Goal: Task Accomplishment & Management: Manage account settings

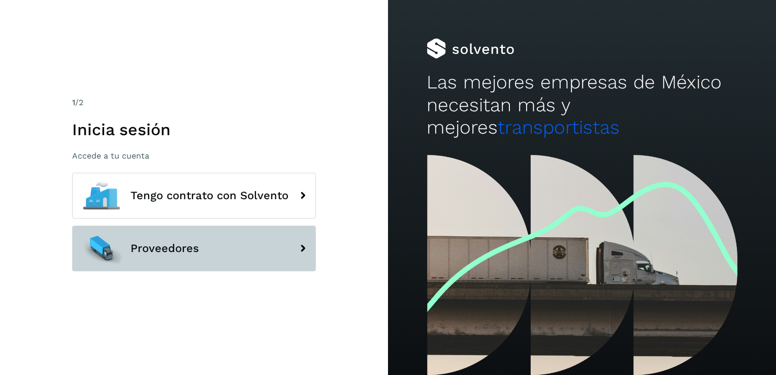
click at [141, 263] on button "Proveedores" at bounding box center [194, 248] width 244 height 46
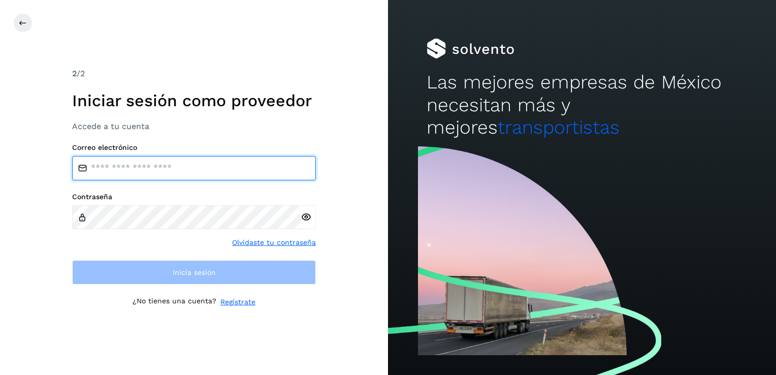
type input "**********"
click at [122, 170] on input "**********" at bounding box center [194, 168] width 244 height 24
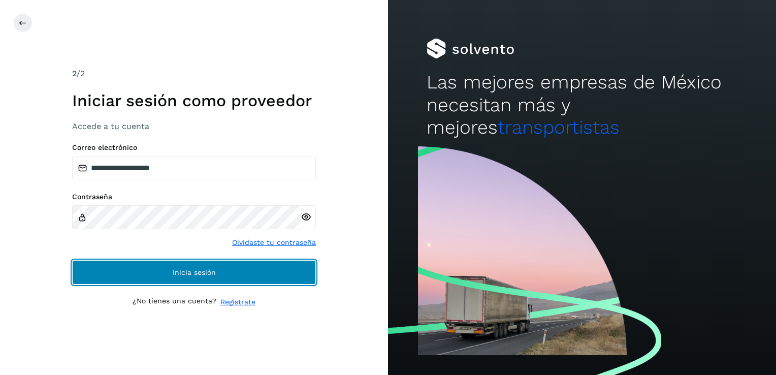
click at [180, 273] on span "Inicia sesión" at bounding box center [194, 272] width 43 height 7
click at [161, 275] on button "Inicia sesión" at bounding box center [194, 272] width 244 height 24
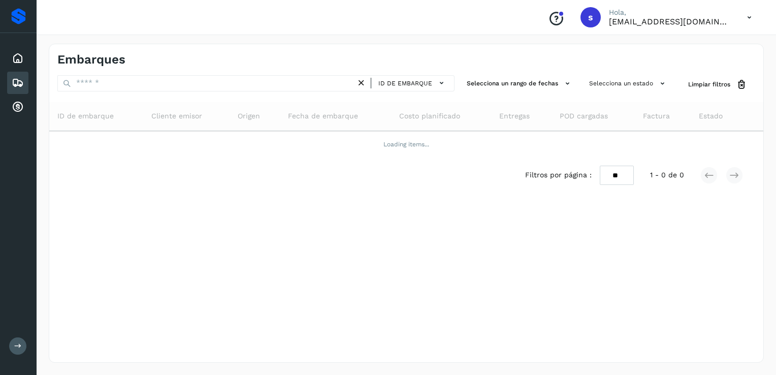
click at [161, 275] on div "Embarques ID de embarque Selecciona un rango de fechas Selecciona un estado Lim…" at bounding box center [406, 203] width 715 height 319
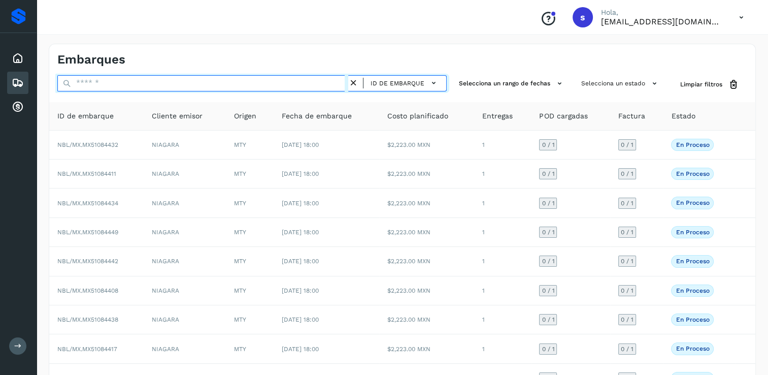
click at [206, 80] on input "text" at bounding box center [202, 83] width 291 height 16
drag, startPoint x: 199, startPoint y: 85, endPoint x: 151, endPoint y: 84, distance: 47.7
click at [151, 84] on input "text" at bounding box center [202, 83] width 291 height 16
paste input "**********"
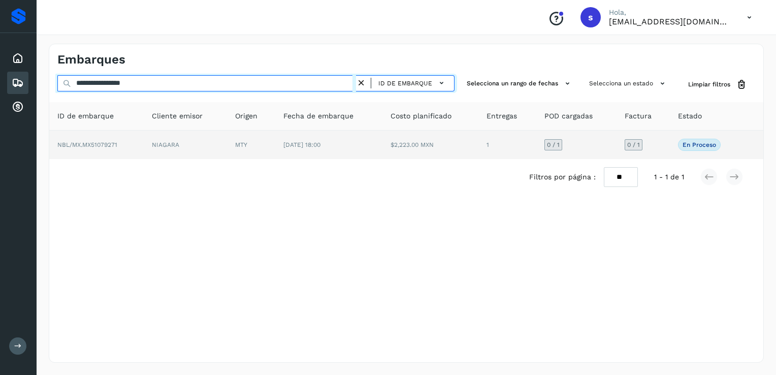
type input "**********"
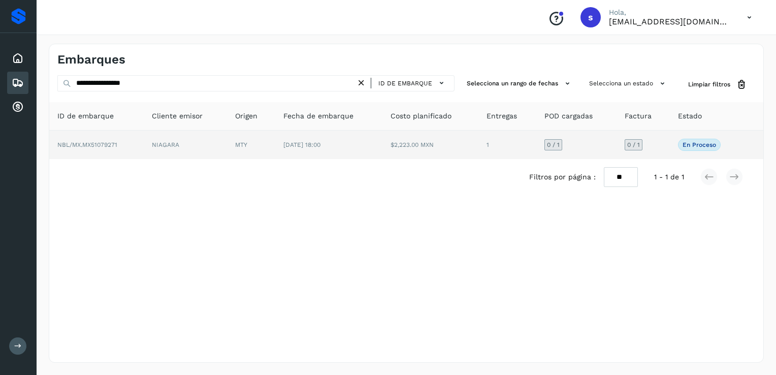
click at [207, 143] on td "NIAGARA" at bounding box center [185, 145] width 83 height 28
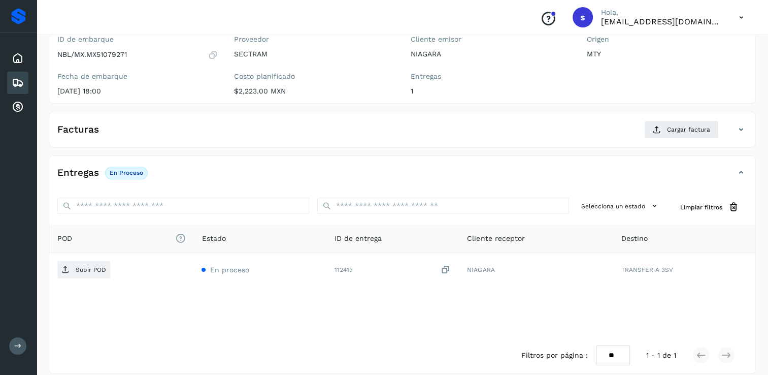
scroll to position [102, 0]
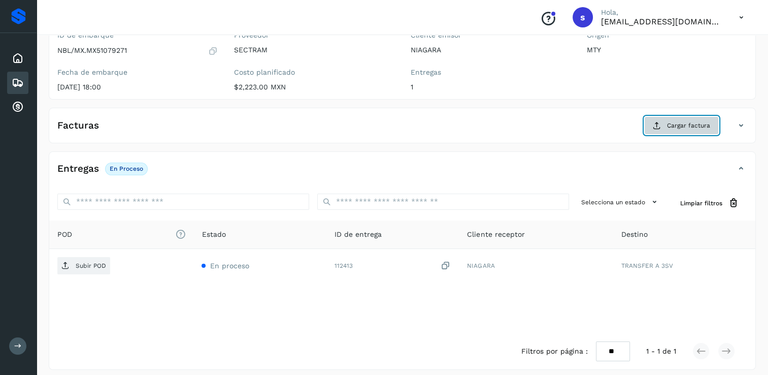
click at [681, 126] on span "Cargar factura" at bounding box center [688, 125] width 43 height 9
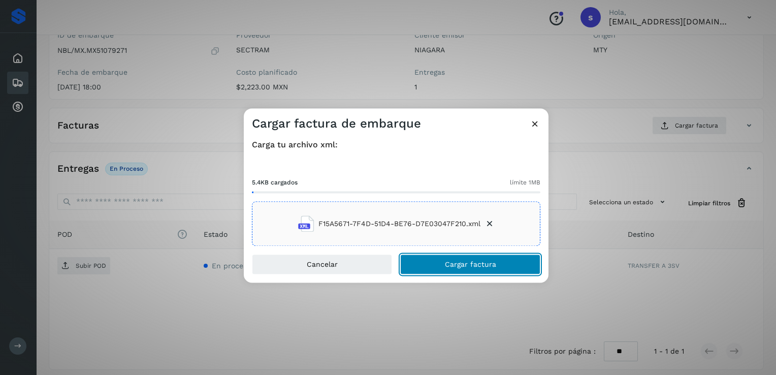
click at [432, 273] on button "Cargar factura" at bounding box center [470, 264] width 140 height 20
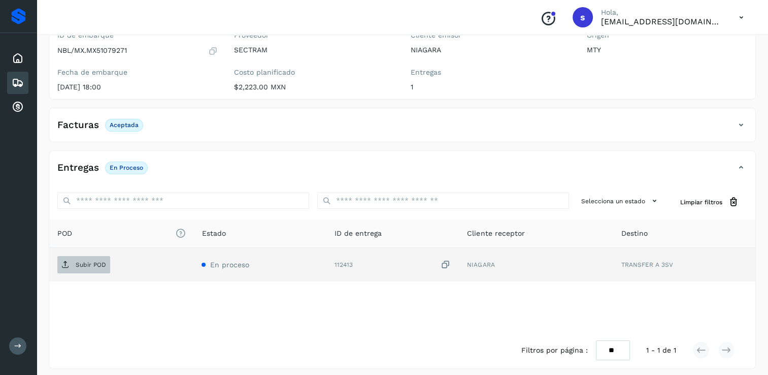
click at [78, 268] on span "Subir POD" at bounding box center [83, 264] width 53 height 16
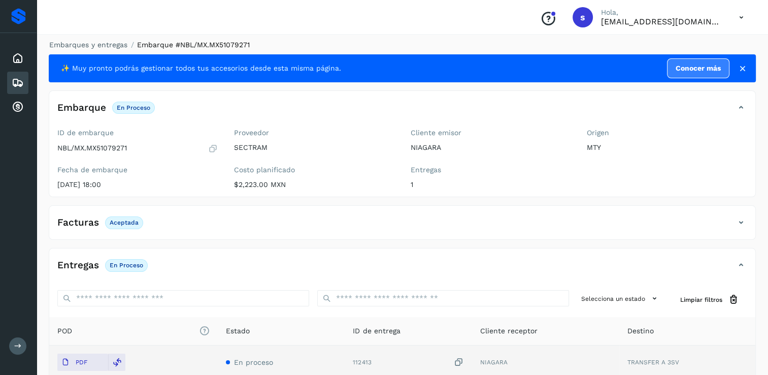
scroll to position [0, 0]
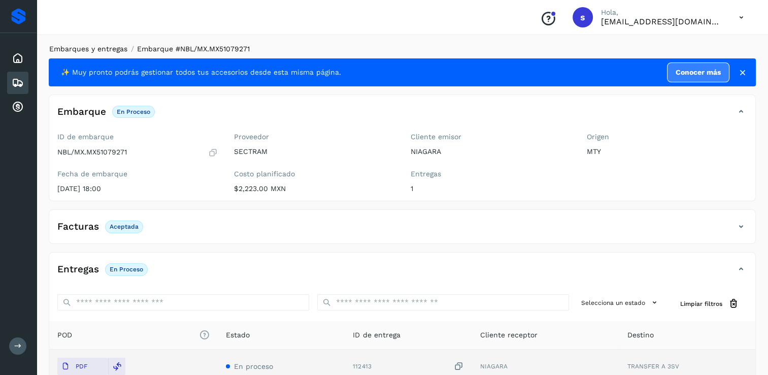
click at [124, 53] on link "Embarques y entregas" at bounding box center [88, 49] width 78 height 8
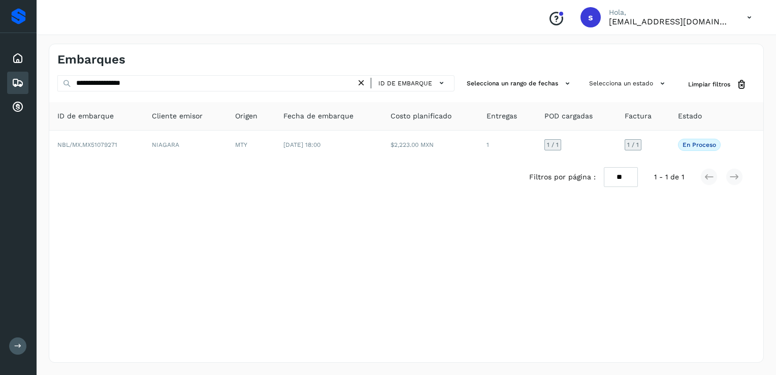
click at [362, 84] on icon at bounding box center [361, 83] width 11 height 11
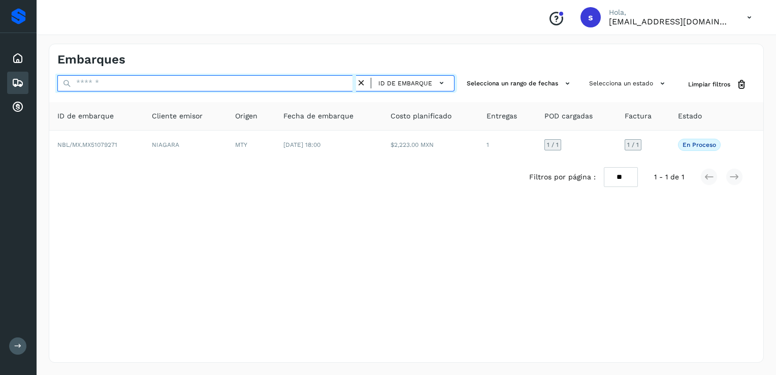
click at [335, 88] on input "text" at bounding box center [206, 83] width 299 height 16
paste input "**********"
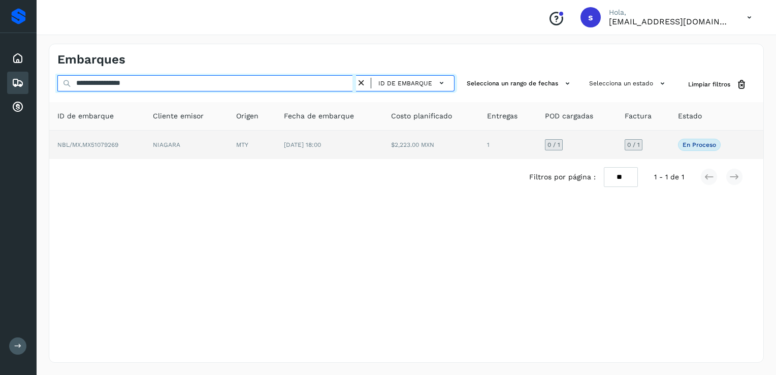
type input "**********"
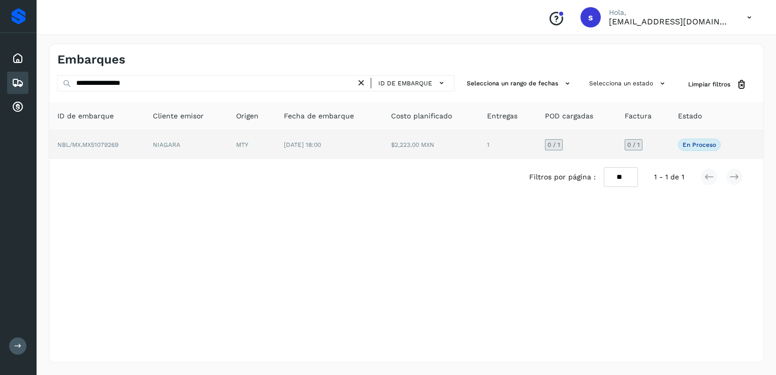
click at [139, 148] on td "NBL/MX.MX51079269" at bounding box center [96, 145] width 95 height 28
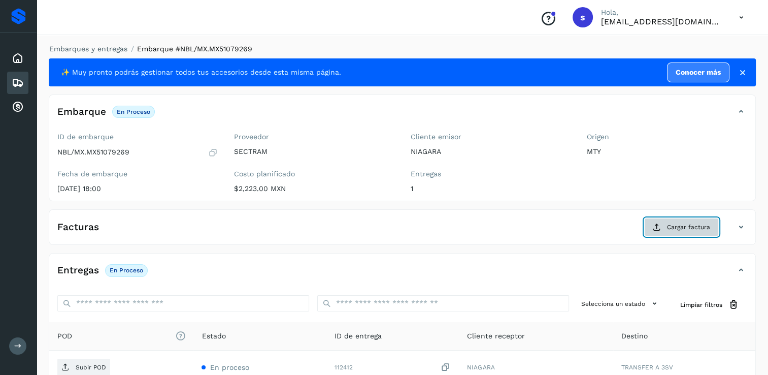
click at [694, 235] on button "Cargar factura" at bounding box center [681, 227] width 75 height 18
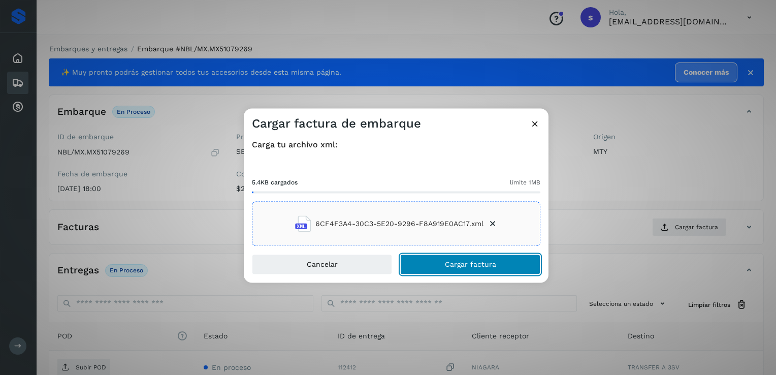
click at [464, 261] on span "Cargar factura" at bounding box center [470, 264] width 51 height 7
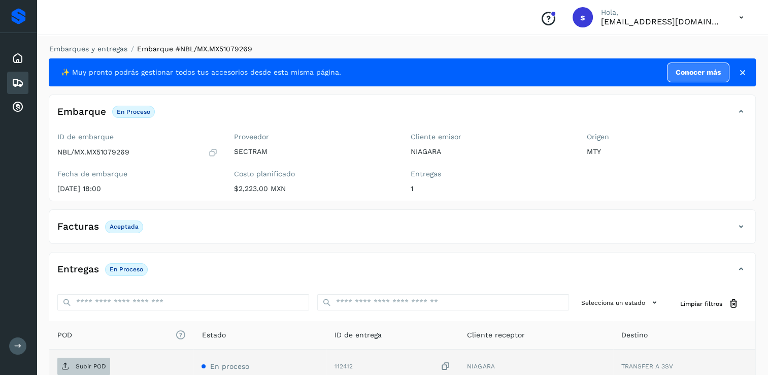
click at [96, 365] on p "Subir POD" at bounding box center [91, 366] width 30 height 7
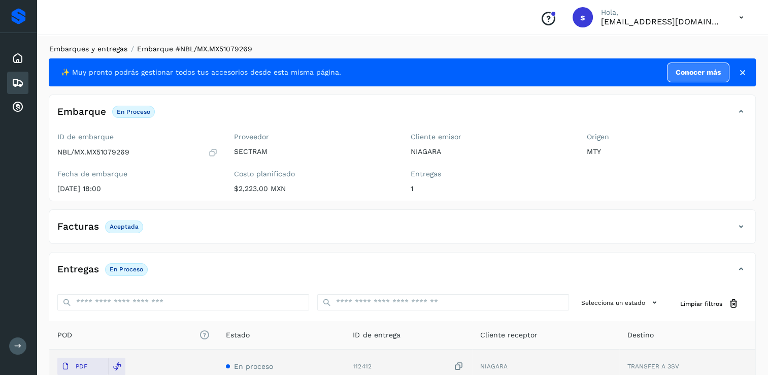
click at [105, 49] on link "Embarques y entregas" at bounding box center [88, 49] width 78 height 8
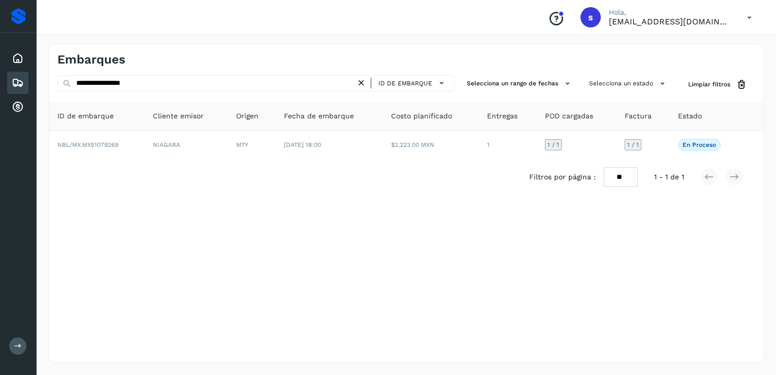
click at [364, 86] on icon at bounding box center [361, 83] width 11 height 11
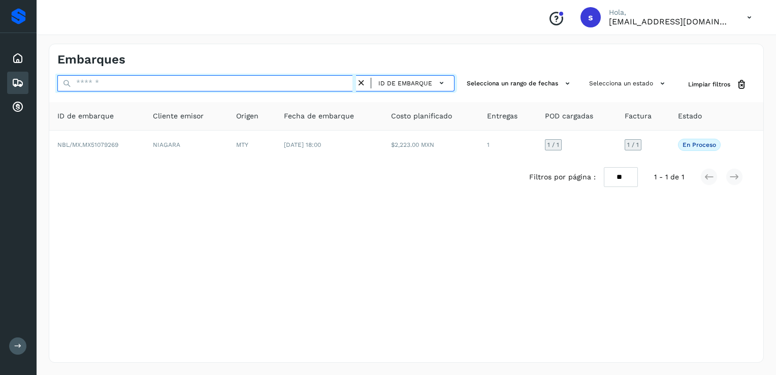
click at [335, 83] on input "text" at bounding box center [206, 83] width 299 height 16
paste input "**********"
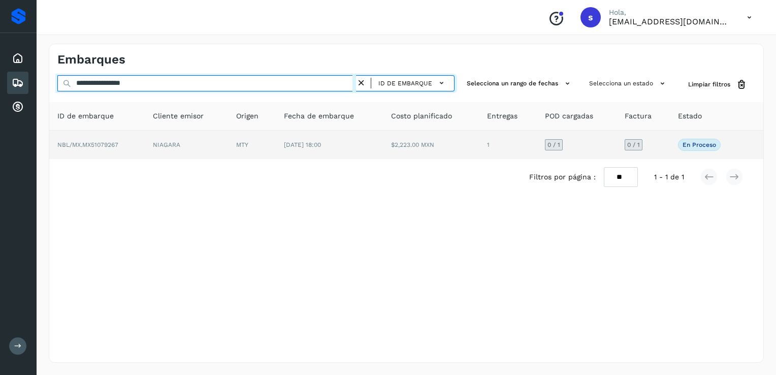
type input "**********"
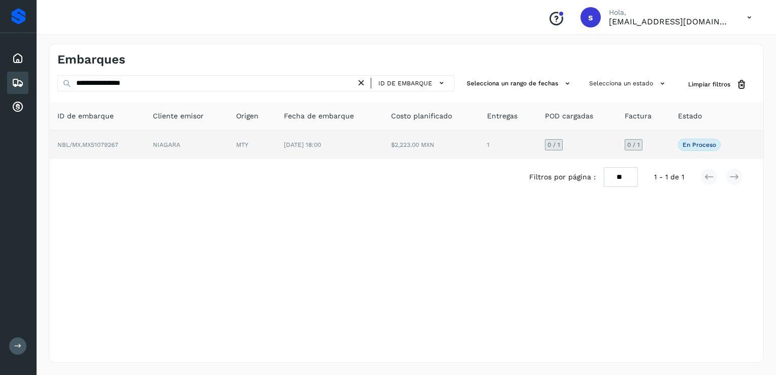
click at [126, 143] on td "NBL/MX.MX51079267" at bounding box center [96, 145] width 95 height 28
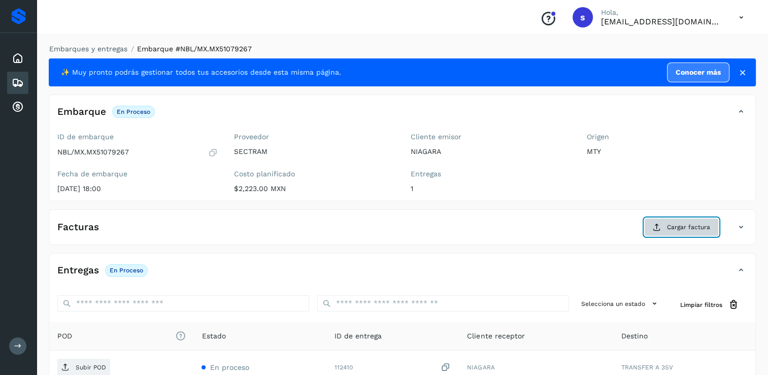
click at [688, 234] on button "Cargar factura" at bounding box center [681, 227] width 75 height 18
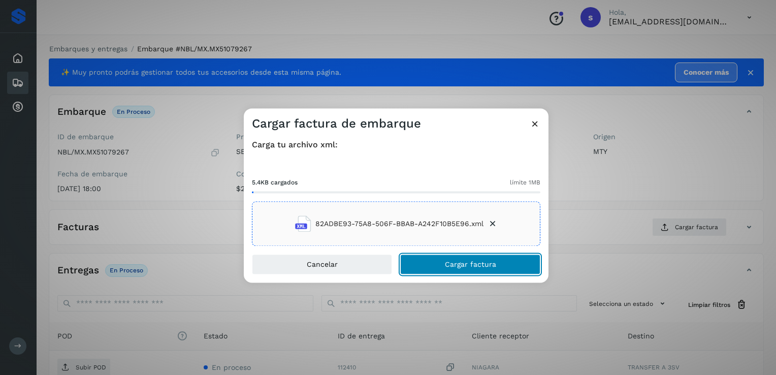
click at [453, 267] on span "Cargar factura" at bounding box center [470, 264] width 51 height 7
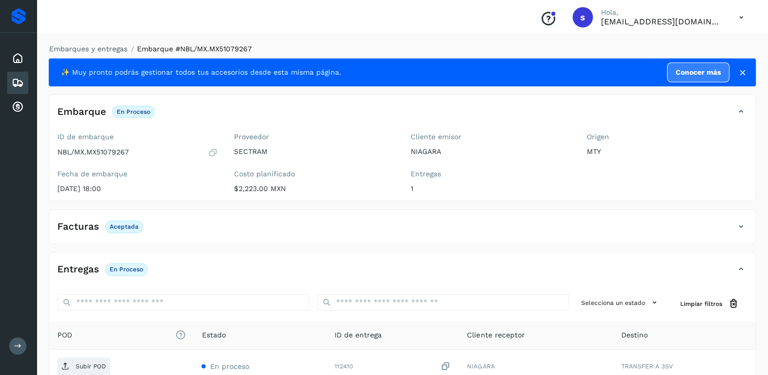
click at [92, 365] on p "Subir POD" at bounding box center [91, 366] width 30 height 7
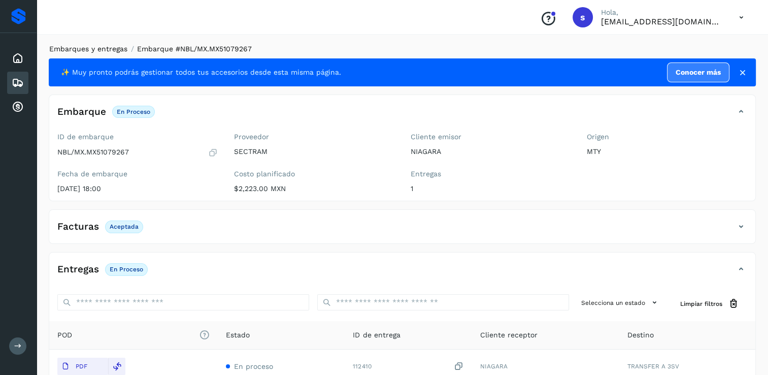
click at [99, 52] on link "Embarques y entregas" at bounding box center [88, 49] width 78 height 8
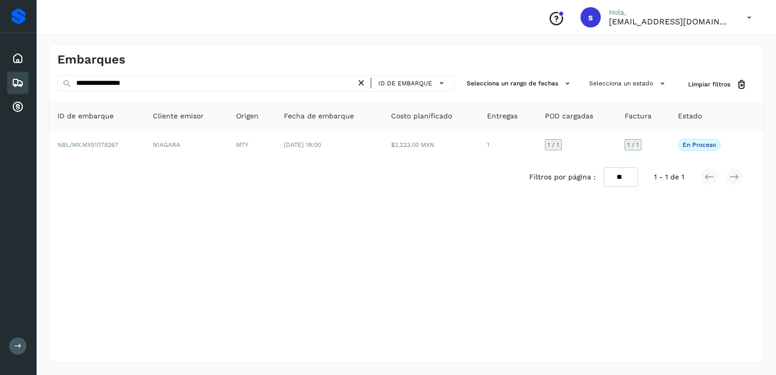
click at [362, 82] on icon at bounding box center [361, 83] width 11 height 11
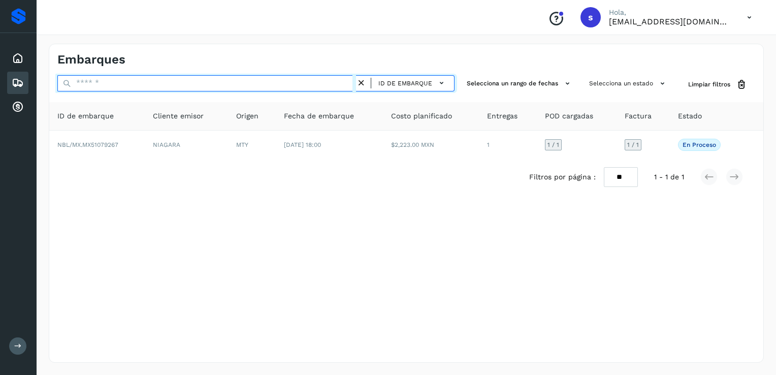
click at [333, 80] on input "text" at bounding box center [206, 83] width 299 height 16
paste input "**********"
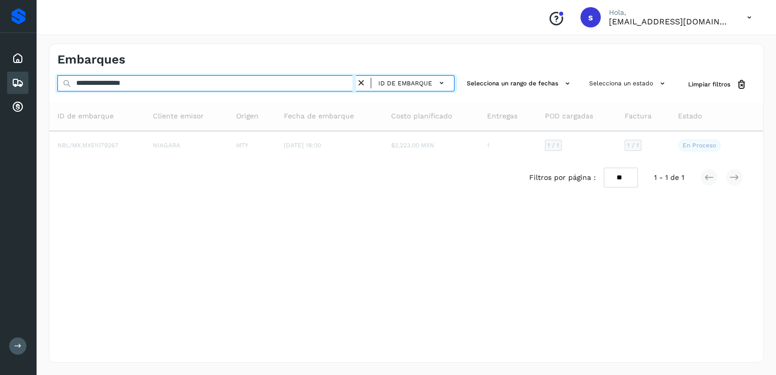
type input "**********"
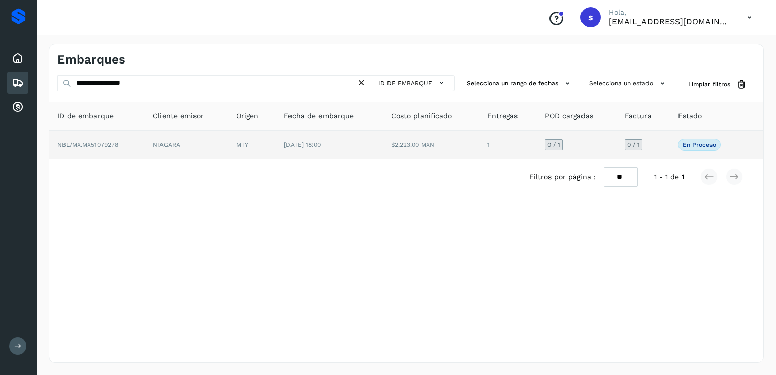
click at [404, 150] on td "$2,223.00 MXN" at bounding box center [430, 145] width 95 height 28
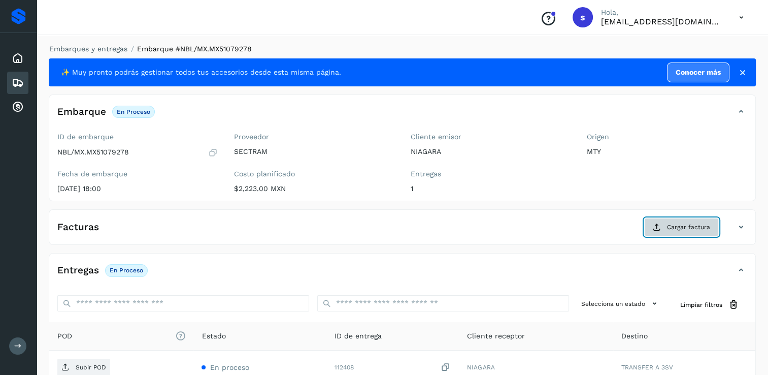
click at [671, 232] on button "Cargar factura" at bounding box center [681, 227] width 75 height 18
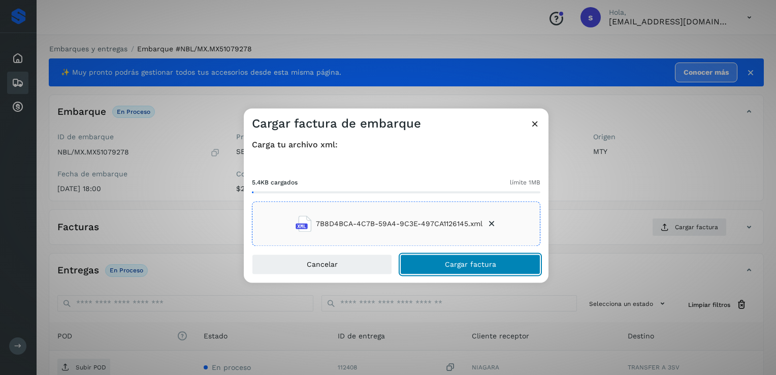
click at [479, 271] on button "Cargar factura" at bounding box center [470, 264] width 140 height 20
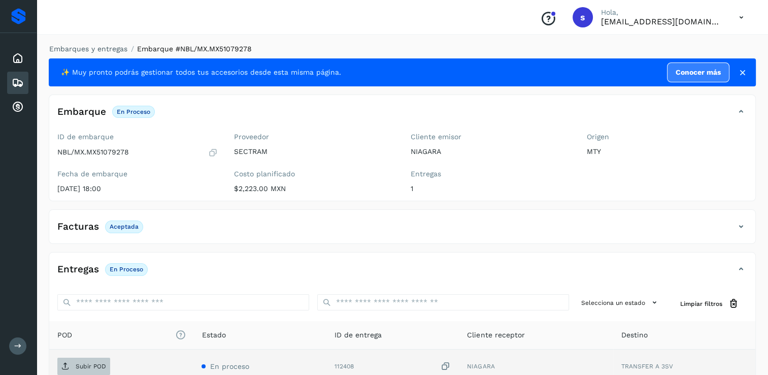
click at [104, 369] on p "Subir POD" at bounding box center [91, 366] width 30 height 7
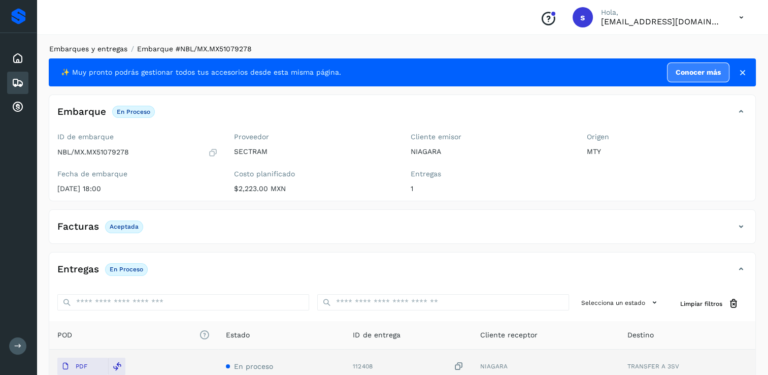
click at [106, 52] on link "Embarques y entregas" at bounding box center [88, 49] width 78 height 8
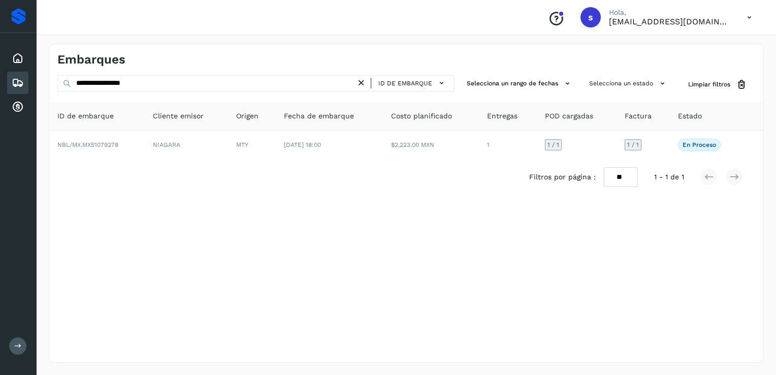
click at [362, 84] on icon at bounding box center [361, 83] width 11 height 11
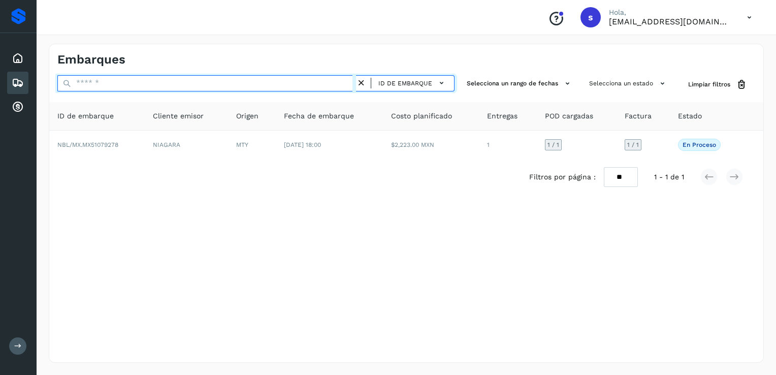
click at [351, 83] on input "text" at bounding box center [206, 83] width 299 height 16
paste input "**********"
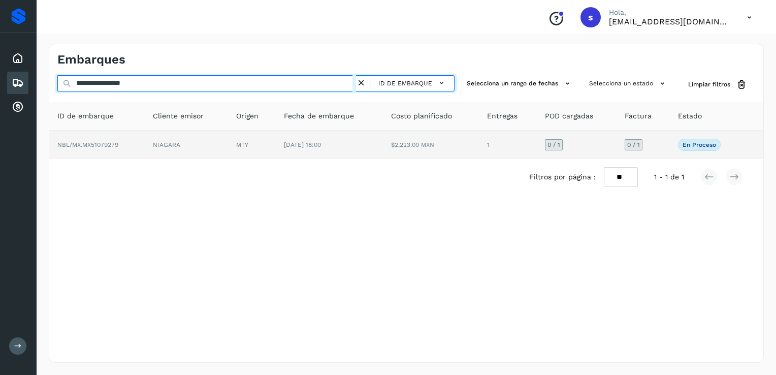
type input "**********"
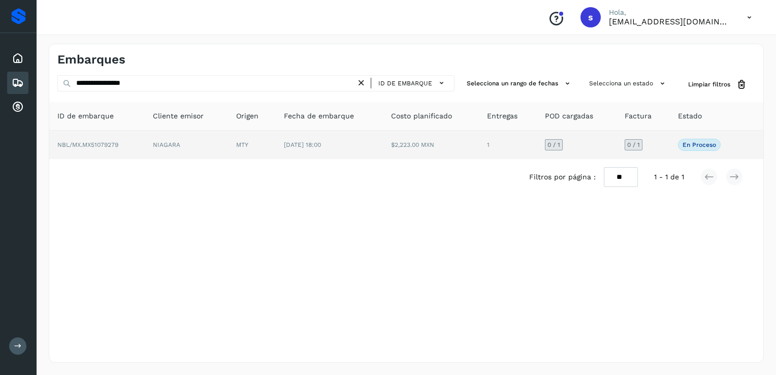
click at [134, 150] on td "NBL/MX.MX51079279" at bounding box center [96, 145] width 95 height 28
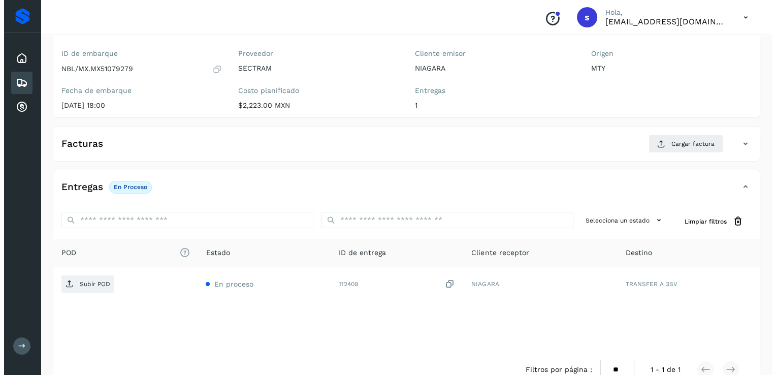
scroll to position [107, 0]
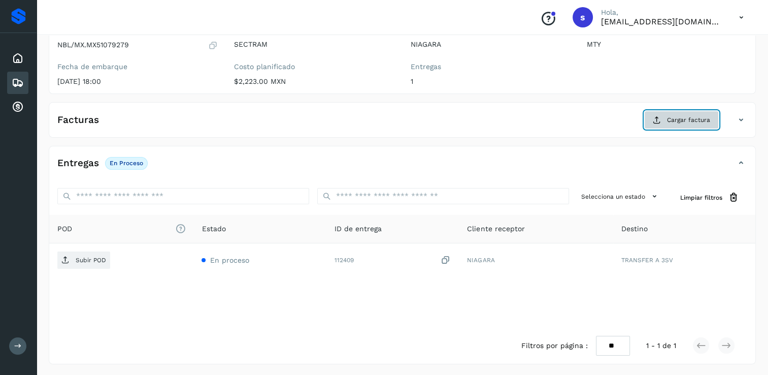
click at [691, 121] on span "Cargar factura" at bounding box center [688, 119] width 43 height 9
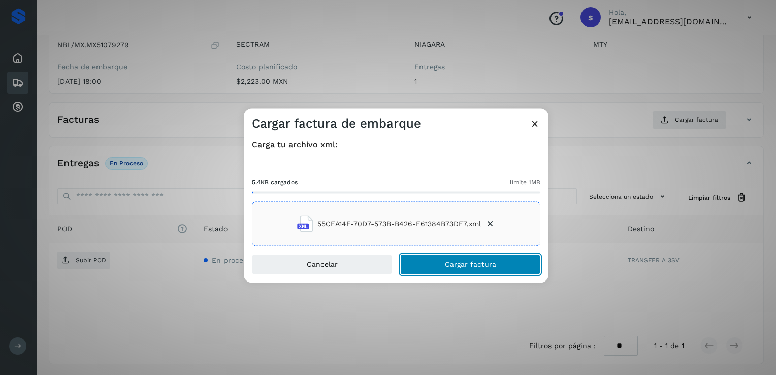
click at [434, 267] on button "Cargar factura" at bounding box center [470, 264] width 140 height 20
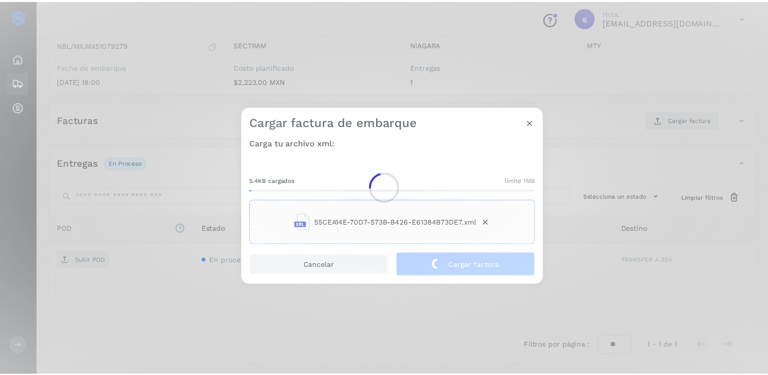
scroll to position [106, 0]
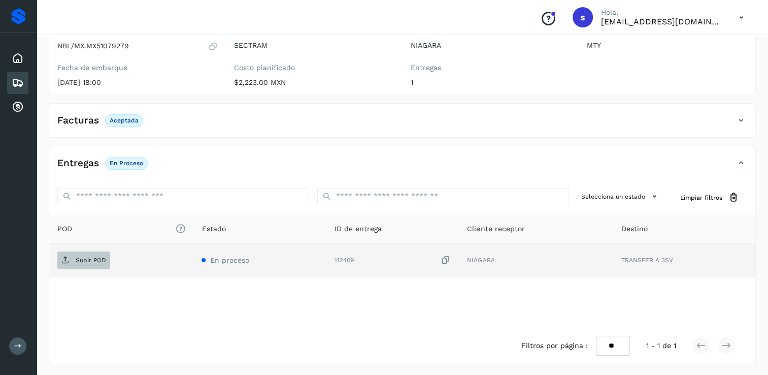
click at [99, 264] on span "Subir POD" at bounding box center [83, 260] width 53 height 16
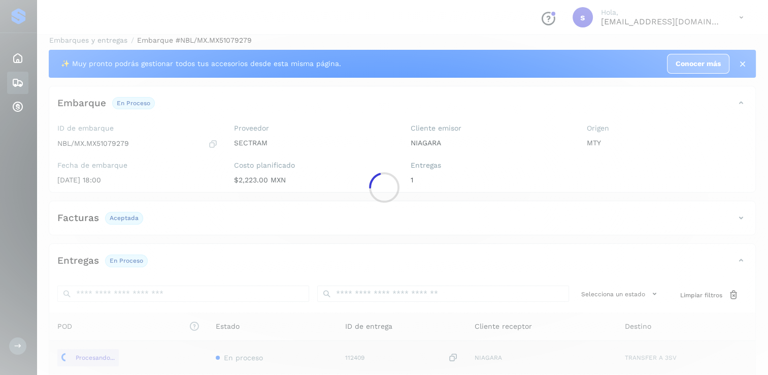
scroll to position [0, 0]
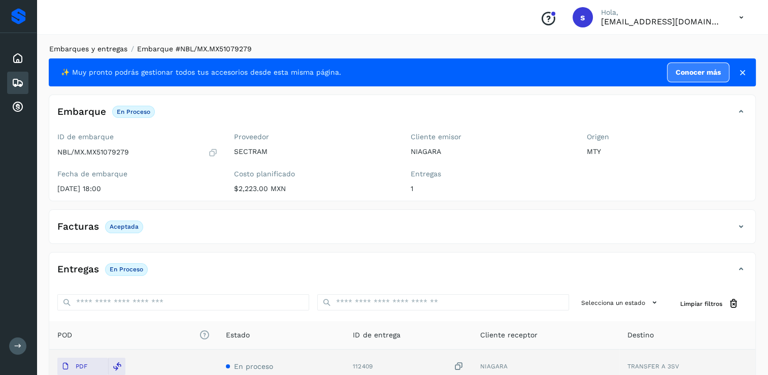
click at [102, 53] on link "Embarques y entregas" at bounding box center [88, 49] width 78 height 8
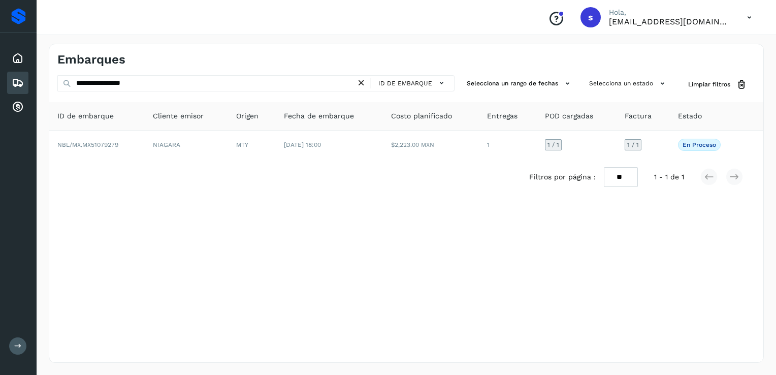
click at [364, 81] on icon at bounding box center [361, 83] width 11 height 11
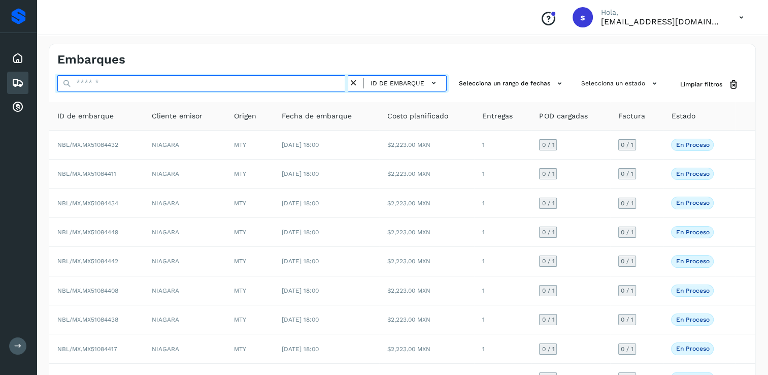
click at [347, 84] on input "text" at bounding box center [202, 83] width 291 height 16
paste input "**********"
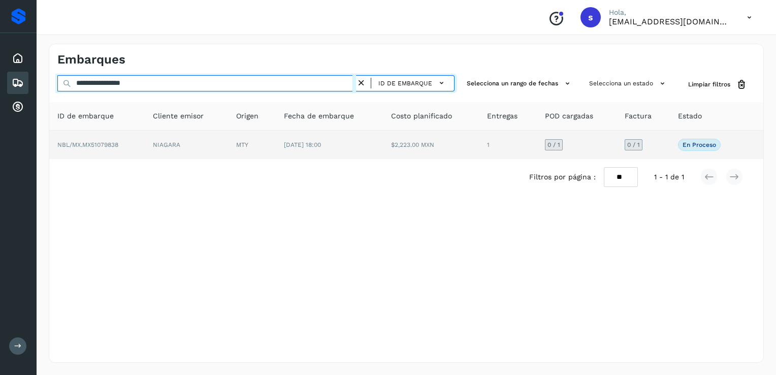
type input "**********"
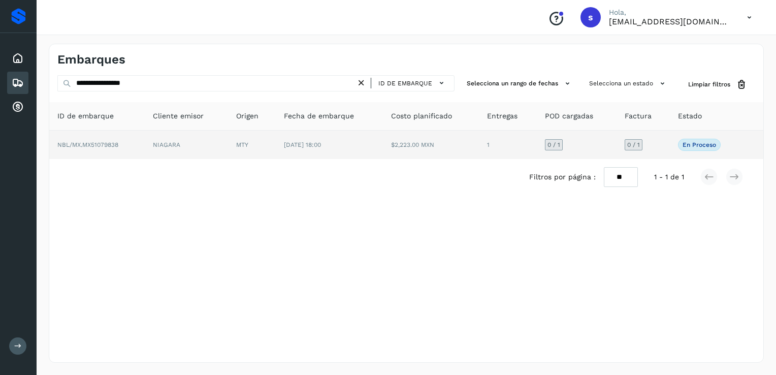
click at [132, 147] on td "NBL/MX.MX51079838" at bounding box center [96, 145] width 95 height 28
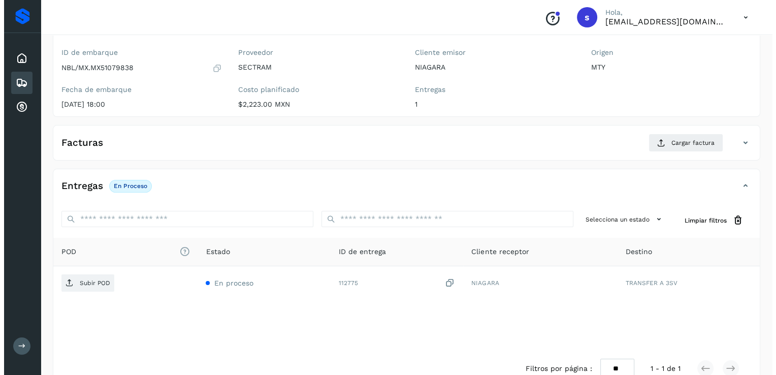
scroll to position [107, 0]
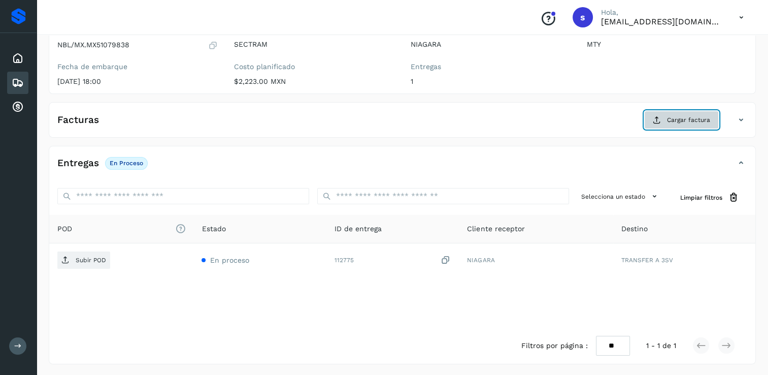
click at [680, 118] on span "Cargar factura" at bounding box center [688, 119] width 43 height 9
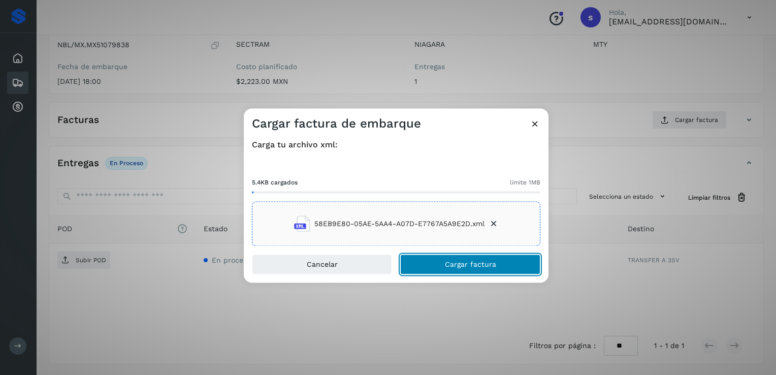
click at [455, 263] on span "Cargar factura" at bounding box center [470, 264] width 51 height 7
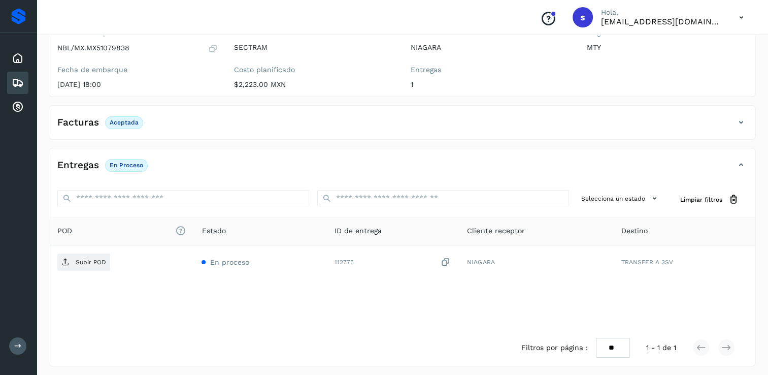
scroll to position [106, 0]
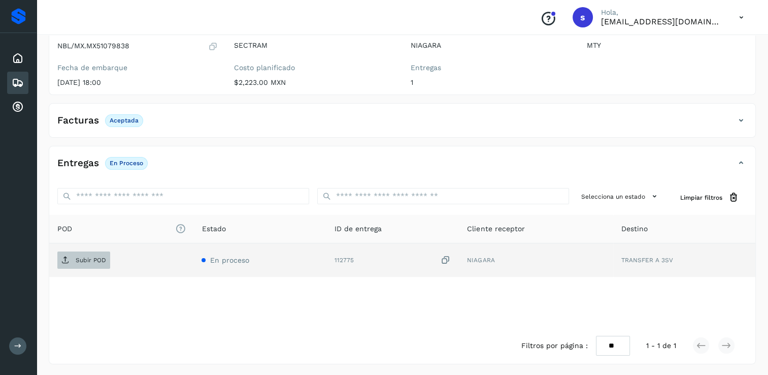
click at [90, 257] on p "Subir POD" at bounding box center [91, 259] width 30 height 7
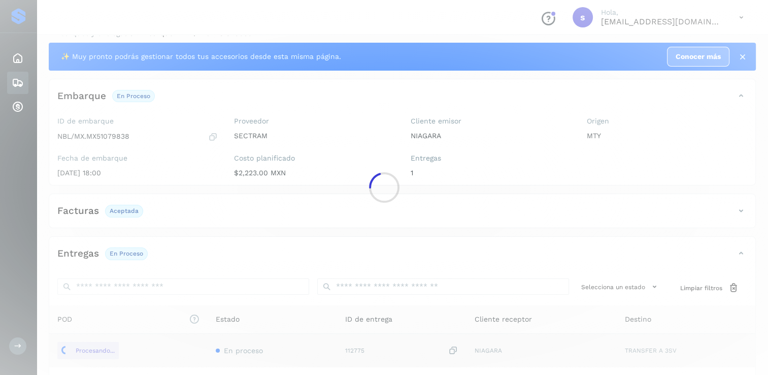
scroll to position [0, 0]
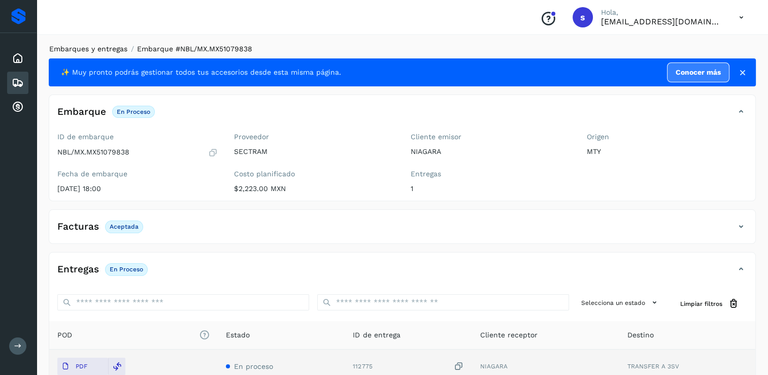
click at [107, 45] on link "Embarques y entregas" at bounding box center [88, 49] width 78 height 8
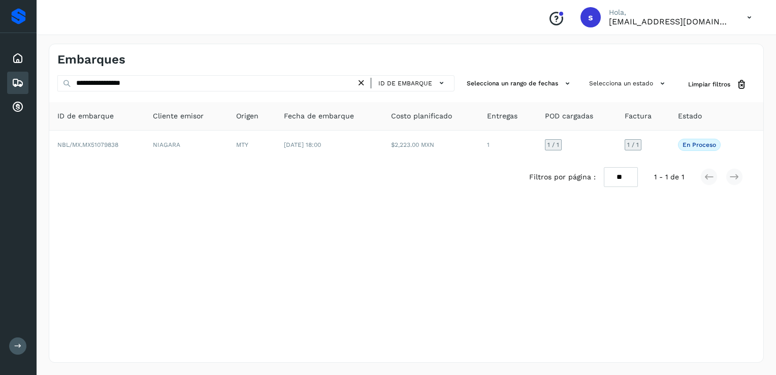
click at [367, 84] on icon at bounding box center [361, 83] width 11 height 11
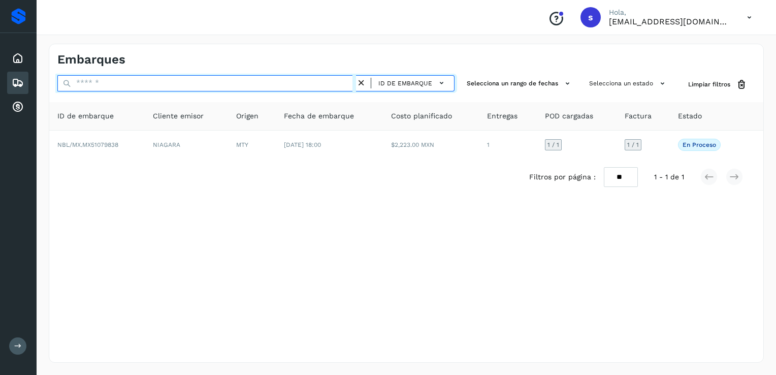
click at [343, 84] on input "text" at bounding box center [206, 83] width 299 height 16
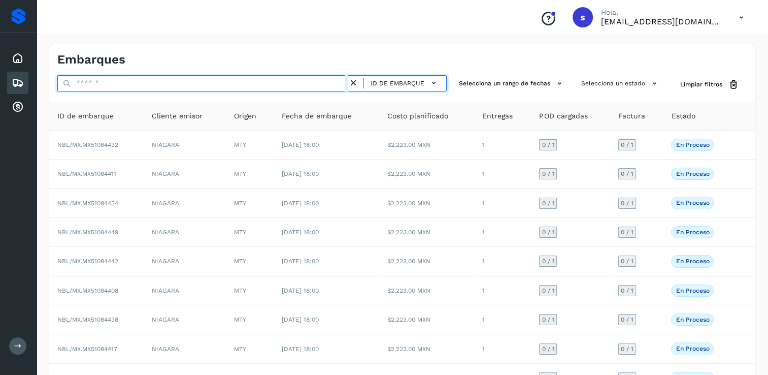
paste input "**********"
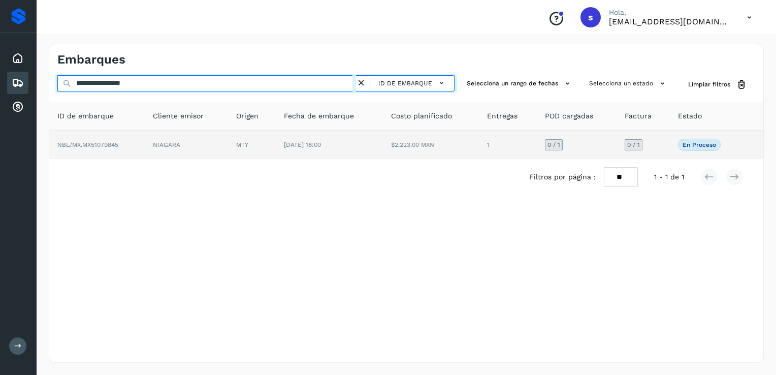
type input "**********"
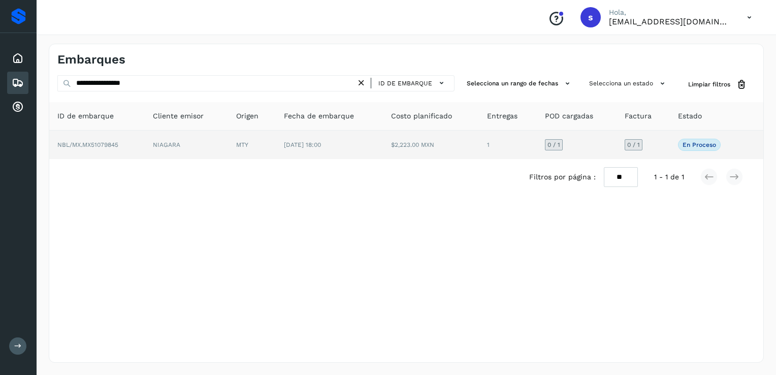
click at [128, 144] on td "NBL/MX.MX51079845" at bounding box center [96, 145] width 95 height 28
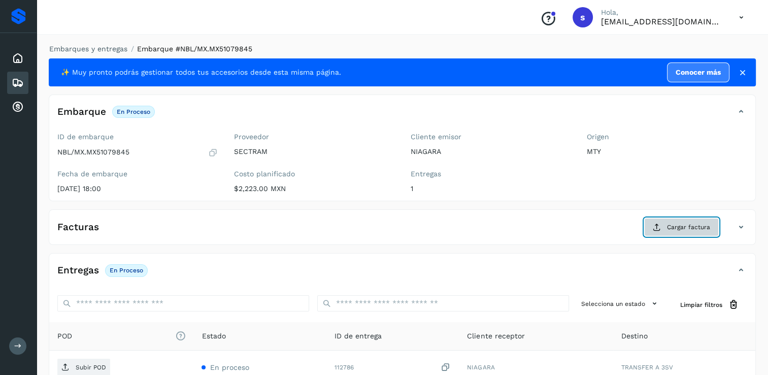
click at [674, 229] on span "Cargar factura" at bounding box center [688, 226] width 43 height 9
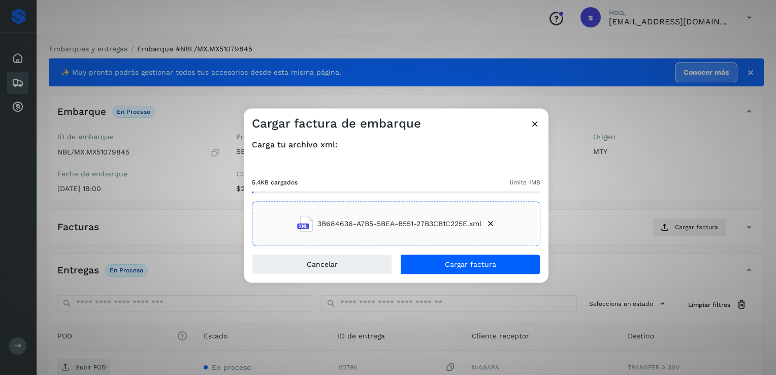
click at [434, 275] on div "Cancelar Cargar factura" at bounding box center [396, 268] width 305 height 28
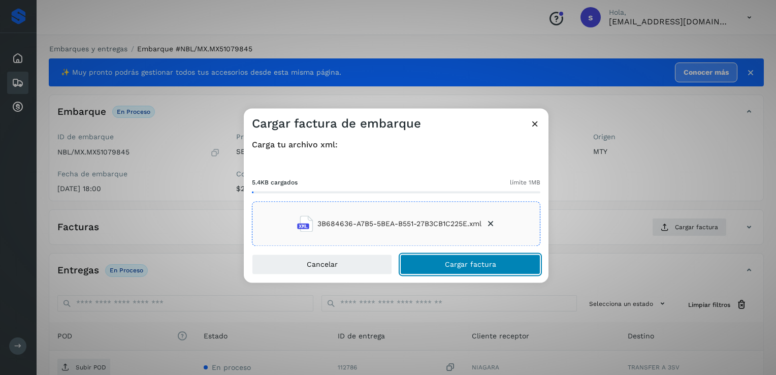
click at [435, 271] on button "Cargar factura" at bounding box center [470, 264] width 140 height 20
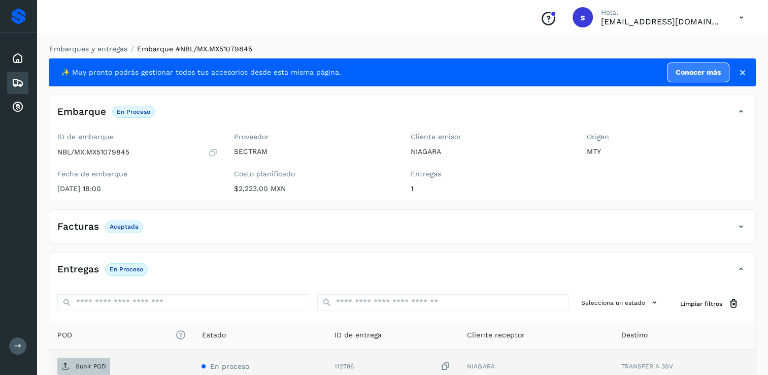
click at [79, 361] on span "Subir POD" at bounding box center [83, 366] width 53 height 16
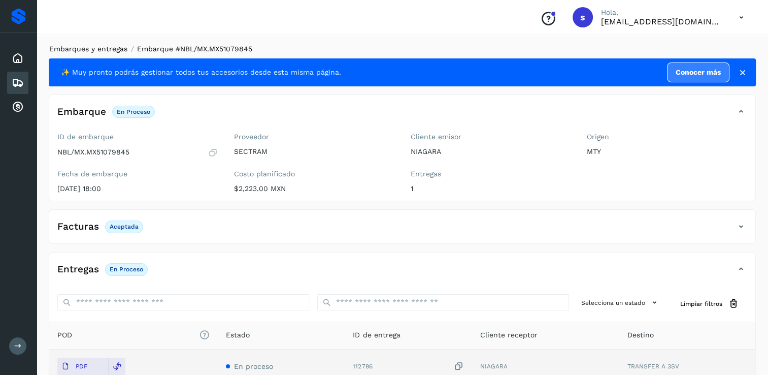
click at [95, 50] on link "Embarques y entregas" at bounding box center [88, 49] width 78 height 8
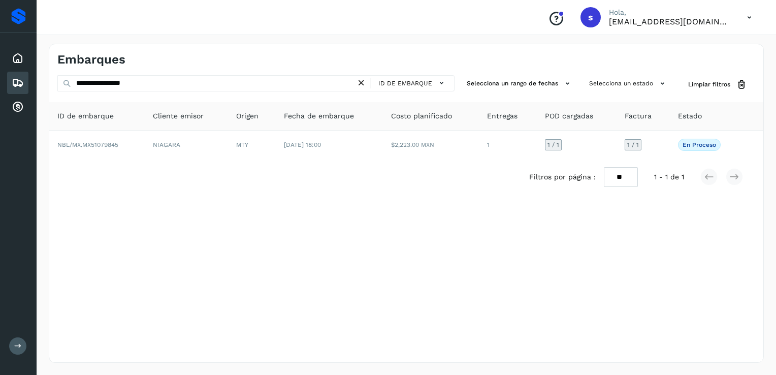
click at [363, 84] on icon at bounding box center [361, 83] width 11 height 11
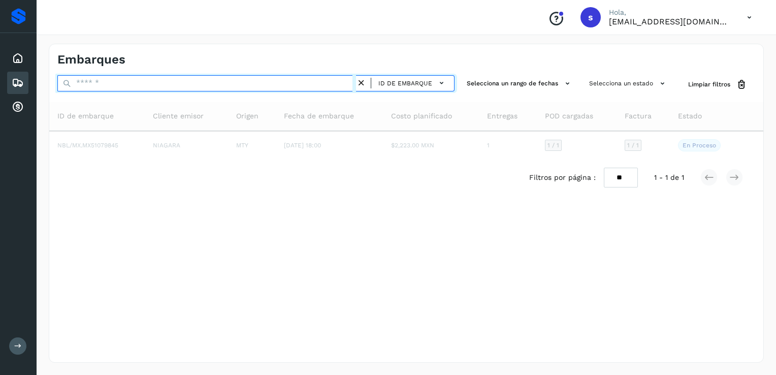
click at [303, 82] on input "text" at bounding box center [206, 83] width 299 height 16
paste input "**********"
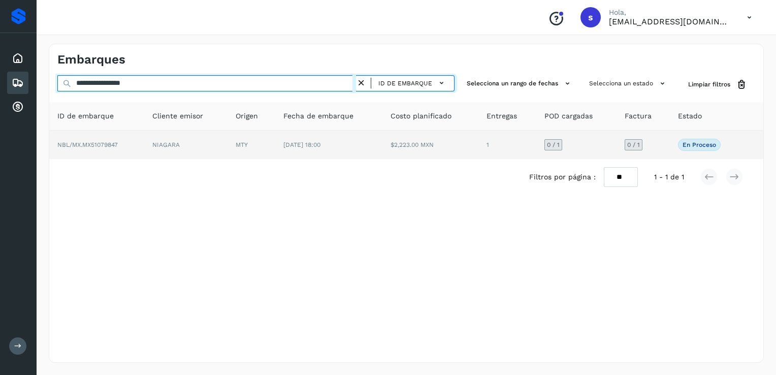
type input "**********"
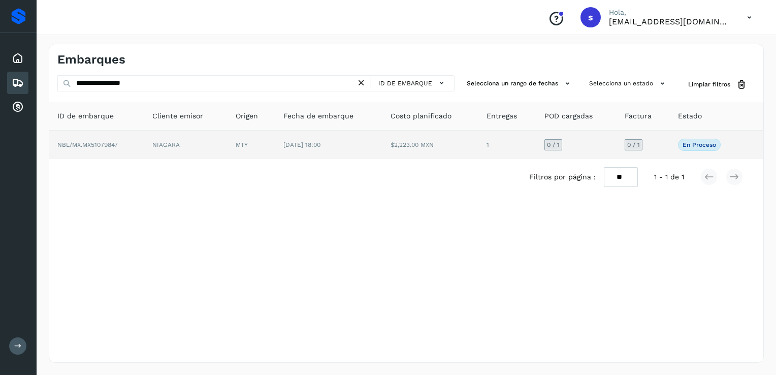
click at [144, 141] on td "NBL/MX.MX51079847" at bounding box center [96, 145] width 95 height 28
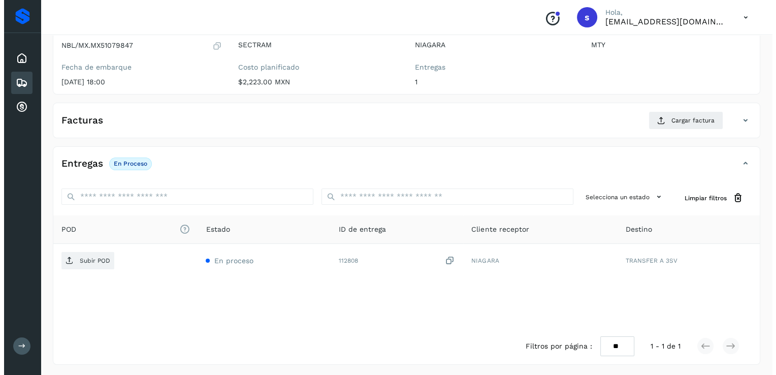
scroll to position [107, 0]
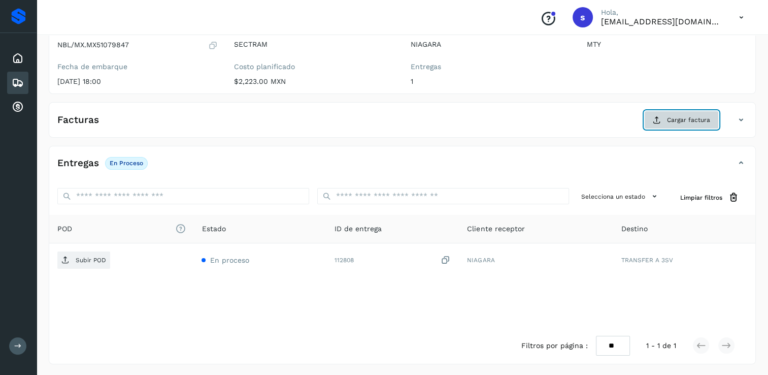
click at [674, 121] on span "Cargar factura" at bounding box center [688, 119] width 43 height 9
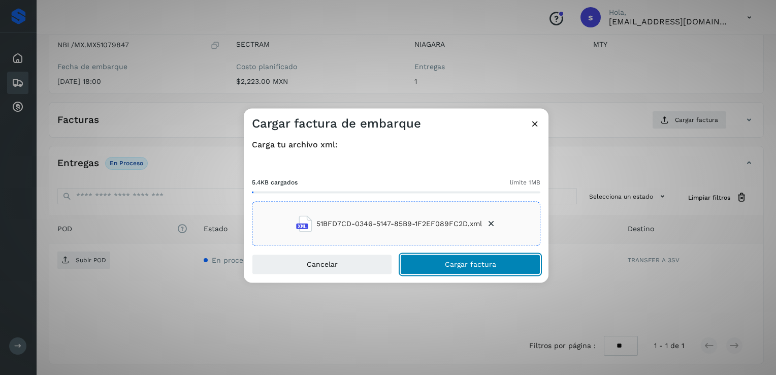
click at [450, 269] on button "Cargar factura" at bounding box center [470, 264] width 140 height 20
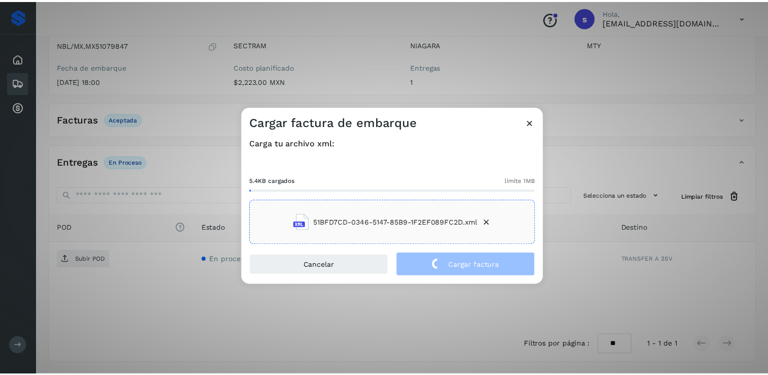
scroll to position [106, 0]
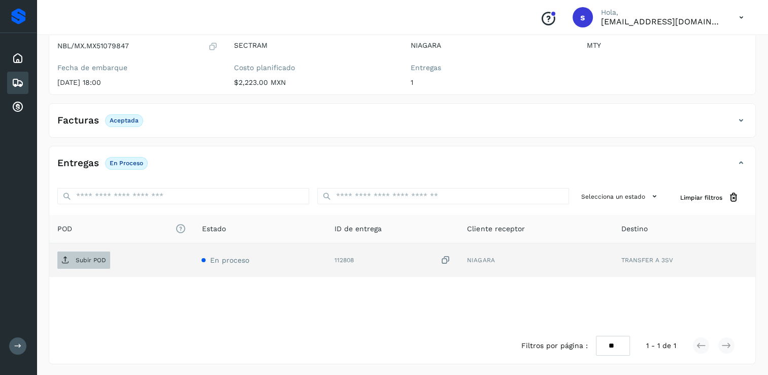
click at [103, 260] on p "Subir POD" at bounding box center [91, 259] width 30 height 7
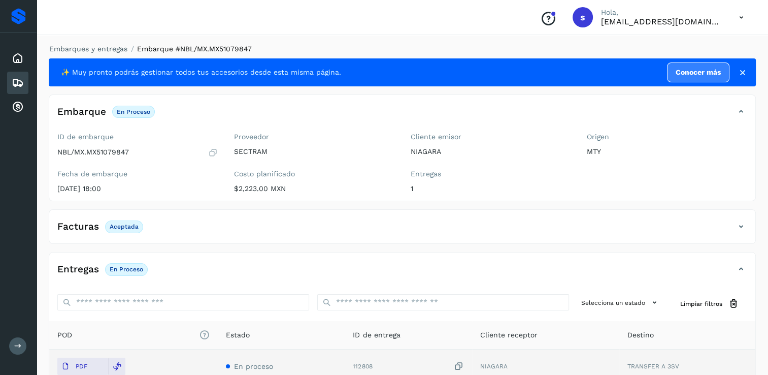
scroll to position [0, 0]
click at [106, 51] on link "Embarques y entregas" at bounding box center [88, 49] width 78 height 8
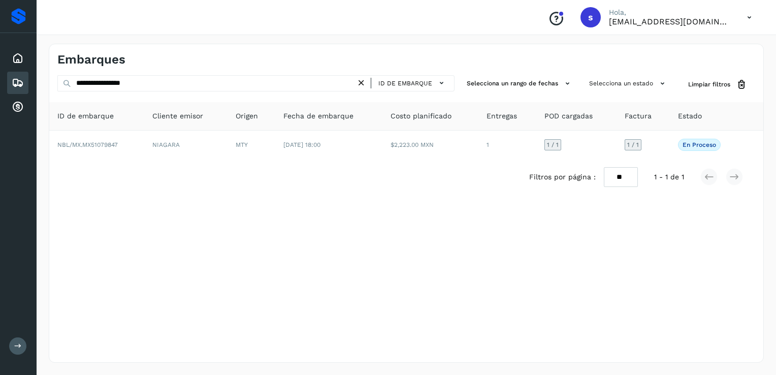
click at [360, 84] on icon at bounding box center [361, 83] width 11 height 11
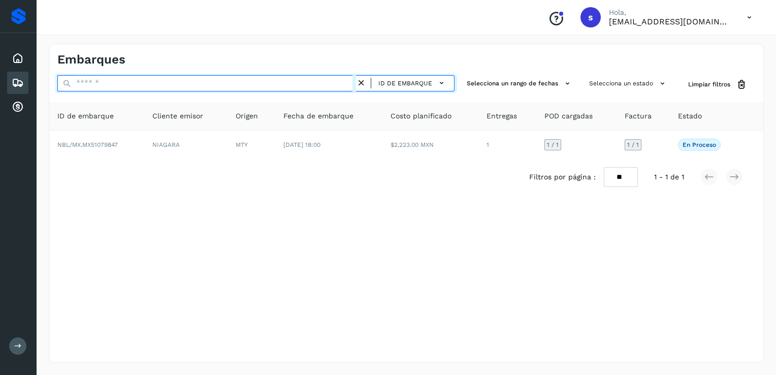
click at [345, 87] on input "text" at bounding box center [206, 83] width 299 height 16
paste input "**********"
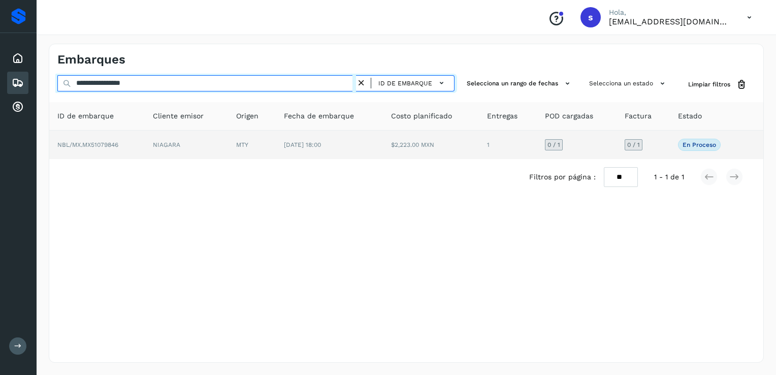
type input "**********"
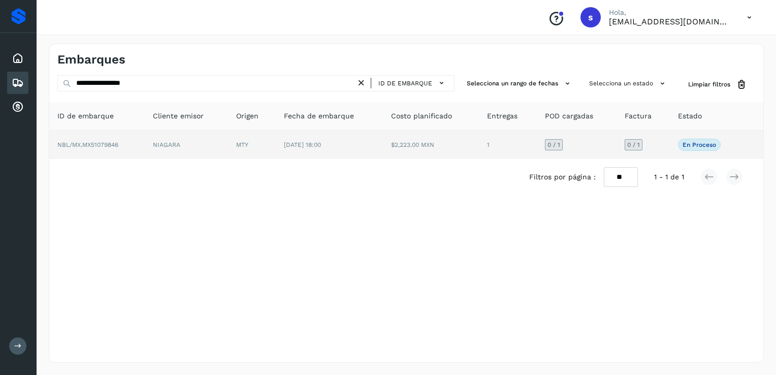
click at [124, 142] on td "NBL/MX.MX51079846" at bounding box center [96, 145] width 95 height 28
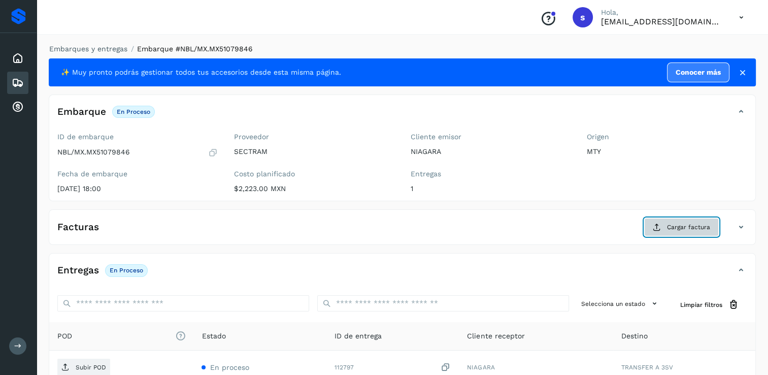
click at [666, 227] on button "Cargar factura" at bounding box center [681, 227] width 75 height 18
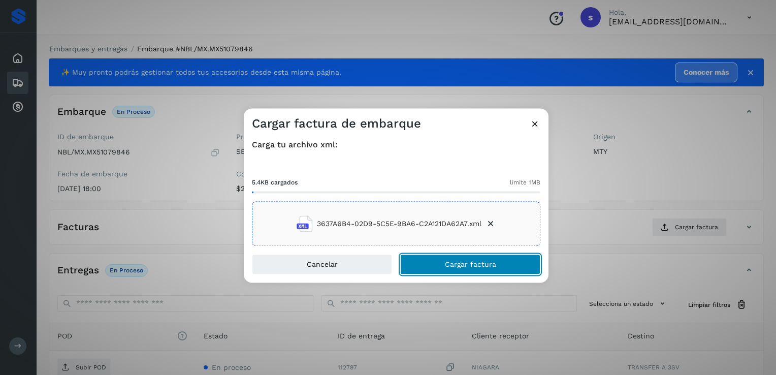
click at [438, 269] on button "Cargar factura" at bounding box center [470, 264] width 140 height 20
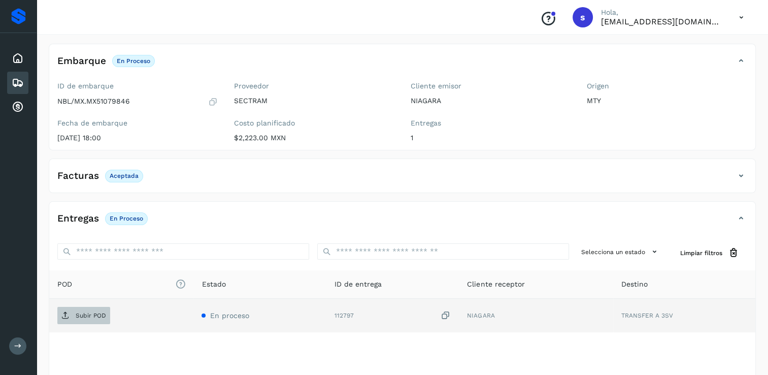
click at [83, 315] on p "Subir POD" at bounding box center [91, 315] width 30 height 7
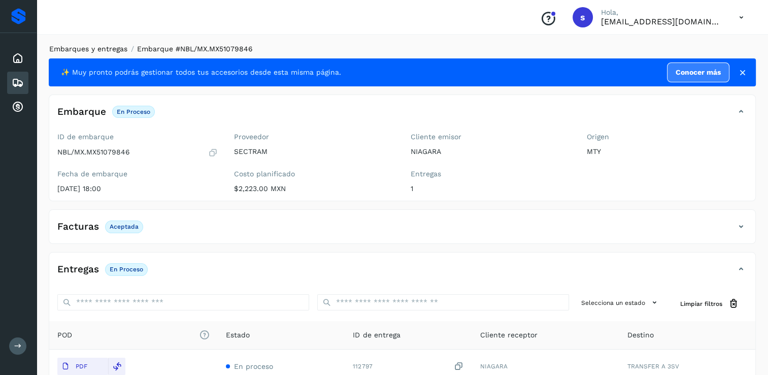
click at [116, 53] on link "Embarques y entregas" at bounding box center [88, 49] width 78 height 8
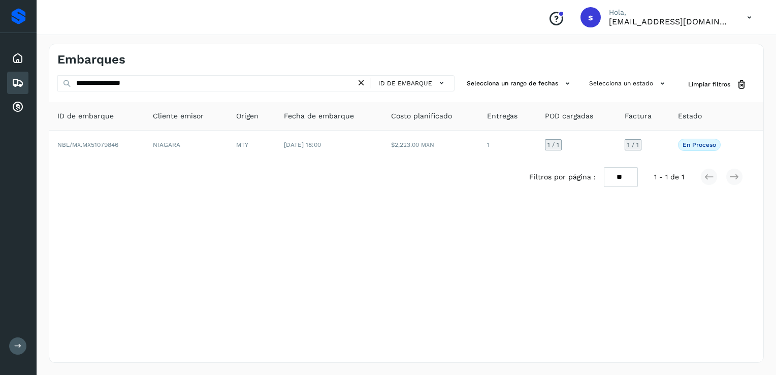
click at [363, 86] on icon at bounding box center [361, 83] width 11 height 11
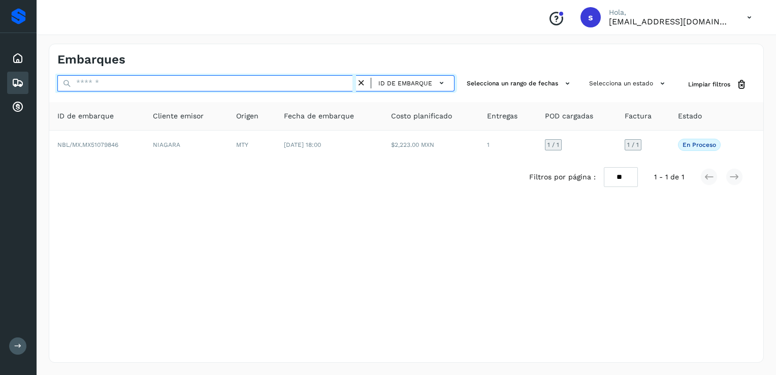
click at [333, 89] on input "text" at bounding box center [206, 83] width 299 height 16
paste input "**********"
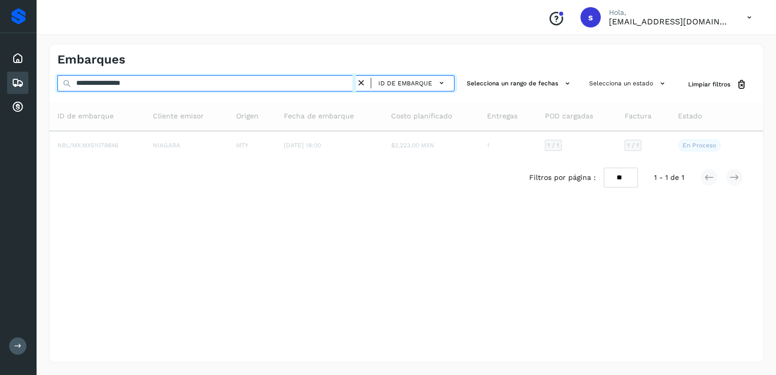
drag, startPoint x: 333, startPoint y: 89, endPoint x: 249, endPoint y: 109, distance: 86.6
click at [313, 94] on div "**********" at bounding box center [406, 135] width 714 height 120
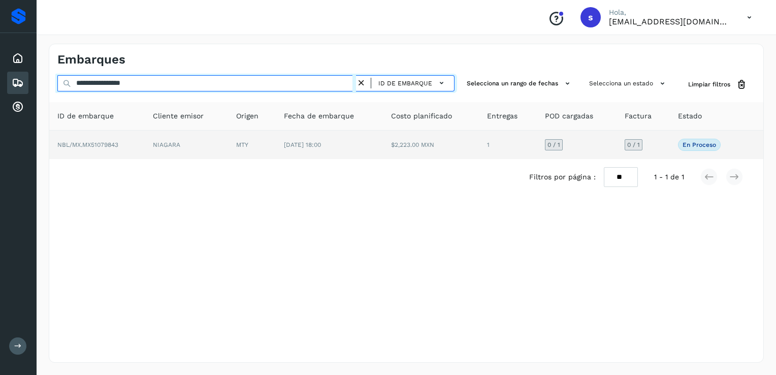
type input "**********"
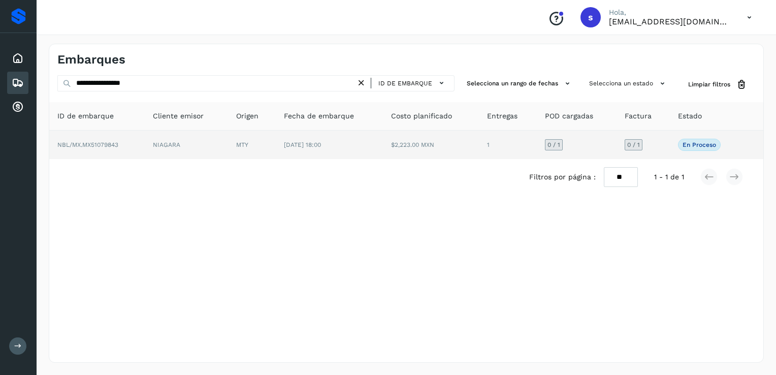
click at [83, 145] on span "NBL/MX.MX51079843" at bounding box center [87, 144] width 61 height 7
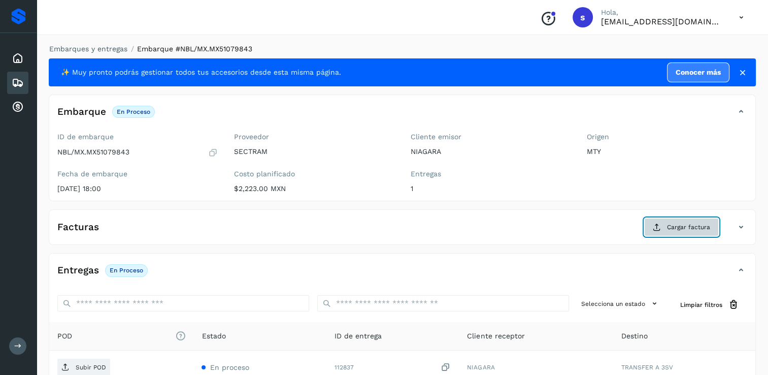
click at [676, 228] on span "Cargar factura" at bounding box center [688, 226] width 43 height 9
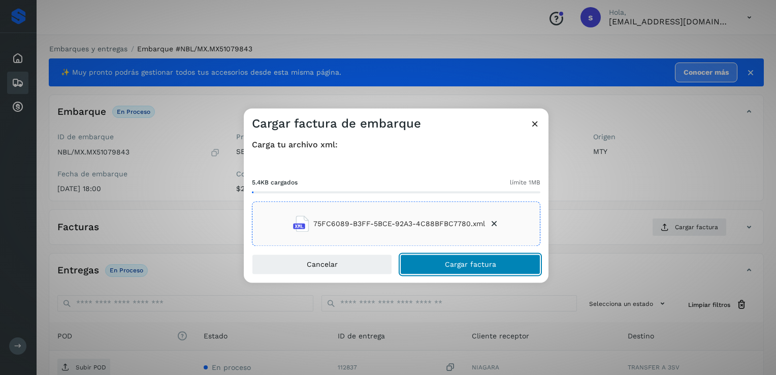
click at [450, 268] on span "Cargar factura" at bounding box center [470, 264] width 51 height 7
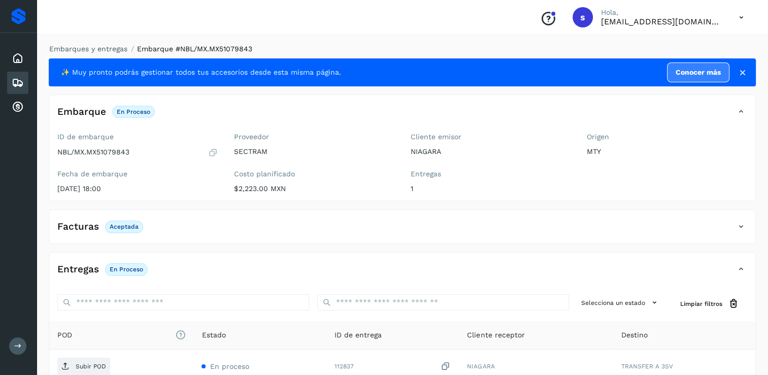
click at [95, 368] on p "Subir POD" at bounding box center [91, 366] width 30 height 7
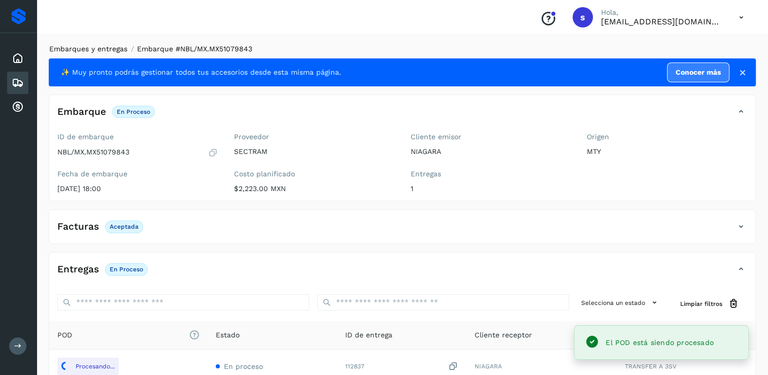
click at [113, 50] on link "Embarques y entregas" at bounding box center [88, 49] width 78 height 8
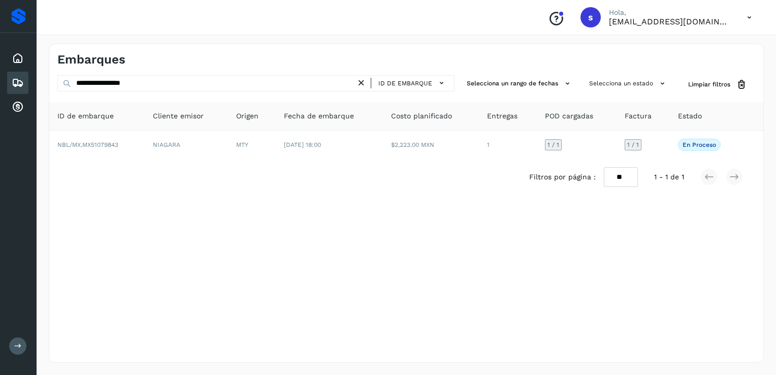
click at [367, 86] on icon at bounding box center [361, 83] width 11 height 11
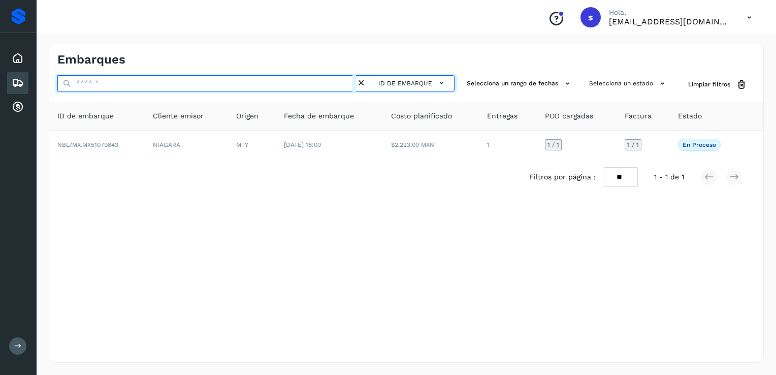
click at [274, 82] on input "text" at bounding box center [206, 83] width 299 height 16
paste input "**********"
type input "**********"
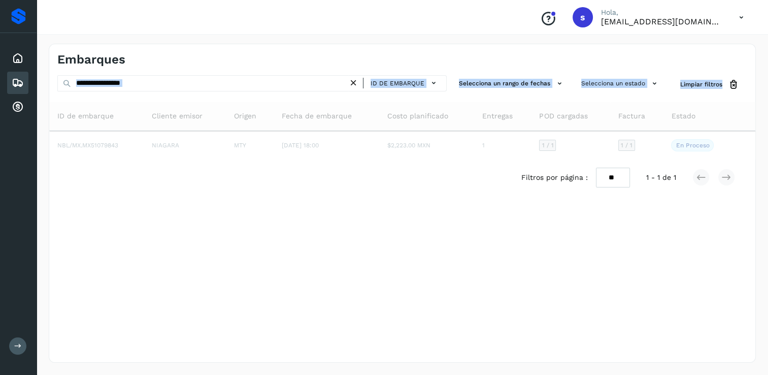
drag, startPoint x: 267, startPoint y: 92, endPoint x: 230, endPoint y: 95, distance: 37.2
click at [230, 95] on div "**********" at bounding box center [402, 135] width 706 height 120
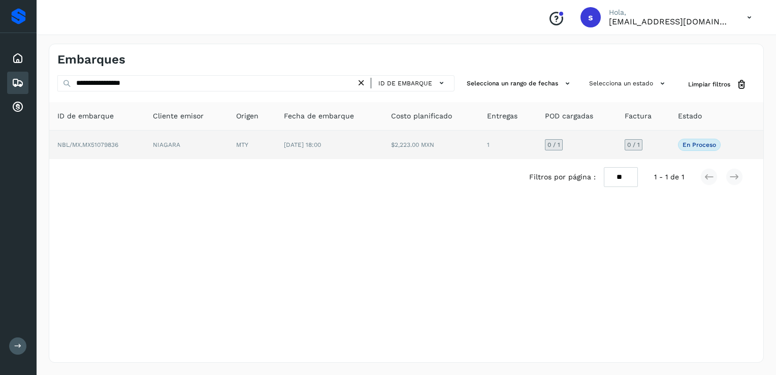
click at [134, 145] on td "NBL/MX.MX51079836" at bounding box center [96, 145] width 95 height 28
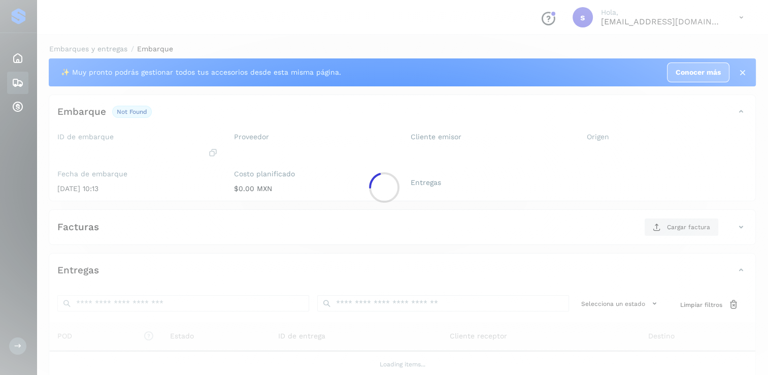
click at [134, 145] on div at bounding box center [384, 187] width 768 height 375
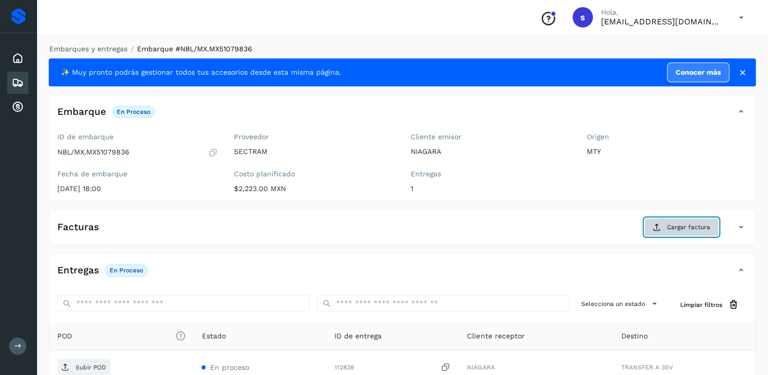
click at [664, 229] on button "Cargar factura" at bounding box center [681, 227] width 75 height 18
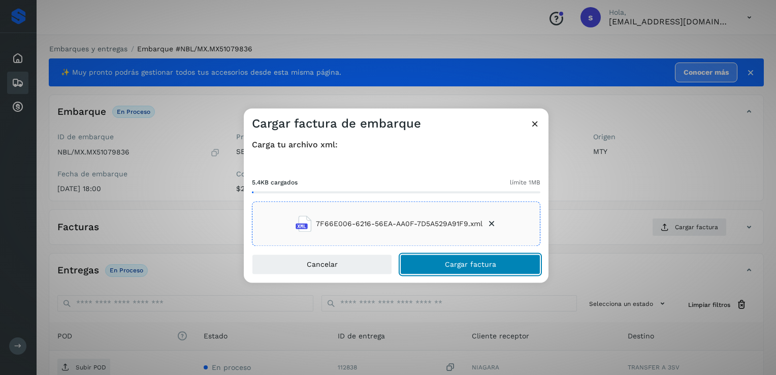
click at [441, 262] on button "Cargar factura" at bounding box center [470, 264] width 140 height 20
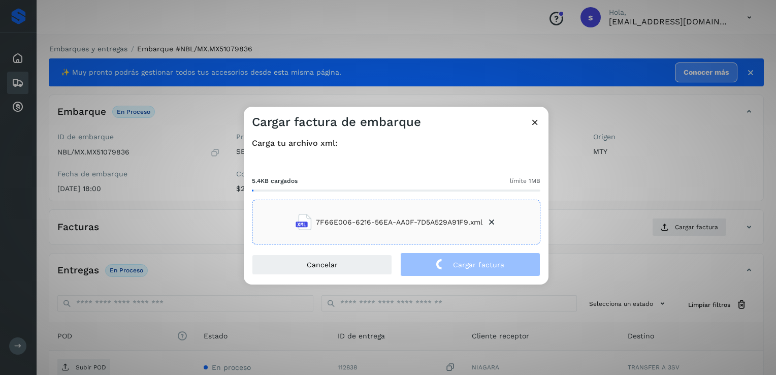
drag, startPoint x: 260, startPoint y: 278, endPoint x: 219, endPoint y: 279, distance: 40.1
click at [219, 279] on div "Cargar factura de embarque Carga tu archivo xml: 5.4KB cargados límite 1MB 7F66…" at bounding box center [388, 187] width 776 height 375
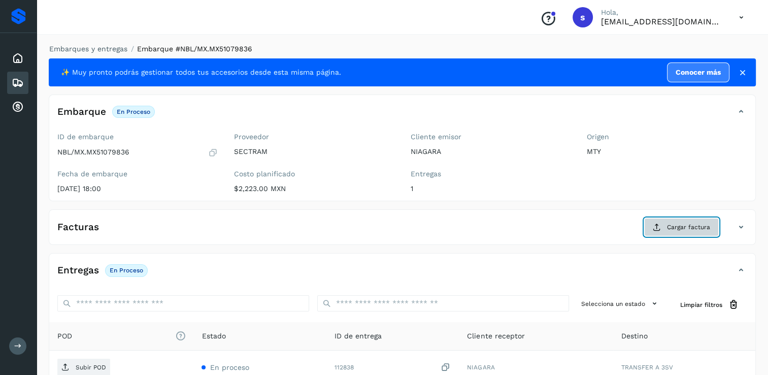
click at [654, 231] on button "Cargar factura" at bounding box center [681, 227] width 75 height 18
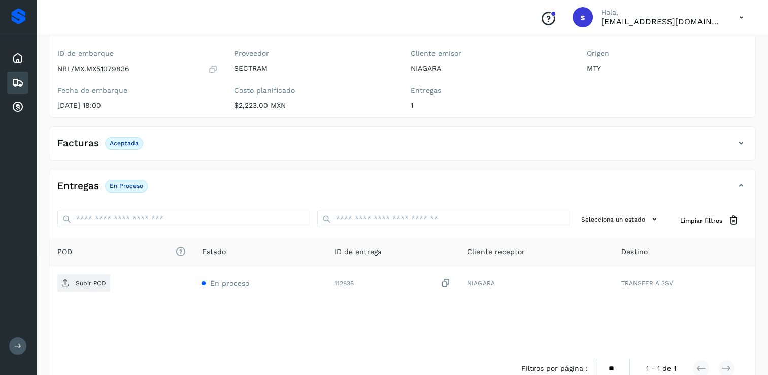
scroll to position [102, 0]
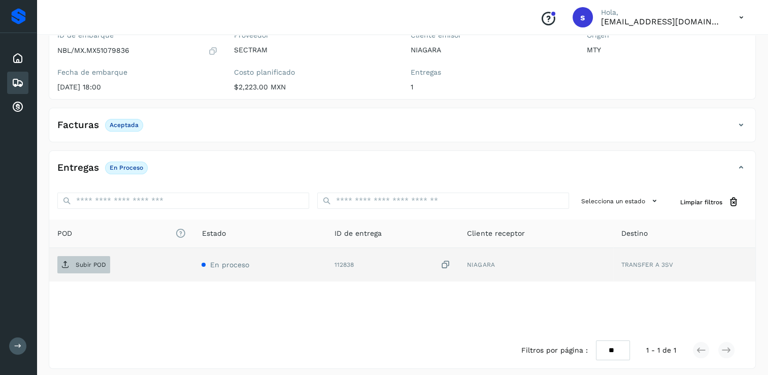
click at [79, 265] on p "Subir POD" at bounding box center [91, 264] width 30 height 7
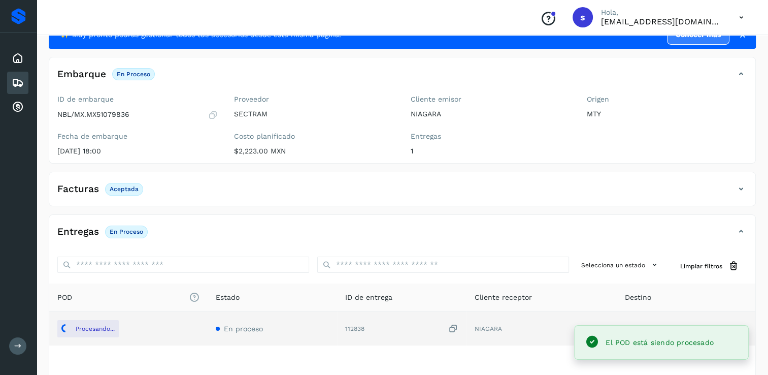
scroll to position [0, 0]
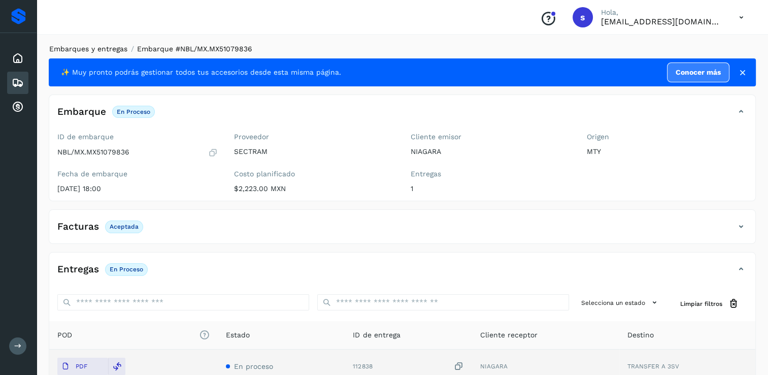
click at [95, 51] on link "Embarques y entregas" at bounding box center [88, 49] width 78 height 8
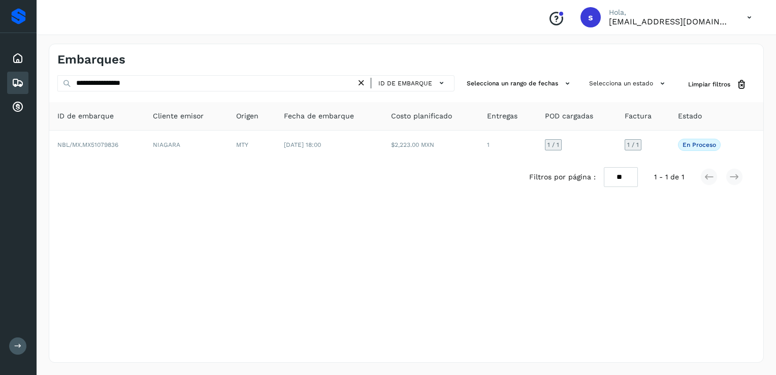
click at [360, 83] on icon at bounding box center [361, 83] width 11 height 11
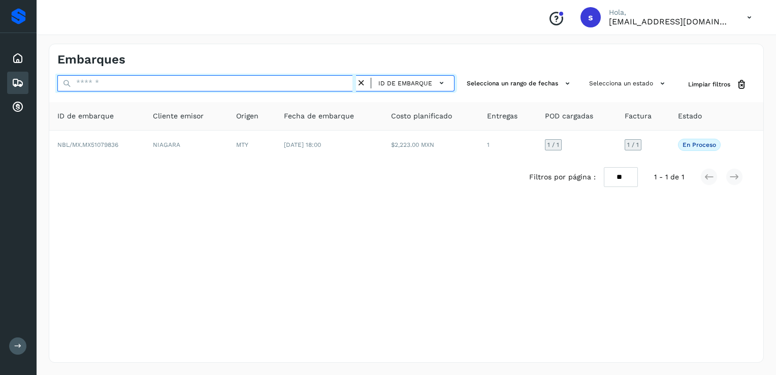
drag, startPoint x: 335, startPoint y: 85, endPoint x: 321, endPoint y: 91, distance: 15.2
click at [332, 87] on input "text" at bounding box center [206, 83] width 299 height 16
paste input "**********"
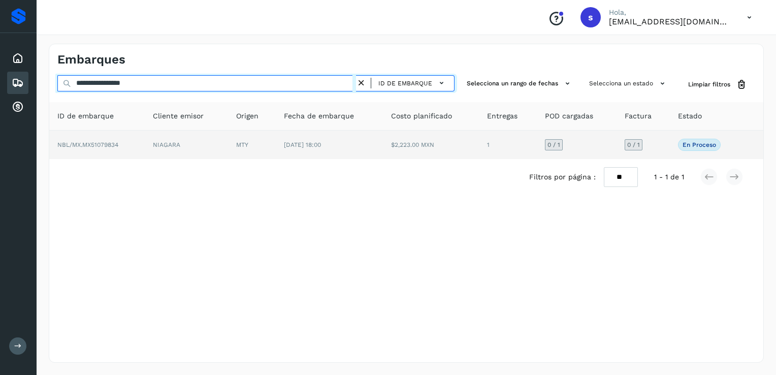
type input "**********"
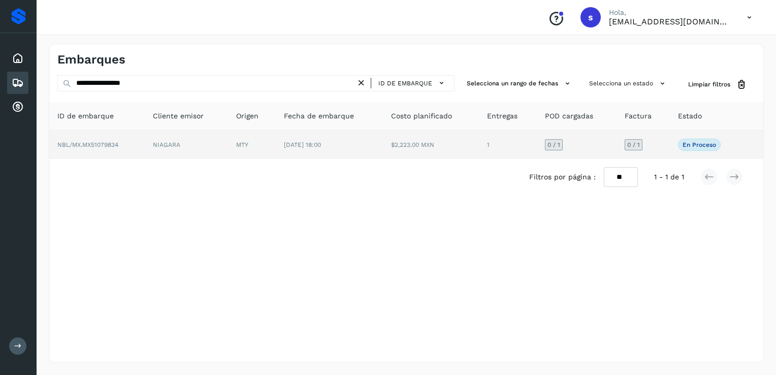
click at [145, 140] on td "NBL/MX.MX51079834" at bounding box center [96, 145] width 95 height 28
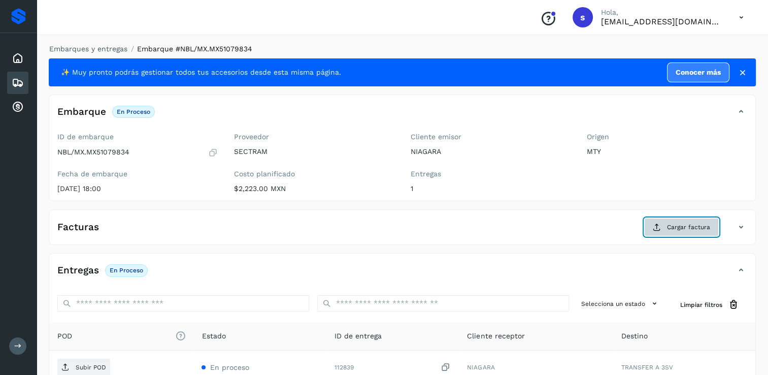
click at [677, 229] on span "Cargar factura" at bounding box center [688, 226] width 43 height 9
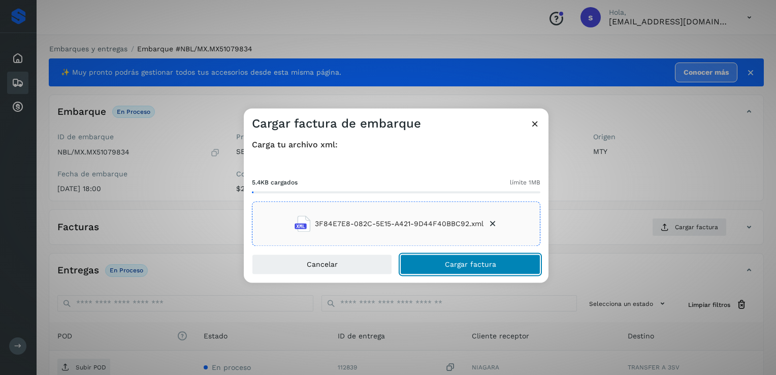
click at [429, 263] on button "Cargar factura" at bounding box center [470, 264] width 140 height 20
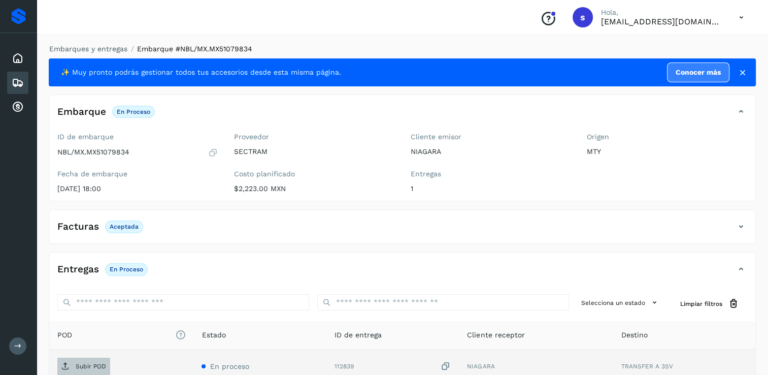
click at [94, 365] on p "Subir POD" at bounding box center [91, 366] width 30 height 7
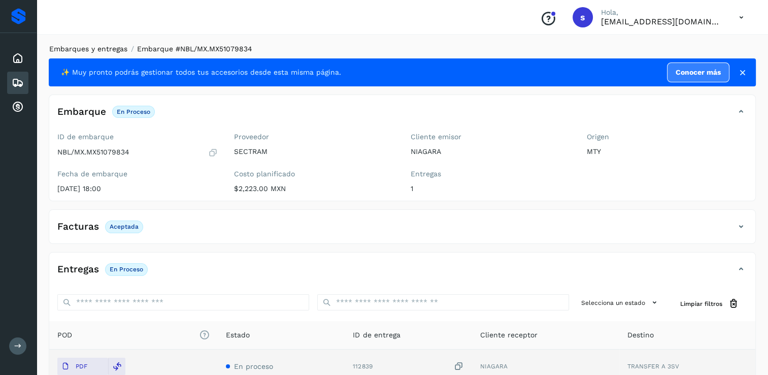
click at [122, 47] on link "Embarques y entregas" at bounding box center [88, 49] width 78 height 8
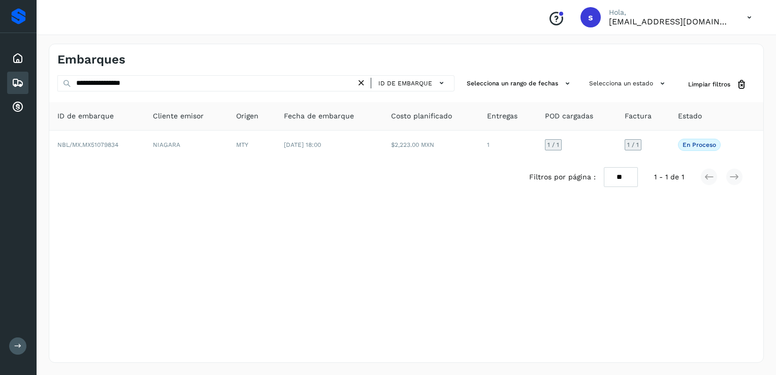
click at [362, 84] on icon at bounding box center [361, 83] width 11 height 11
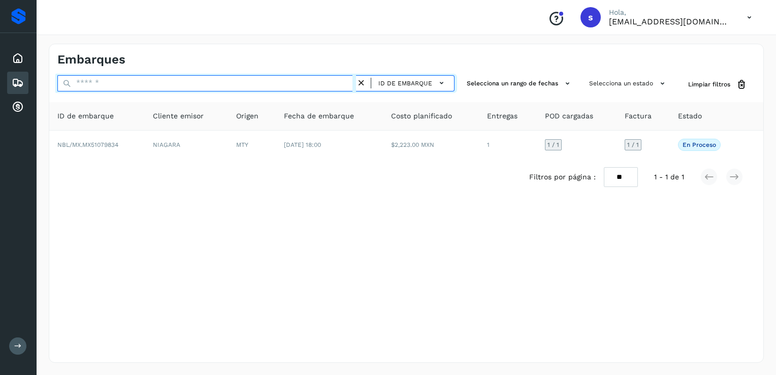
click at [341, 85] on input "text" at bounding box center [206, 83] width 299 height 16
paste input "**********"
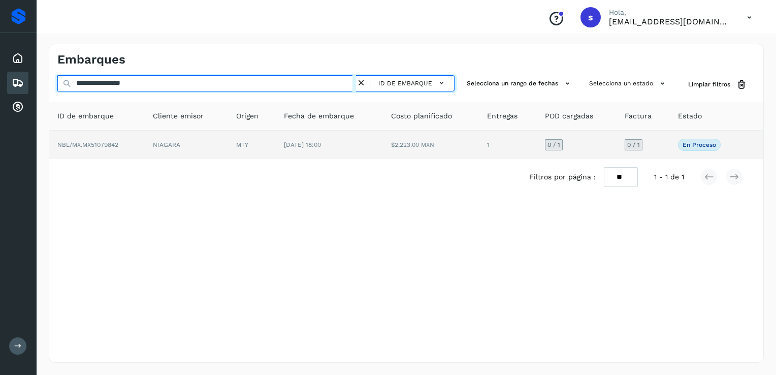
type input "**********"
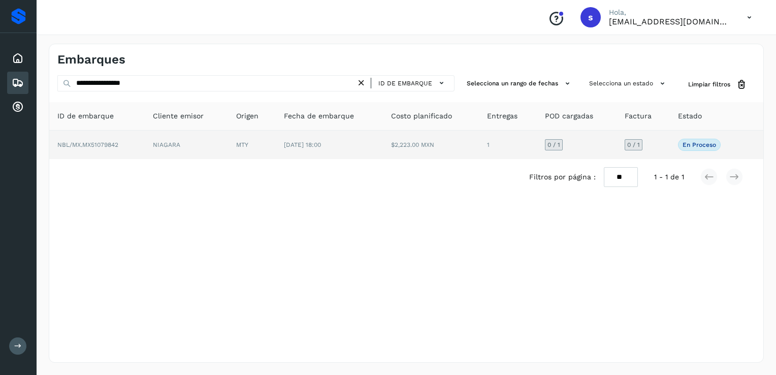
click at [122, 144] on td "NBL/MX.MX51079842" at bounding box center [96, 145] width 95 height 28
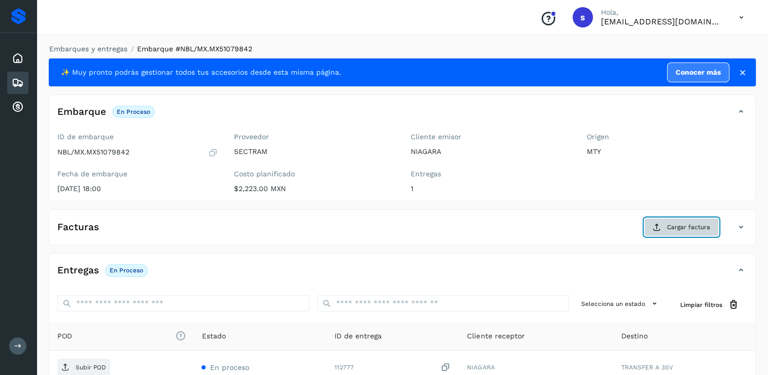
click at [678, 230] on span "Cargar factura" at bounding box center [688, 226] width 43 height 9
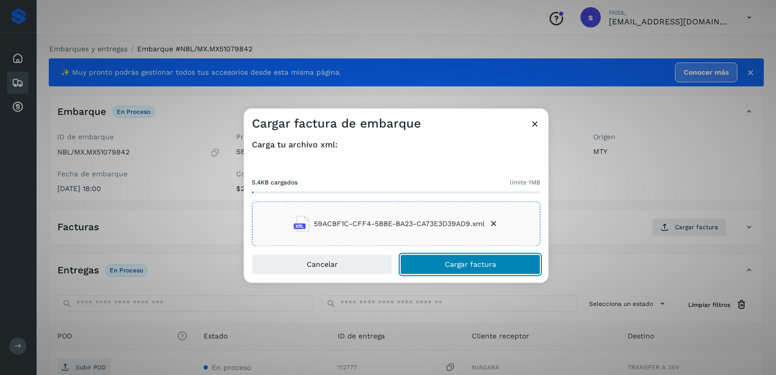
click at [436, 267] on button "Cargar factura" at bounding box center [470, 264] width 140 height 20
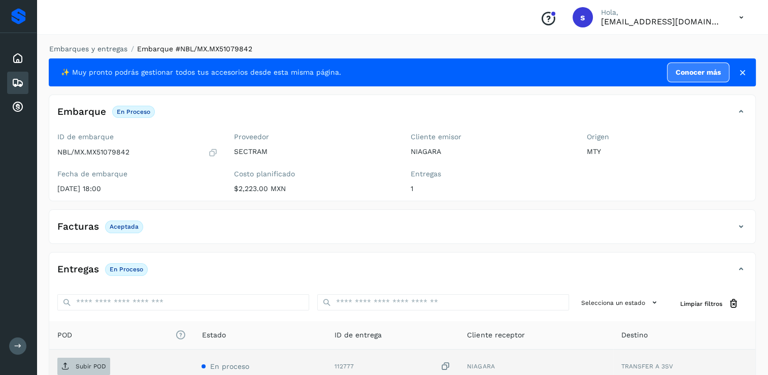
click at [83, 363] on p "Subir POD" at bounding box center [91, 366] width 30 height 7
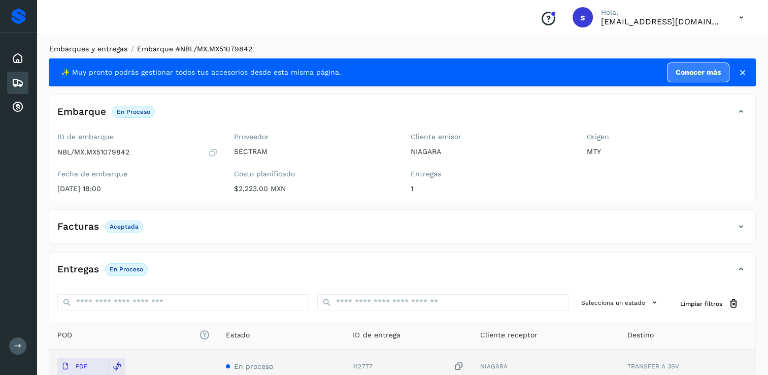
click at [105, 48] on link "Embarques y entregas" at bounding box center [88, 49] width 78 height 8
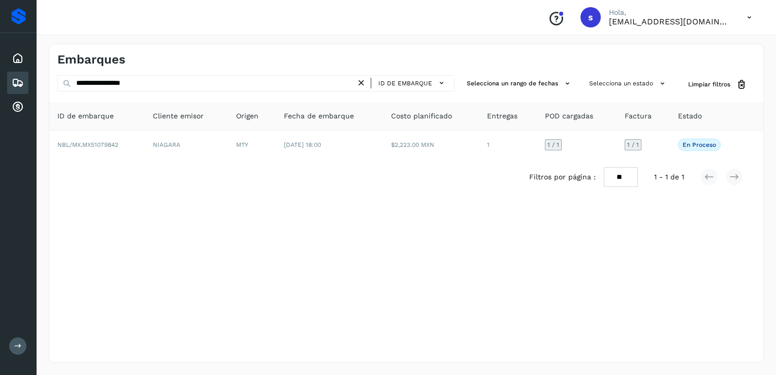
drag, startPoint x: 362, startPoint y: 83, endPoint x: 341, endPoint y: 83, distance: 21.3
click at [362, 83] on icon at bounding box center [361, 83] width 11 height 11
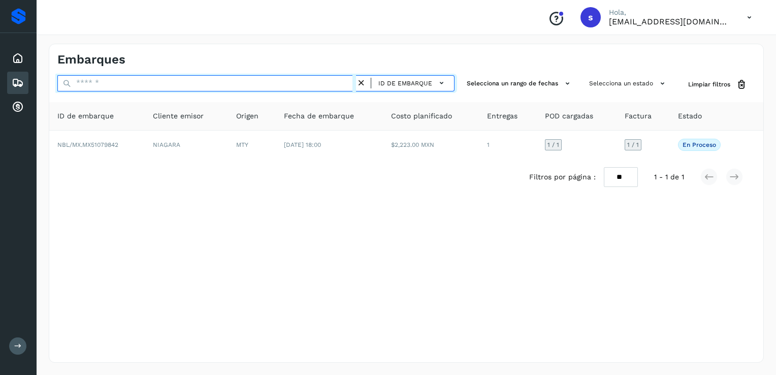
click at [335, 83] on input "text" at bounding box center [206, 83] width 299 height 16
paste input "**********"
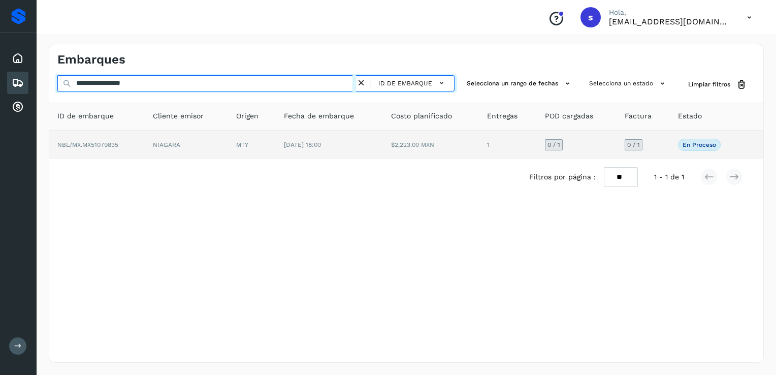
type input "**********"
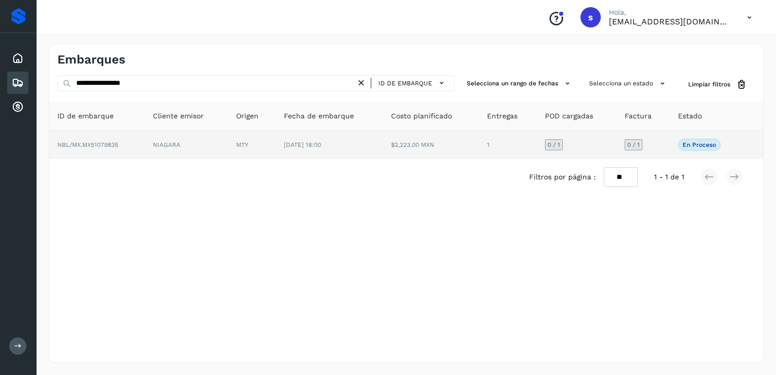
click at [141, 144] on td "NBL/MX.MX51079835" at bounding box center [96, 145] width 95 height 28
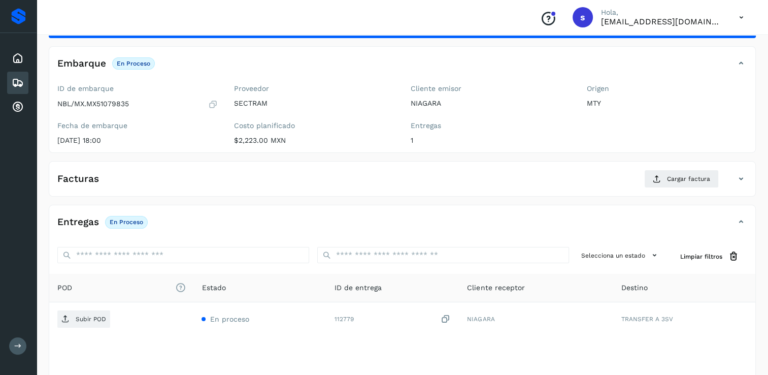
scroll to position [51, 0]
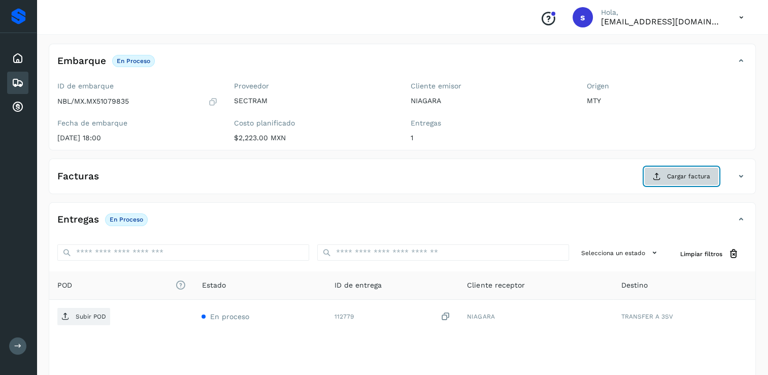
click at [667, 175] on button "Cargar factura" at bounding box center [681, 176] width 75 height 18
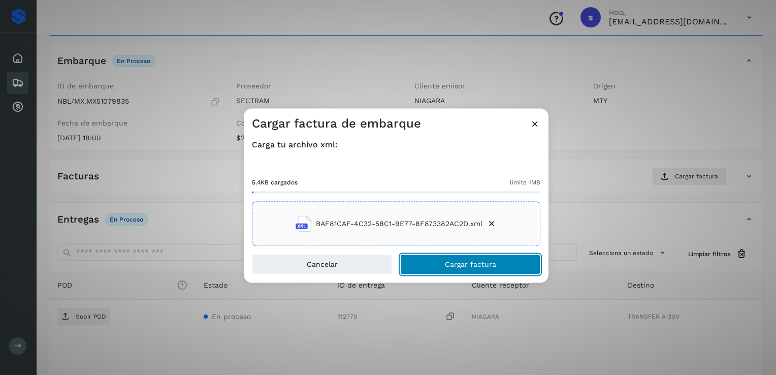
click at [430, 260] on button "Cargar factura" at bounding box center [470, 264] width 140 height 20
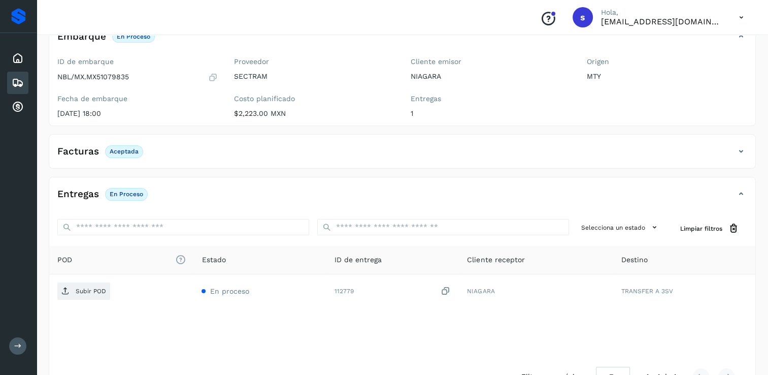
scroll to position [106, 0]
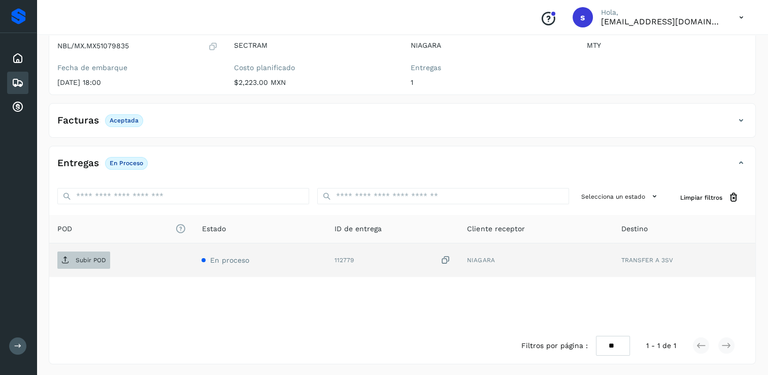
click at [89, 259] on p "Subir POD" at bounding box center [91, 259] width 30 height 7
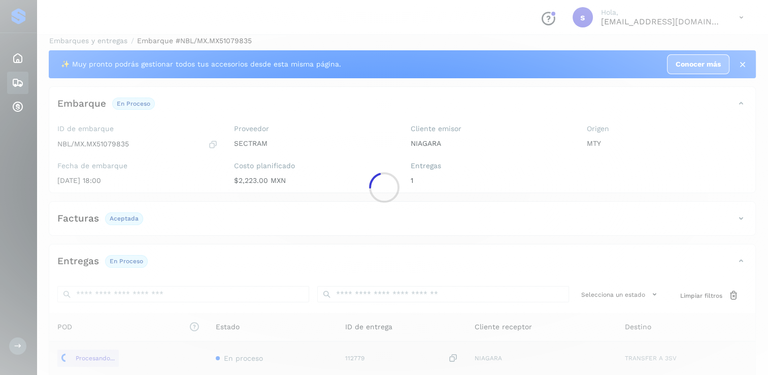
scroll to position [0, 0]
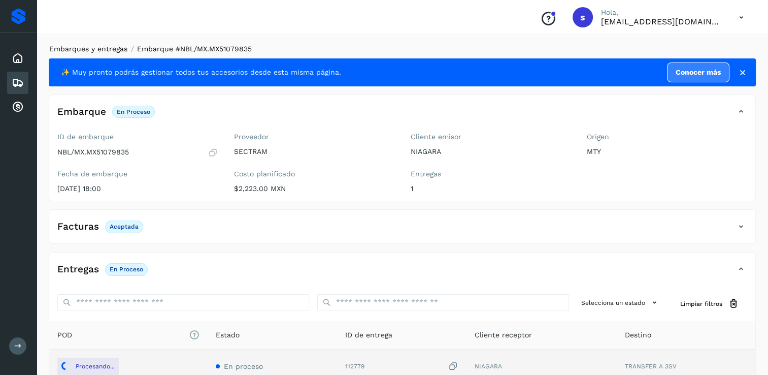
click at [71, 48] on link "Embarques y entregas" at bounding box center [88, 49] width 78 height 8
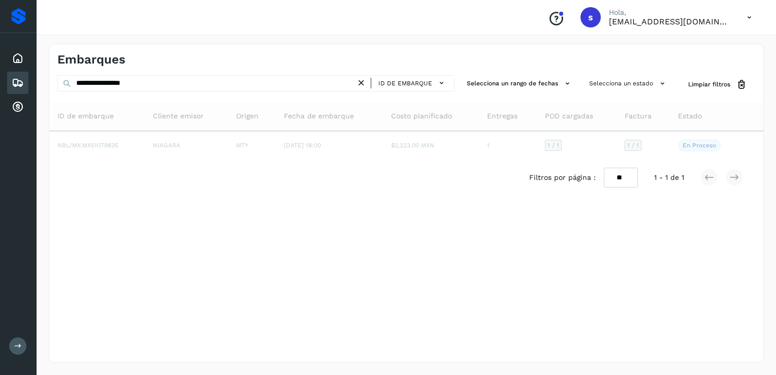
click at [366, 86] on icon at bounding box center [361, 83] width 11 height 11
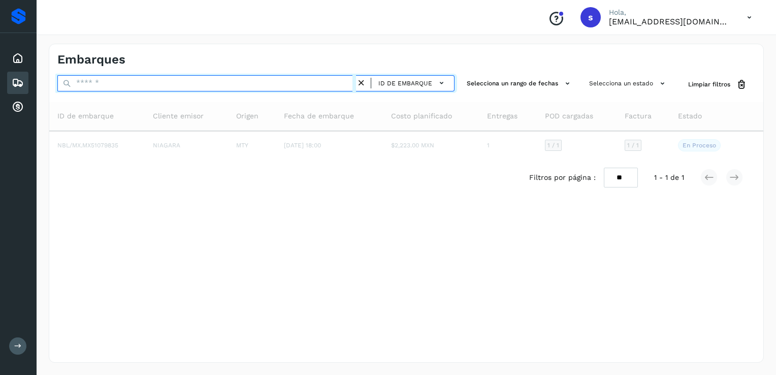
click at [347, 85] on input "text" at bounding box center [206, 83] width 299 height 16
paste input "**********"
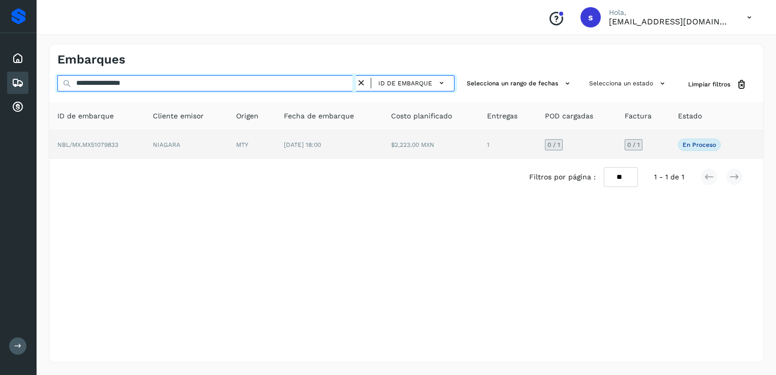
type input "**********"
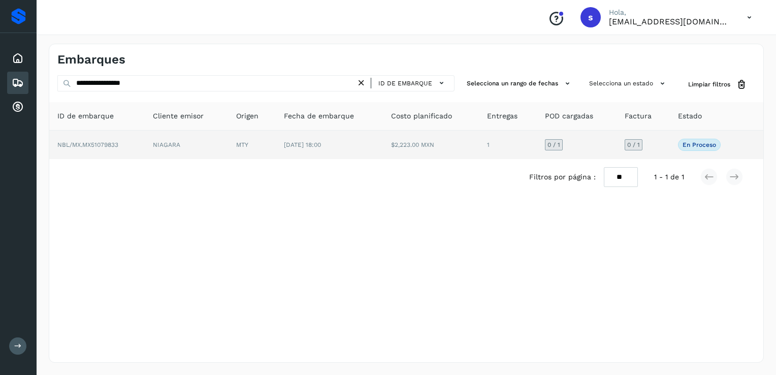
click at [134, 147] on td "NBL/MX.MX51079833" at bounding box center [96, 145] width 95 height 28
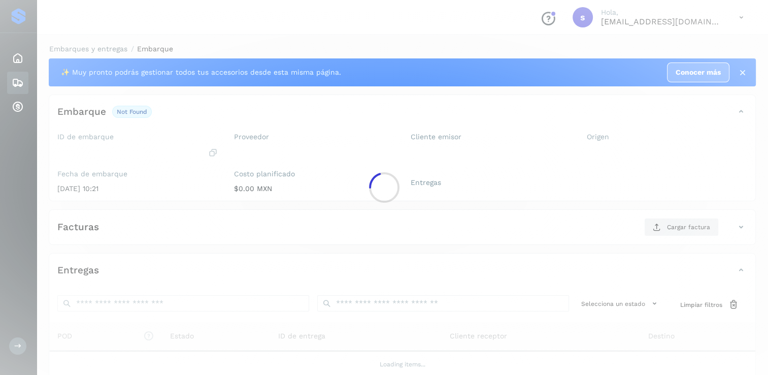
click at [134, 147] on div at bounding box center [384, 187] width 768 height 375
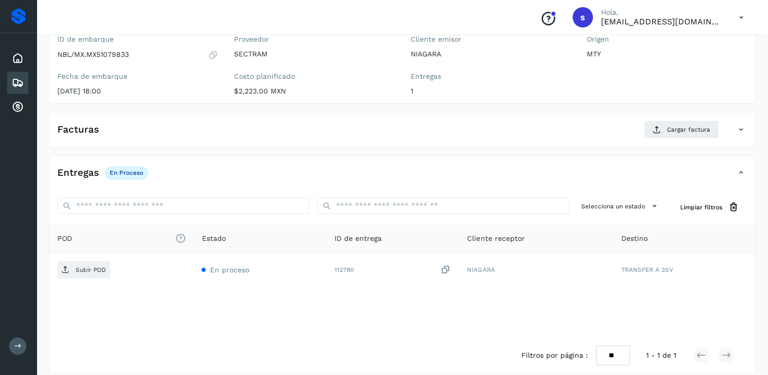
scroll to position [102, 0]
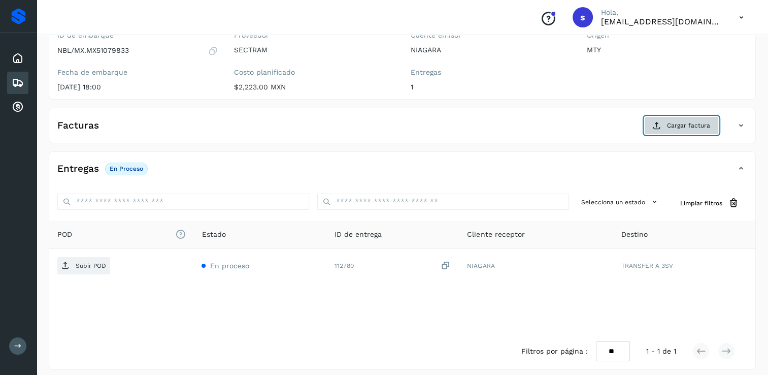
click at [674, 127] on span "Cargar factura" at bounding box center [688, 125] width 43 height 9
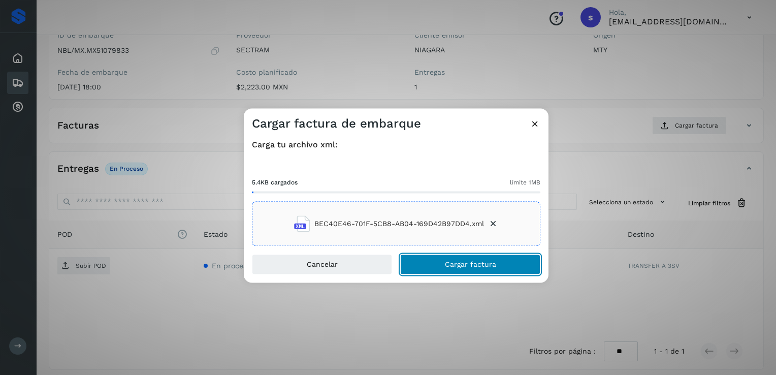
click at [456, 270] on button "Cargar factura" at bounding box center [470, 264] width 140 height 20
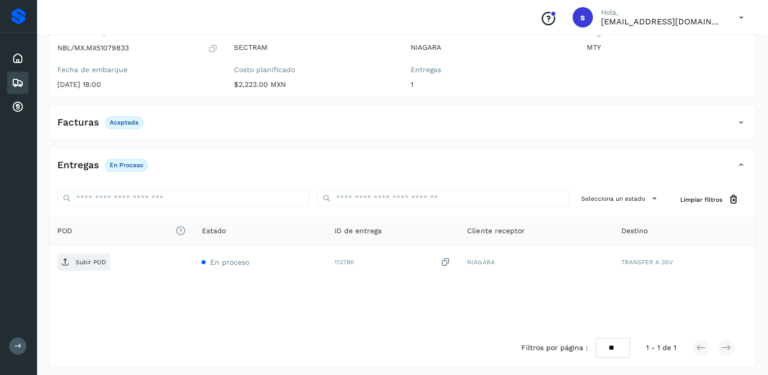
scroll to position [106, 0]
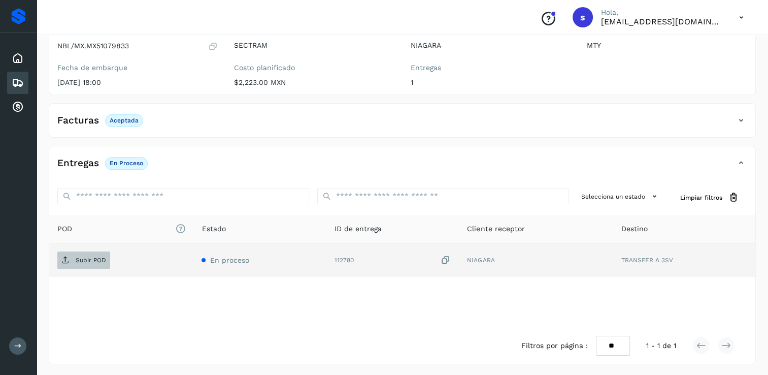
click at [87, 259] on p "Subir POD" at bounding box center [91, 259] width 30 height 7
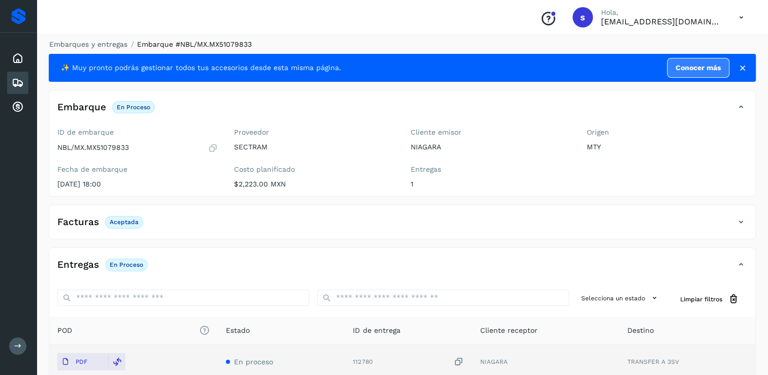
scroll to position [0, 0]
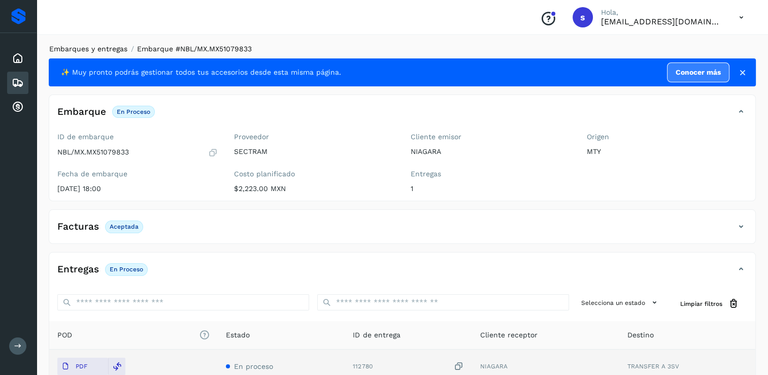
click at [101, 50] on link "Embarques y entregas" at bounding box center [88, 49] width 78 height 8
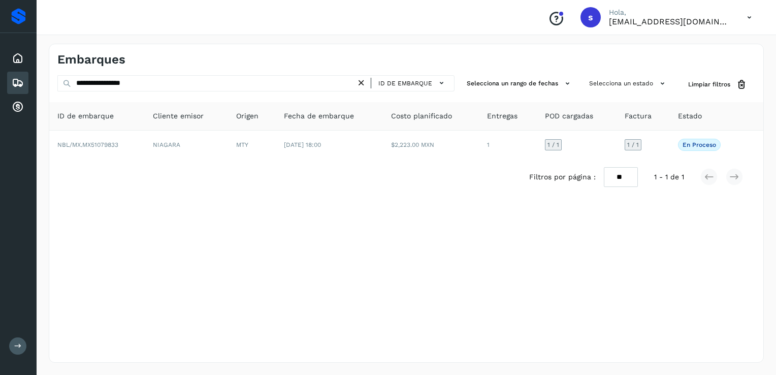
click at [371, 84] on div "ID de embarque" at bounding box center [408, 83] width 83 height 15
drag, startPoint x: 371, startPoint y: 84, endPoint x: 364, endPoint y: 84, distance: 7.1
click at [367, 84] on icon at bounding box center [361, 83] width 11 height 11
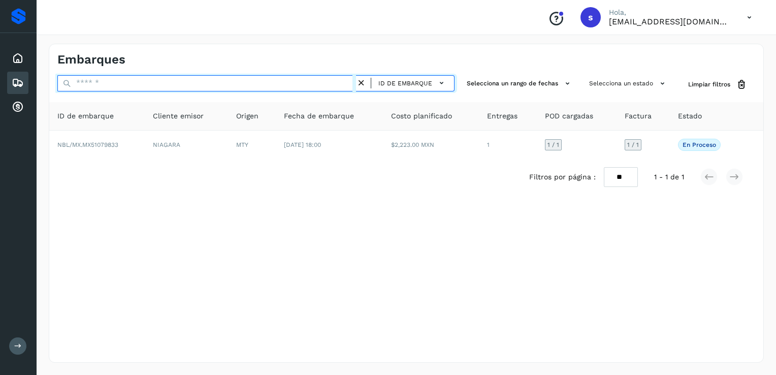
click at [316, 83] on input "text" at bounding box center [206, 83] width 299 height 16
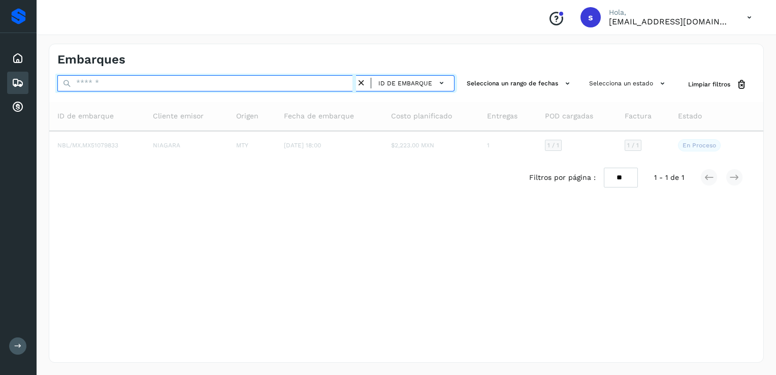
paste input "**********"
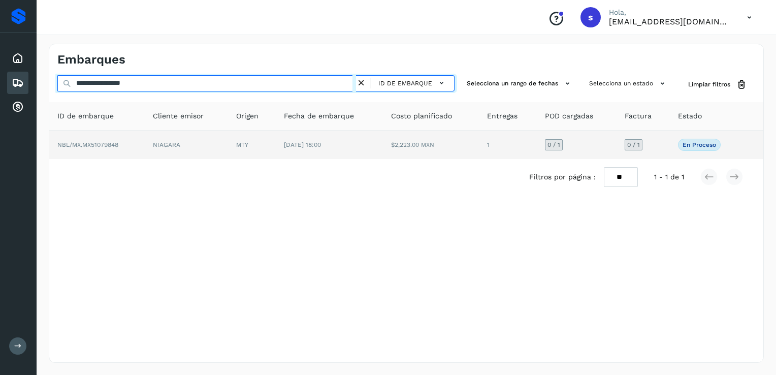
type input "**********"
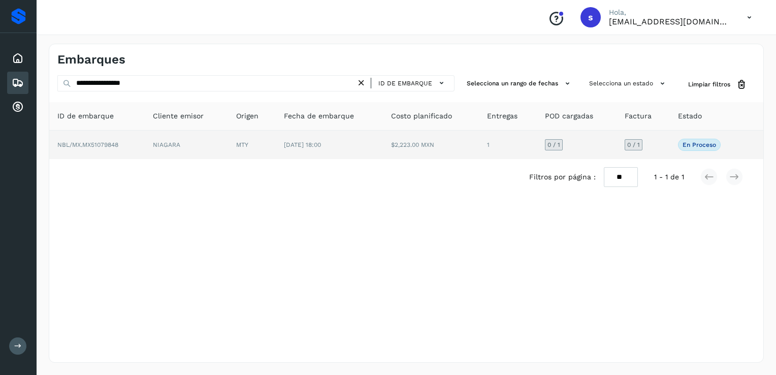
click at [197, 143] on td "NIAGARA" at bounding box center [186, 145] width 83 height 28
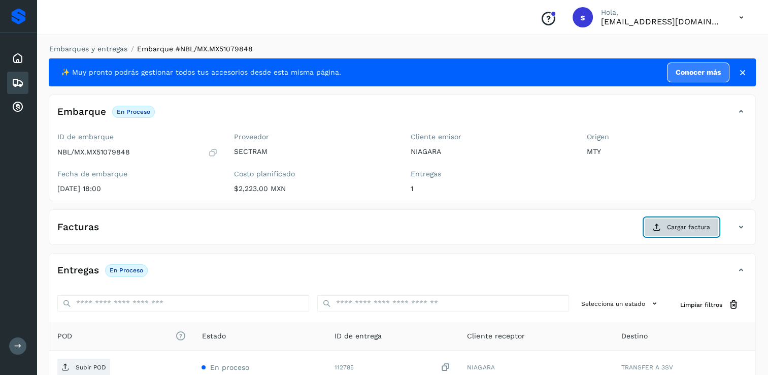
click at [674, 226] on span "Cargar factura" at bounding box center [688, 226] width 43 height 9
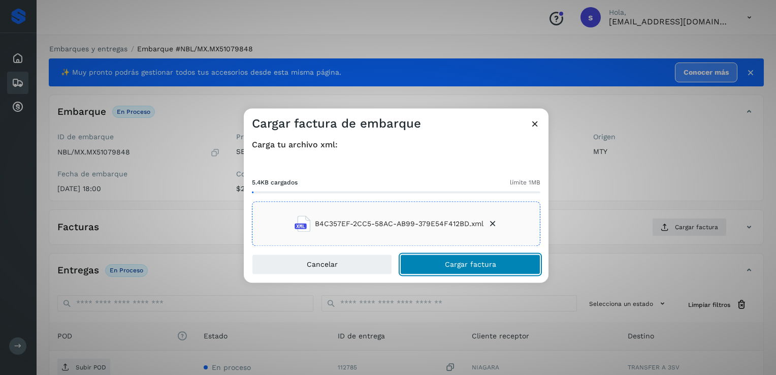
click at [449, 266] on span "Cargar factura" at bounding box center [470, 264] width 51 height 7
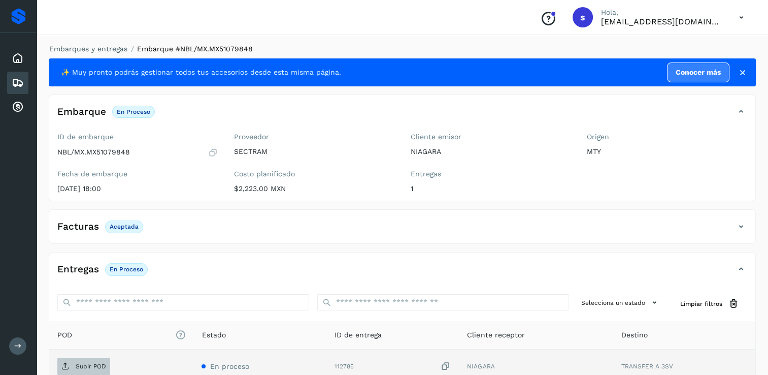
click at [92, 364] on p "Subir POD" at bounding box center [91, 366] width 30 height 7
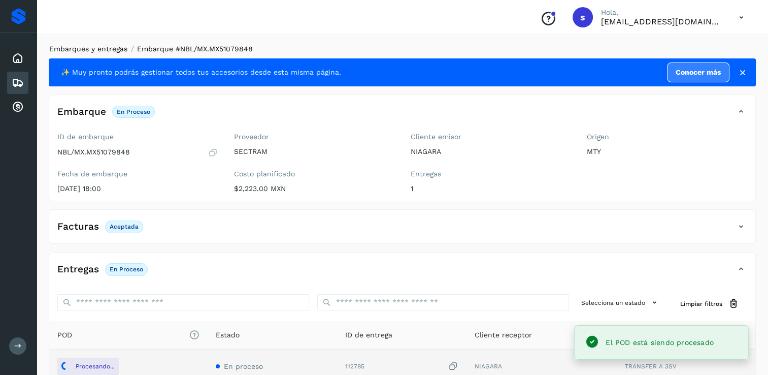
click at [108, 50] on link "Embarques y entregas" at bounding box center [88, 49] width 78 height 8
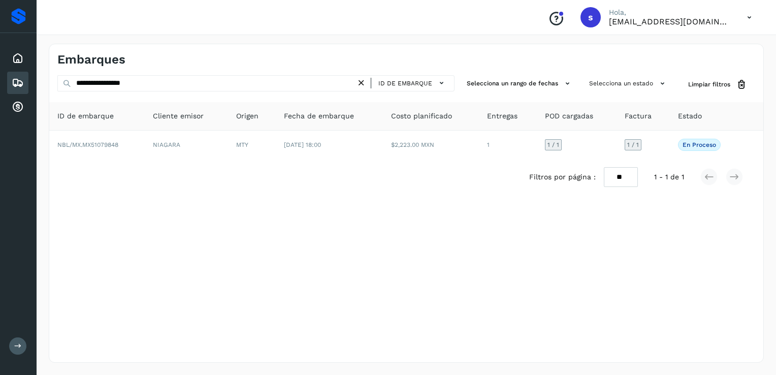
click at [360, 83] on icon at bounding box center [361, 83] width 11 height 11
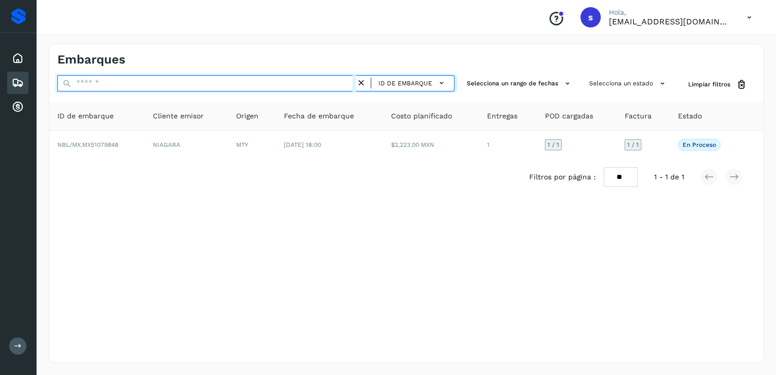
click at [351, 83] on input "text" at bounding box center [206, 83] width 299 height 16
paste input "**********"
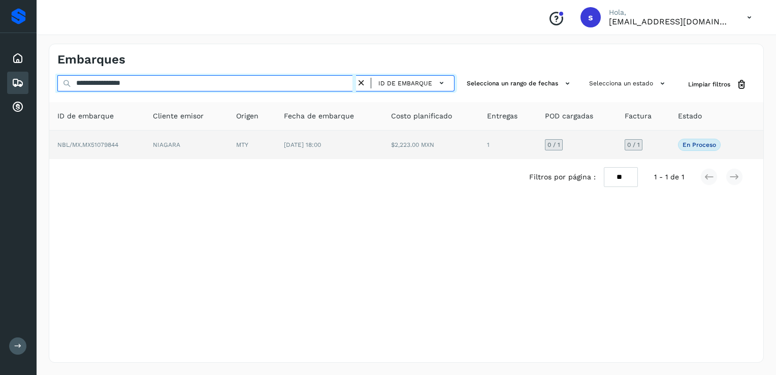
type input "**********"
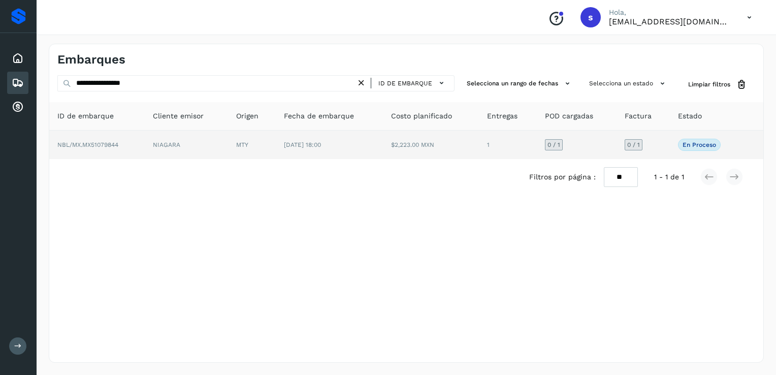
click at [197, 147] on td "NIAGARA" at bounding box center [186, 145] width 83 height 28
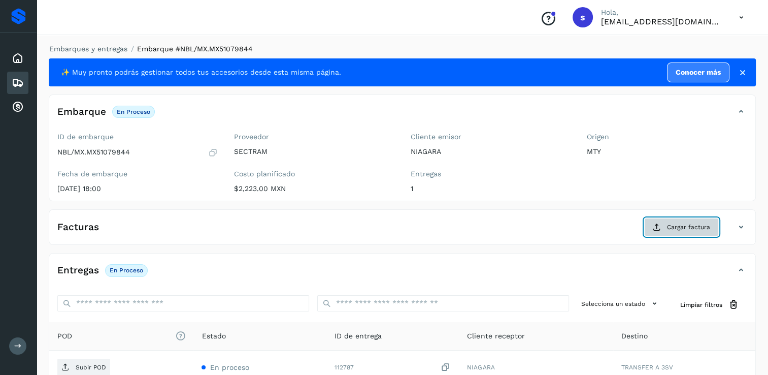
click at [659, 221] on button "Cargar factura" at bounding box center [681, 227] width 75 height 18
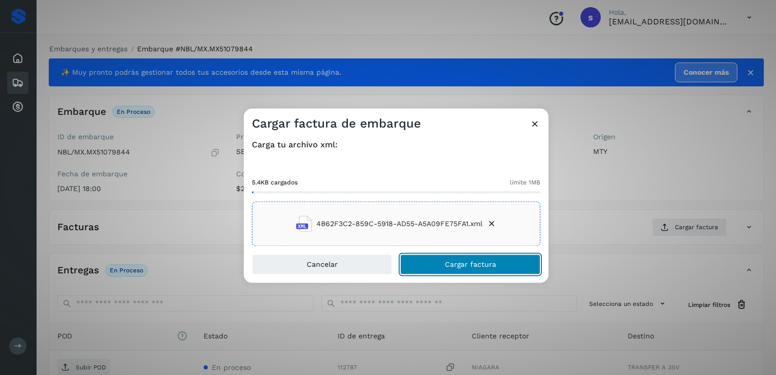
click at [455, 266] on span "Cargar factura" at bounding box center [470, 264] width 51 height 7
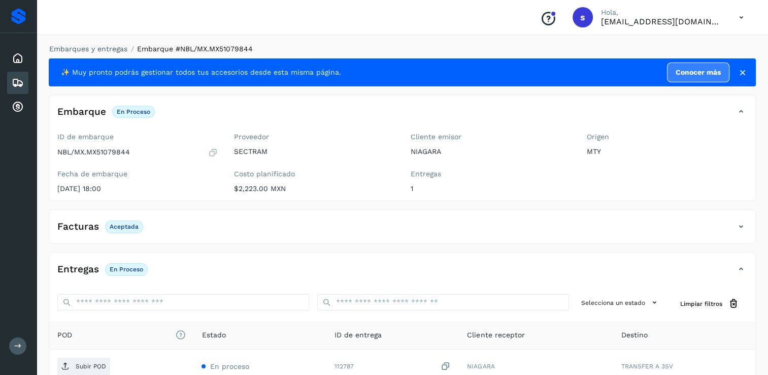
drag, startPoint x: 408, startPoint y: 303, endPoint x: 233, endPoint y: 245, distance: 184.5
click at [233, 245] on div "✨ Muy pronto podrás gestionar todos tus accesorios desde esta misma página. Con…" at bounding box center [402, 264] width 707 height 412
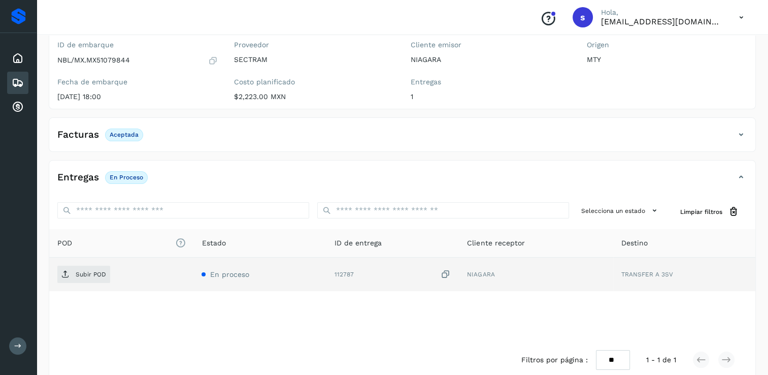
scroll to position [106, 0]
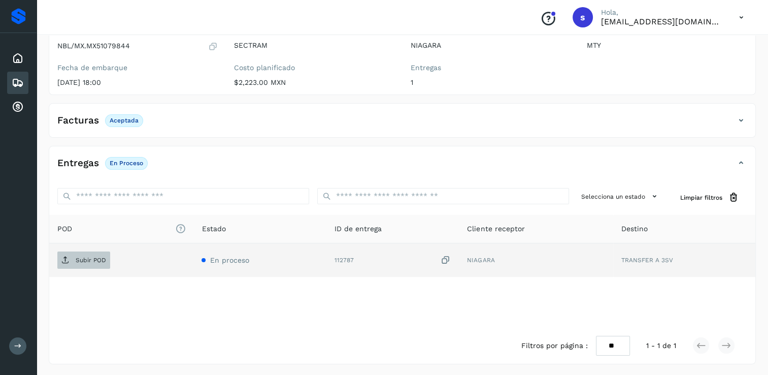
click at [98, 264] on span "Subir POD" at bounding box center [83, 260] width 53 height 16
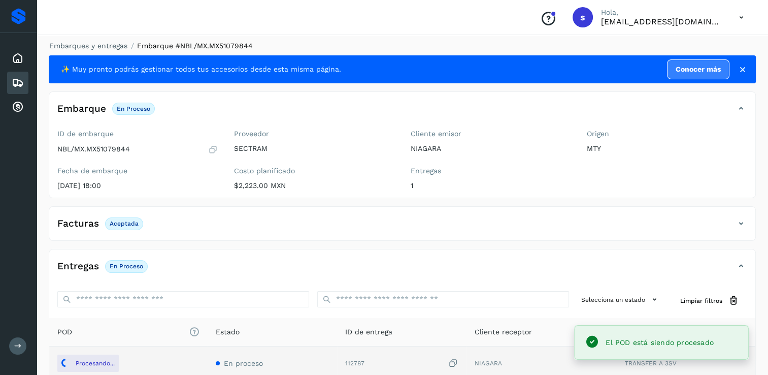
scroll to position [0, 0]
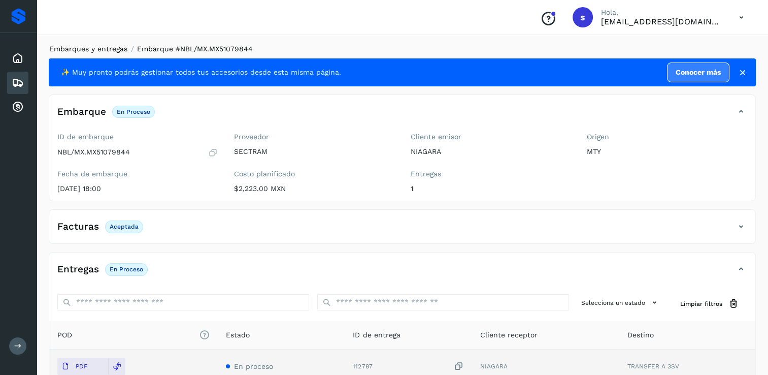
click at [106, 48] on link "Embarques y entregas" at bounding box center [88, 49] width 78 height 8
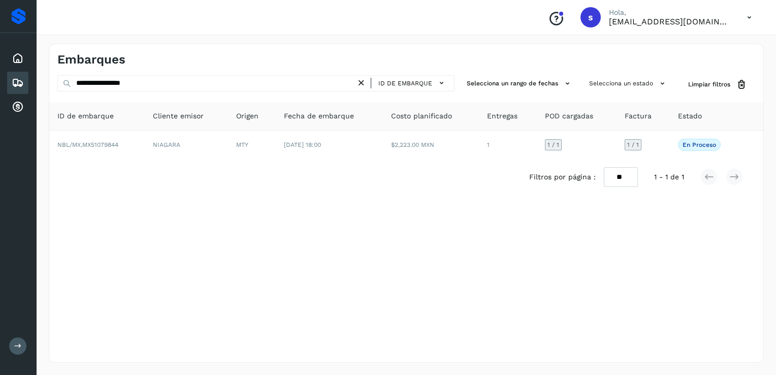
click at [365, 79] on icon at bounding box center [361, 83] width 11 height 11
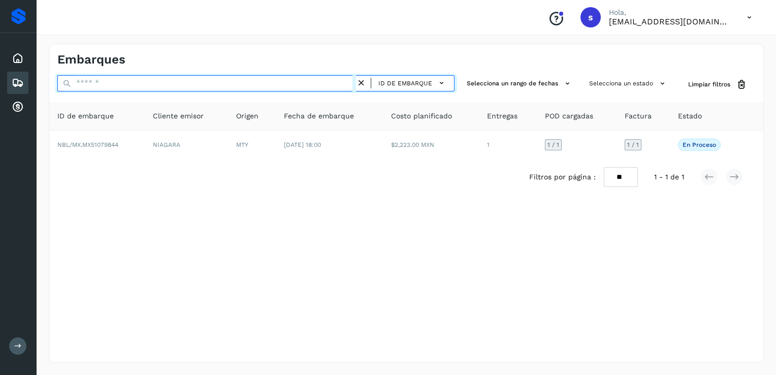
click at [345, 80] on input "text" at bounding box center [206, 83] width 299 height 16
paste input "**********"
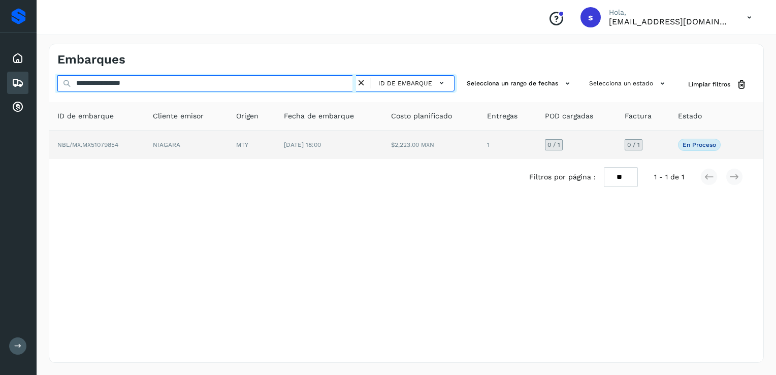
type input "**********"
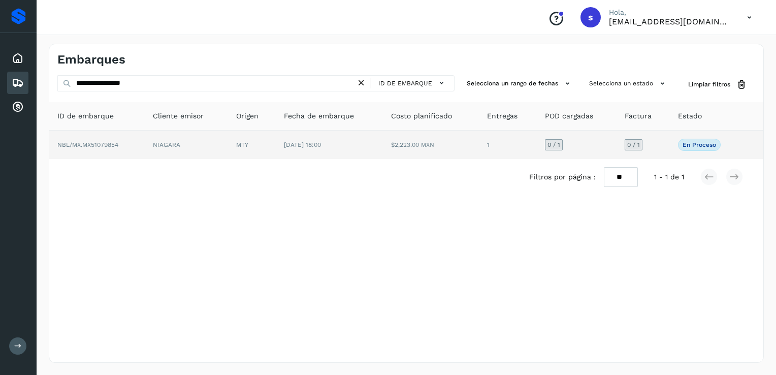
click at [208, 151] on td "NIAGARA" at bounding box center [186, 145] width 83 height 28
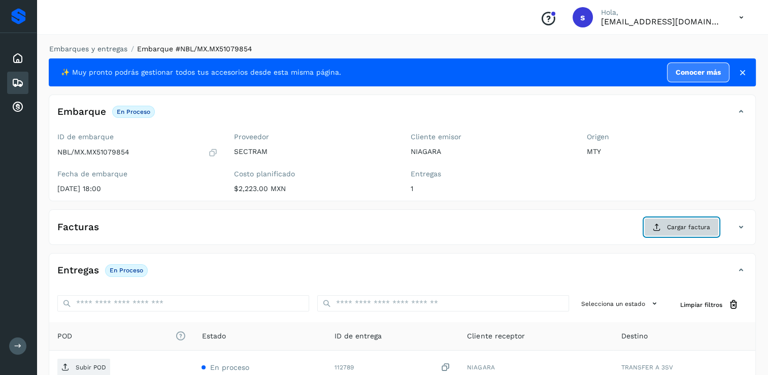
click at [685, 223] on span "Cargar factura" at bounding box center [688, 226] width 43 height 9
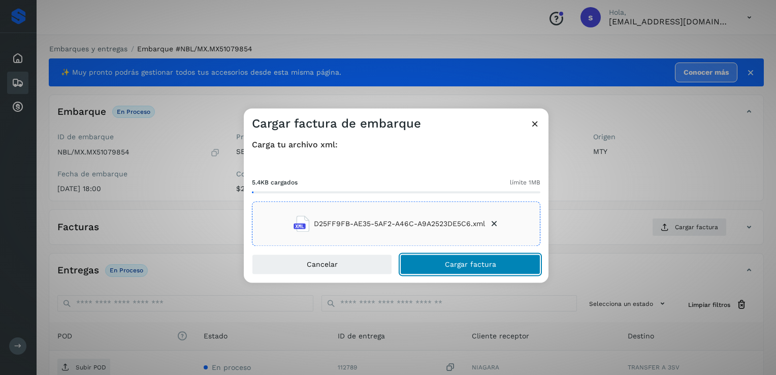
click at [430, 259] on button "Cargar factura" at bounding box center [470, 264] width 140 height 20
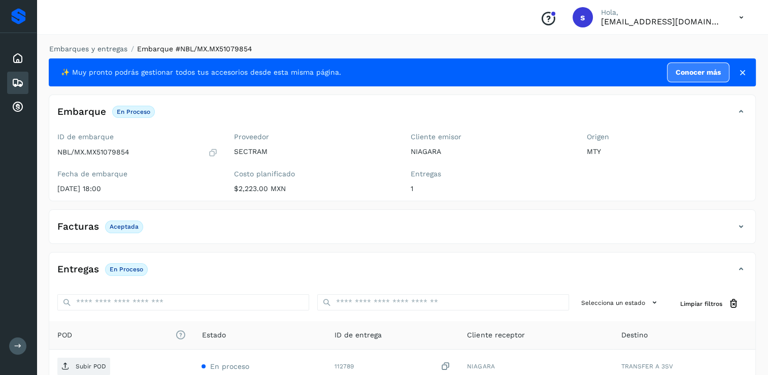
click at [98, 365] on p "Subir POD" at bounding box center [91, 366] width 30 height 7
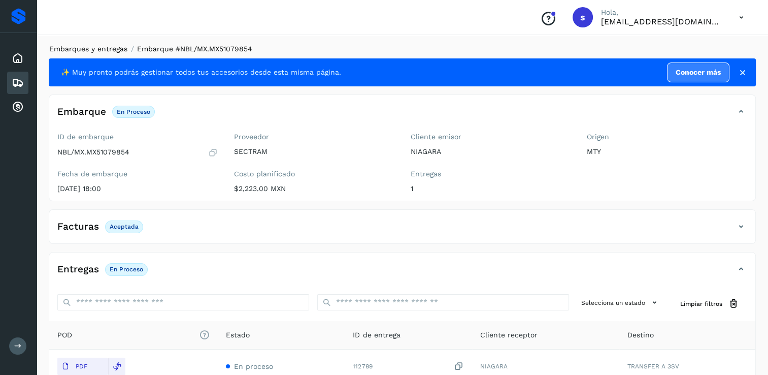
click at [93, 49] on link "Embarques y entregas" at bounding box center [88, 49] width 78 height 8
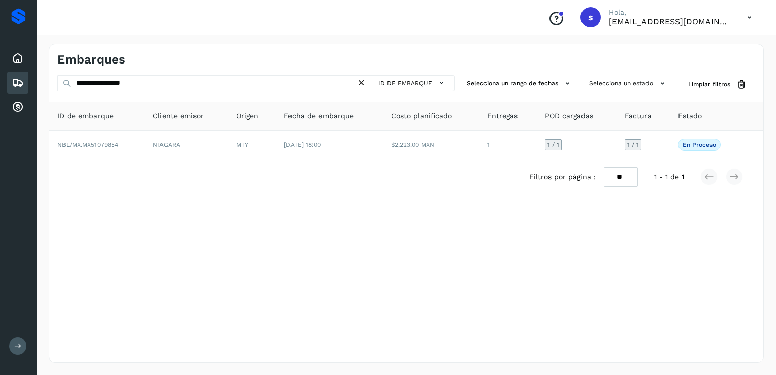
click at [367, 80] on icon at bounding box center [361, 83] width 11 height 11
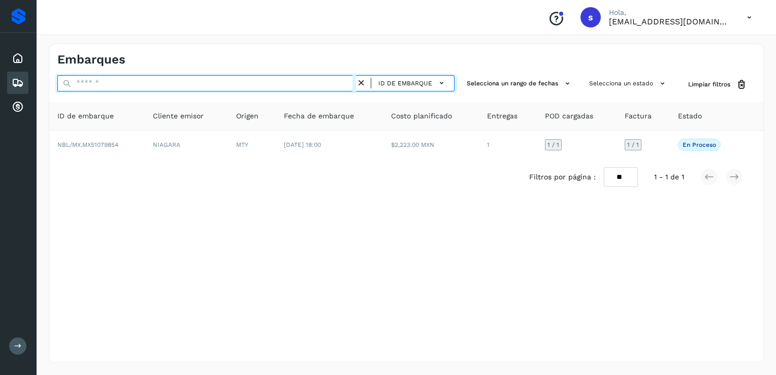
click at [340, 85] on input "text" at bounding box center [206, 83] width 299 height 16
paste input "**********"
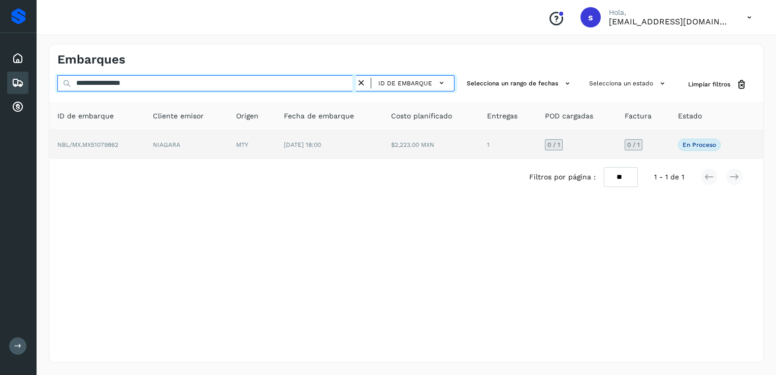
type input "**********"
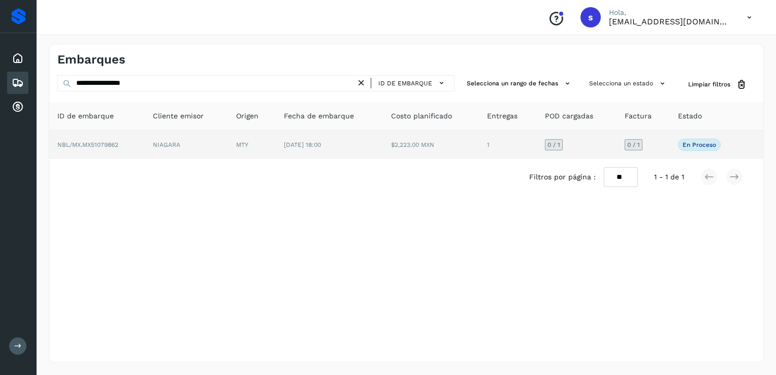
click at [124, 147] on td "NBL/MX.MX51079862" at bounding box center [96, 145] width 95 height 28
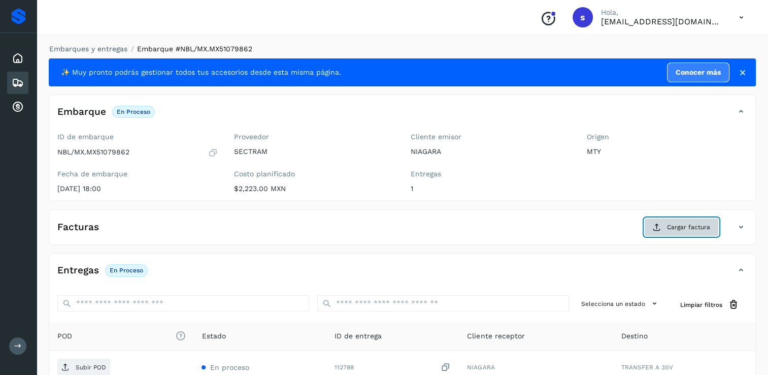
click at [686, 230] on span "Cargar factura" at bounding box center [688, 226] width 43 height 9
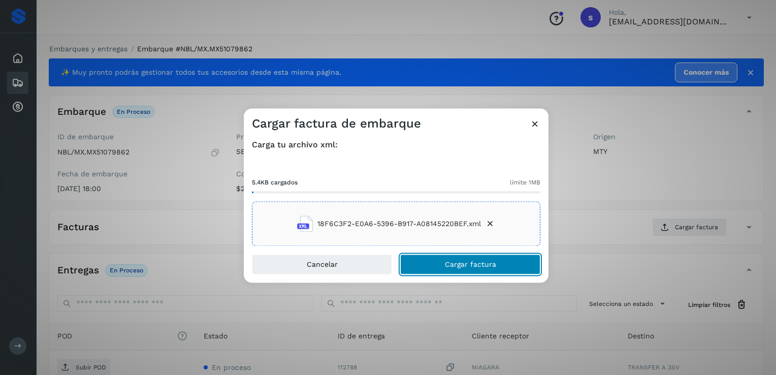
click at [441, 271] on button "Cargar factura" at bounding box center [470, 264] width 140 height 20
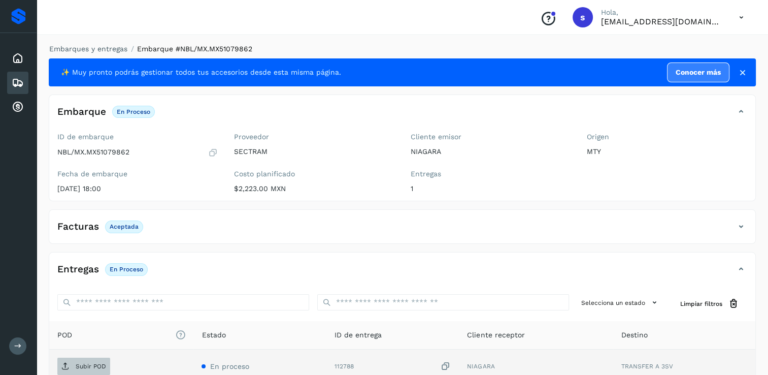
click at [76, 366] on p "Subir POD" at bounding box center [91, 366] width 30 height 7
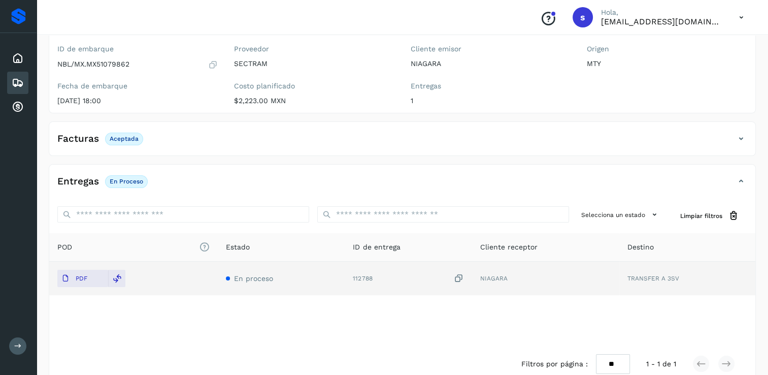
scroll to position [106, 0]
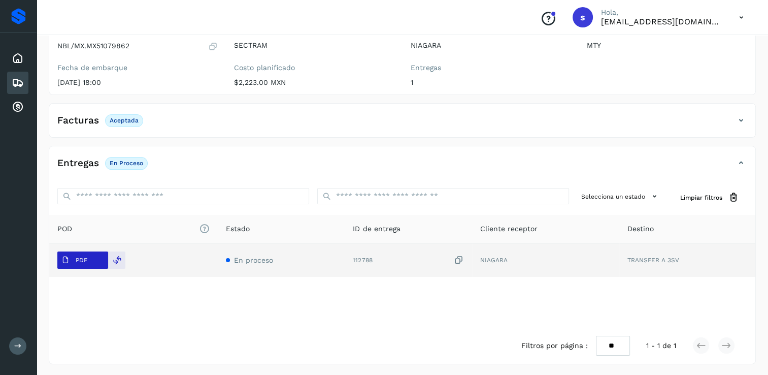
click at [86, 261] on p "PDF" at bounding box center [82, 259] width 12 height 7
click at [93, 256] on button "PDF" at bounding box center [82, 259] width 51 height 17
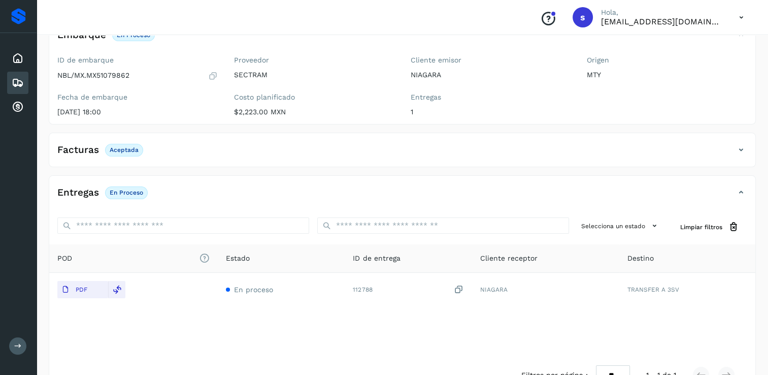
scroll to position [0, 0]
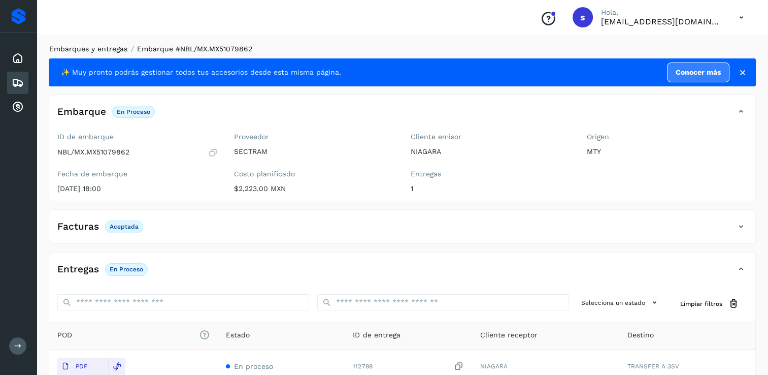
click at [112, 51] on link "Embarques y entregas" at bounding box center [88, 49] width 78 height 8
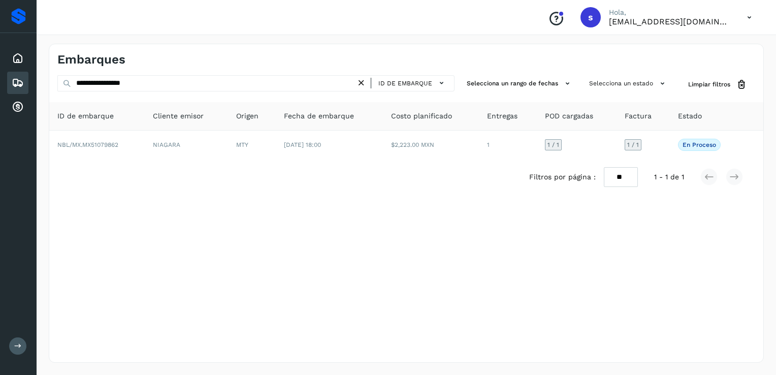
drag, startPoint x: 366, startPoint y: 84, endPoint x: 334, endPoint y: 82, distance: 32.1
click at [366, 84] on icon at bounding box center [361, 83] width 11 height 11
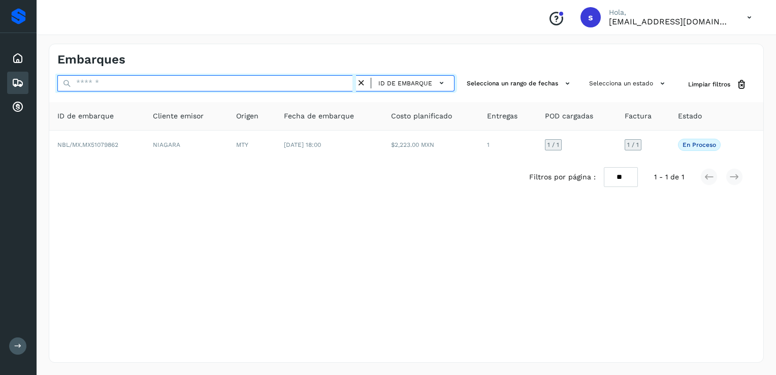
click at [317, 82] on input "text" at bounding box center [206, 83] width 299 height 16
paste input "**********"
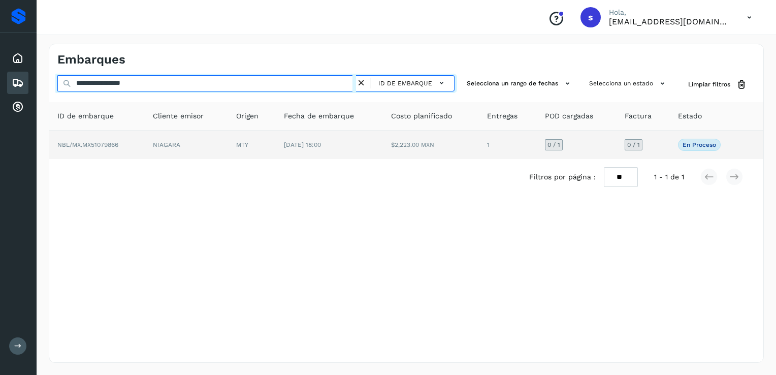
type input "**********"
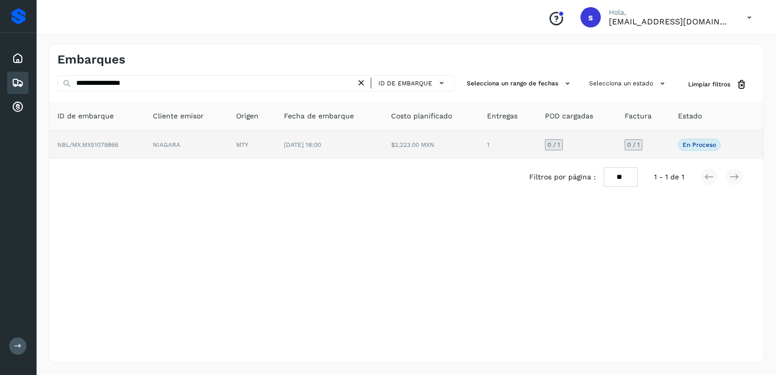
click at [128, 144] on td "NBL/MX.MX51079866" at bounding box center [96, 145] width 95 height 28
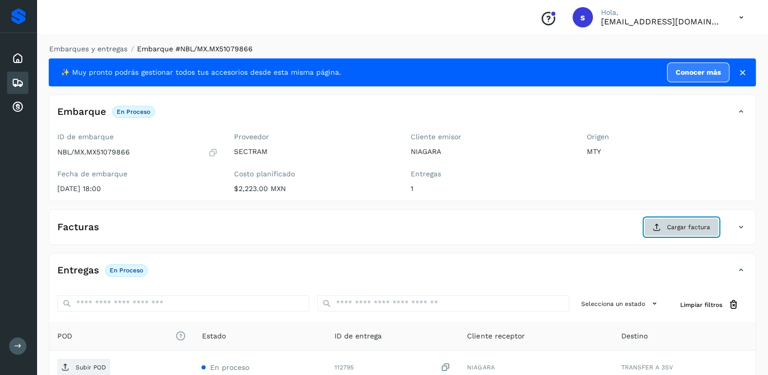
click at [696, 231] on button "Cargar factura" at bounding box center [681, 227] width 75 height 18
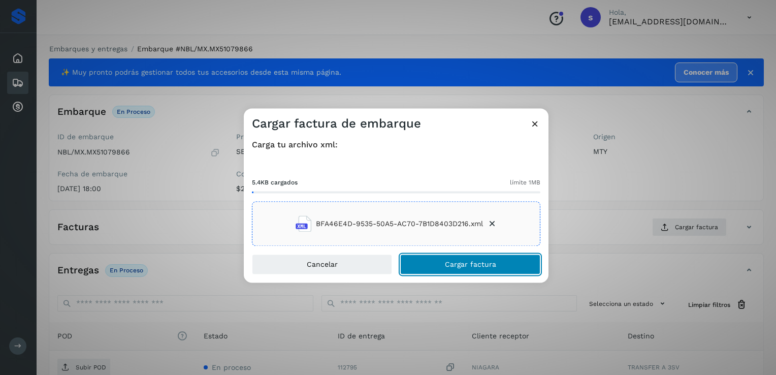
click at [431, 260] on button "Cargar factura" at bounding box center [470, 264] width 140 height 20
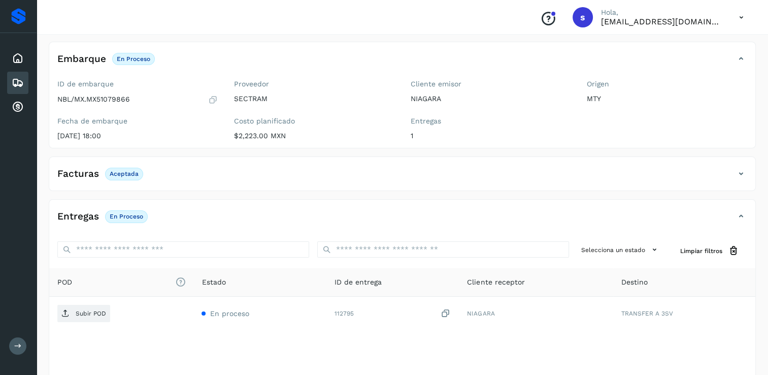
scroll to position [106, 0]
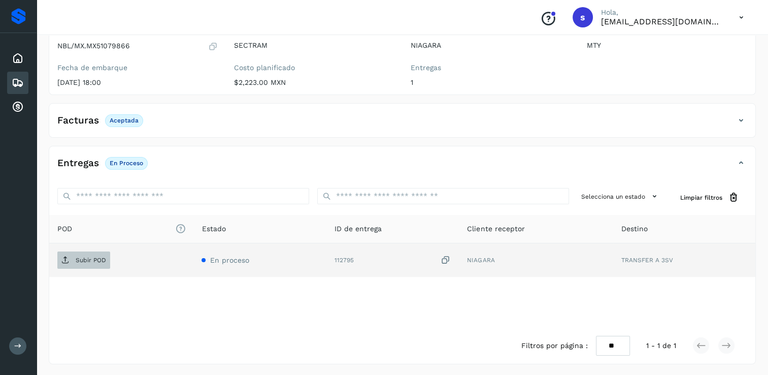
click at [102, 257] on p "Subir POD" at bounding box center [91, 259] width 30 height 7
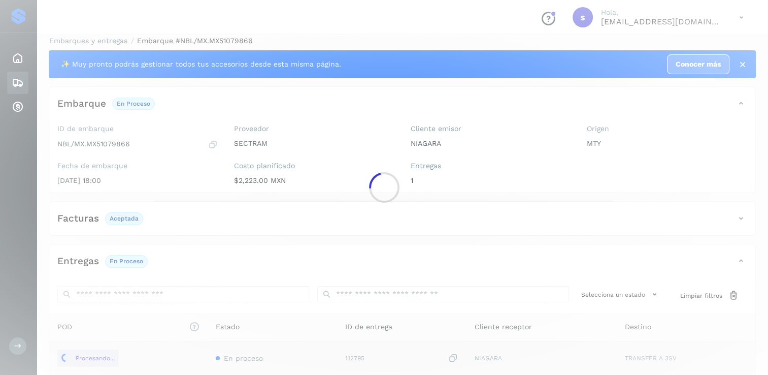
scroll to position [0, 0]
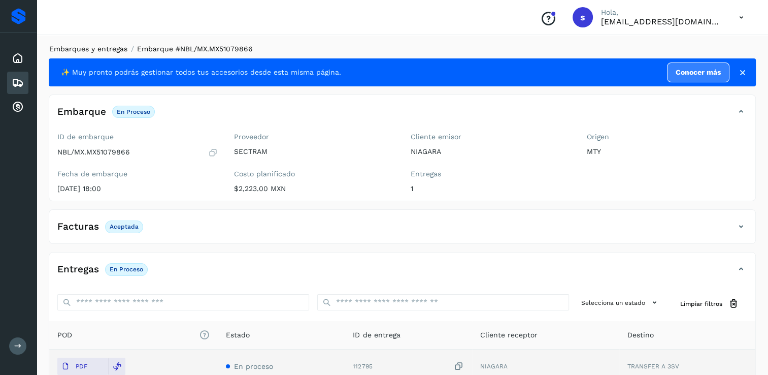
click at [108, 51] on link "Embarques y entregas" at bounding box center [88, 49] width 78 height 8
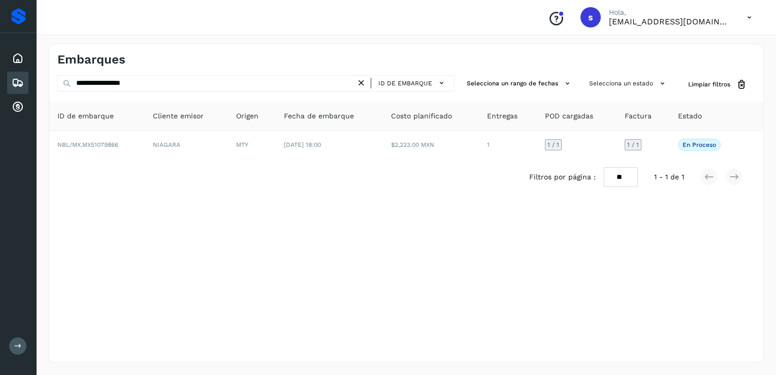
click at [366, 83] on icon at bounding box center [361, 83] width 11 height 11
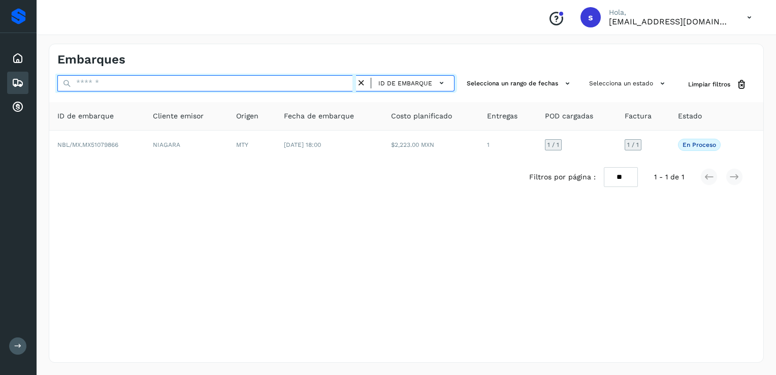
click at [349, 84] on input "text" at bounding box center [206, 83] width 299 height 16
paste input "**********"
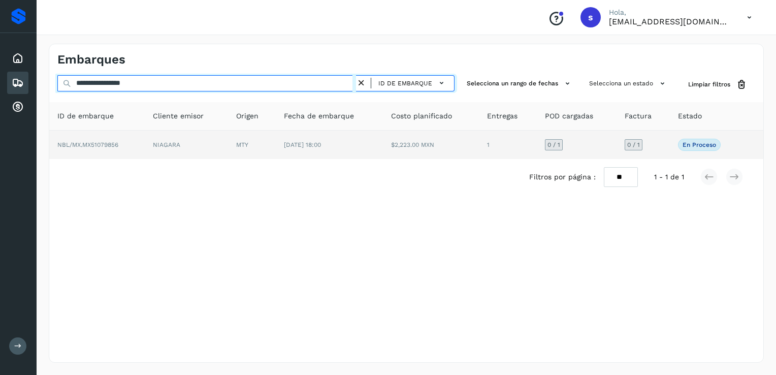
type input "**********"
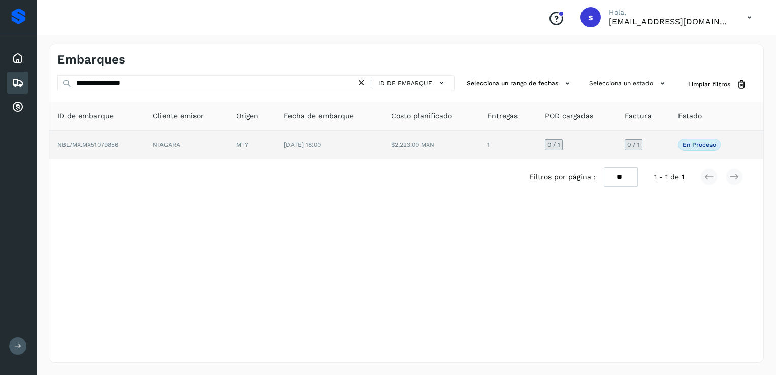
click at [136, 151] on td "NBL/MX.MX51079856" at bounding box center [96, 145] width 95 height 28
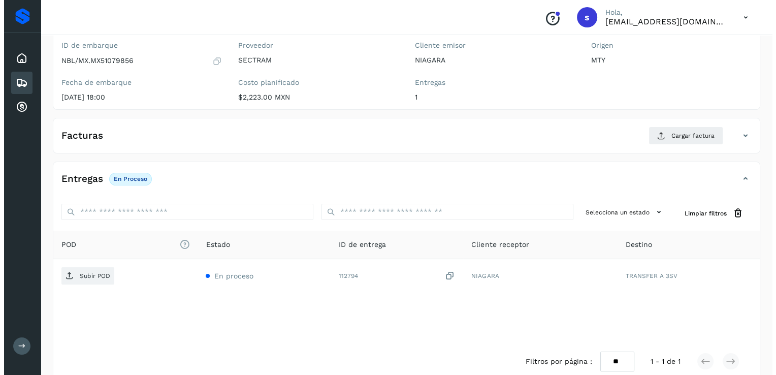
scroll to position [107, 0]
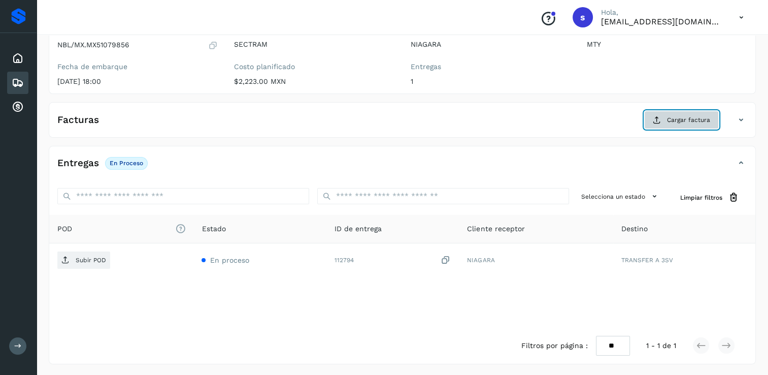
click at [665, 124] on button "Cargar factura" at bounding box center [681, 120] width 75 height 18
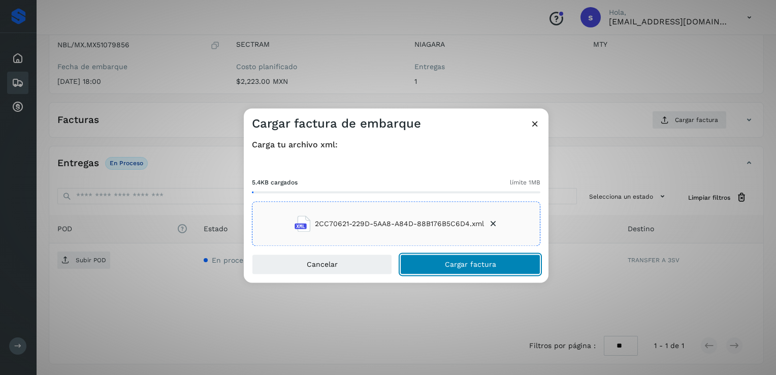
click at [474, 264] on span "Cargar factura" at bounding box center [470, 264] width 51 height 7
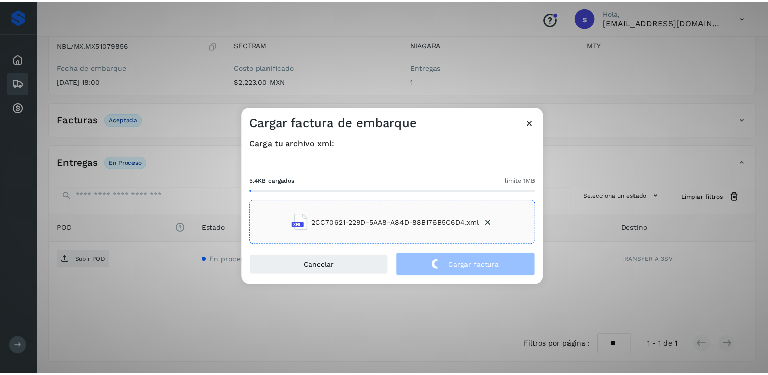
scroll to position [106, 0]
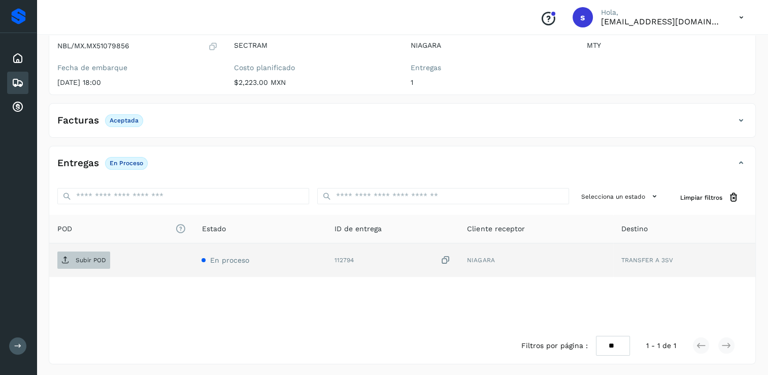
click at [103, 262] on p "Subir POD" at bounding box center [91, 259] width 30 height 7
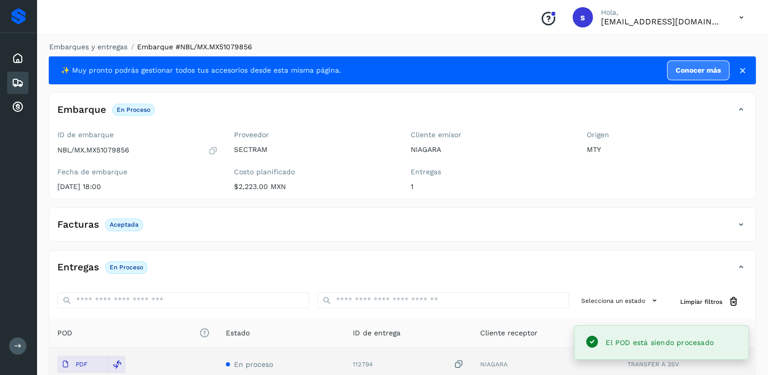
scroll to position [0, 0]
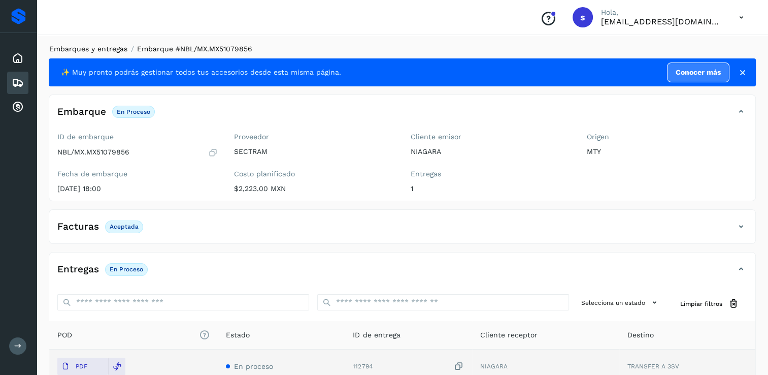
click at [96, 51] on link "Embarques y entregas" at bounding box center [88, 49] width 78 height 8
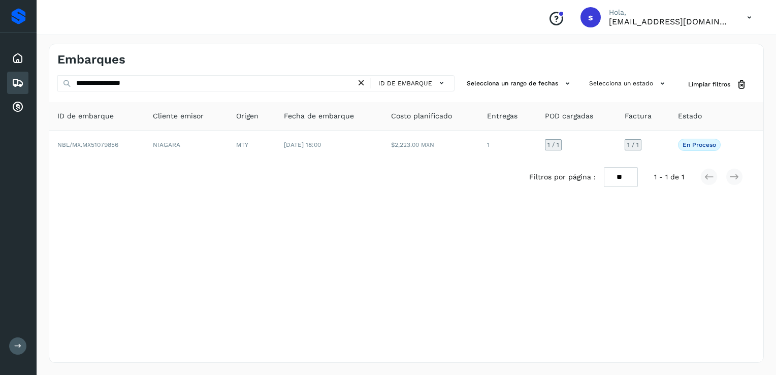
click at [362, 82] on icon at bounding box center [361, 83] width 11 height 11
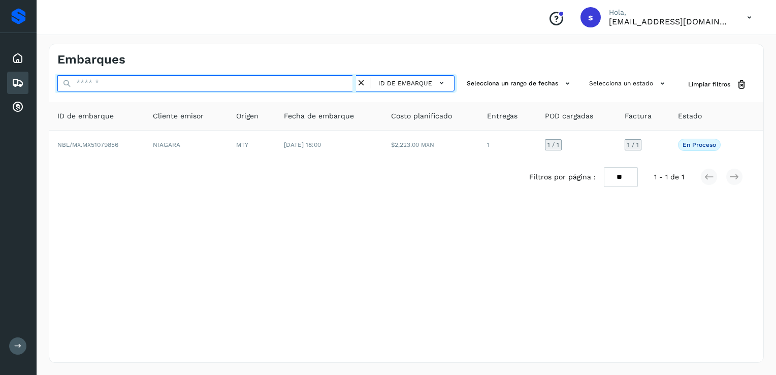
click at [311, 84] on input "text" at bounding box center [206, 83] width 299 height 16
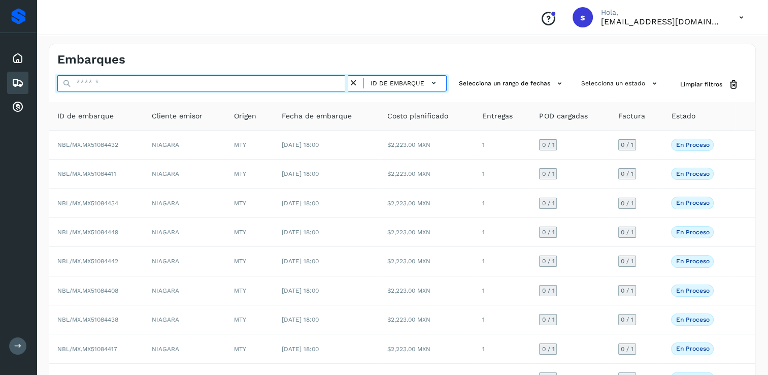
click at [273, 87] on input "text" at bounding box center [202, 83] width 291 height 16
paste input "**********"
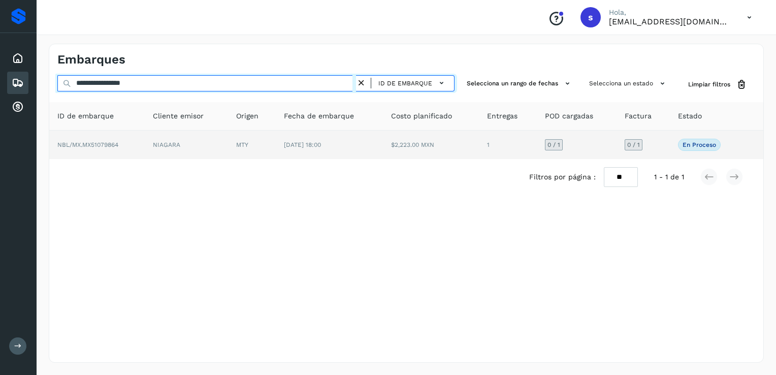
type input "**********"
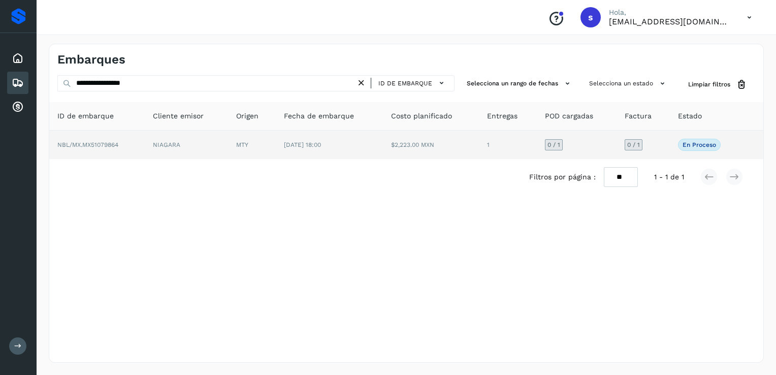
click at [143, 145] on td "NBL/MX.MX51079864" at bounding box center [96, 145] width 95 height 28
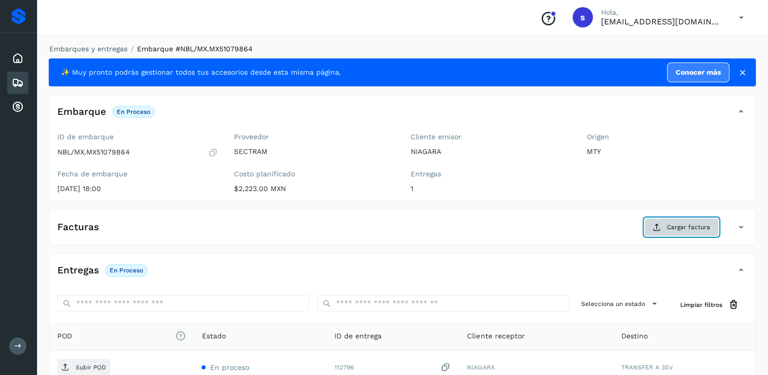
click at [666, 220] on button "Cargar factura" at bounding box center [681, 227] width 75 height 18
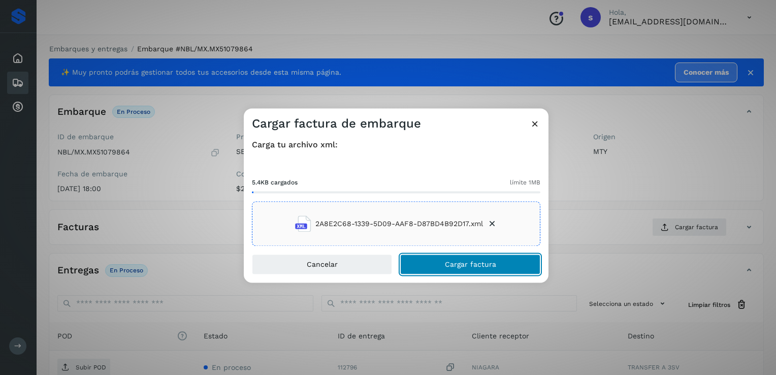
click at [440, 260] on button "Cargar factura" at bounding box center [470, 264] width 140 height 20
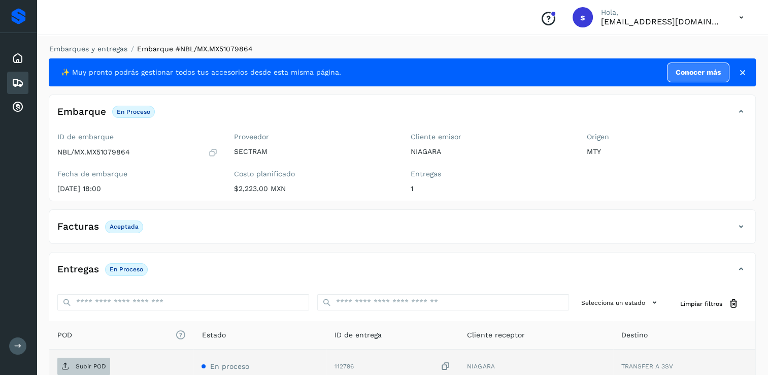
click at [95, 363] on p "Subir POD" at bounding box center [91, 366] width 30 height 7
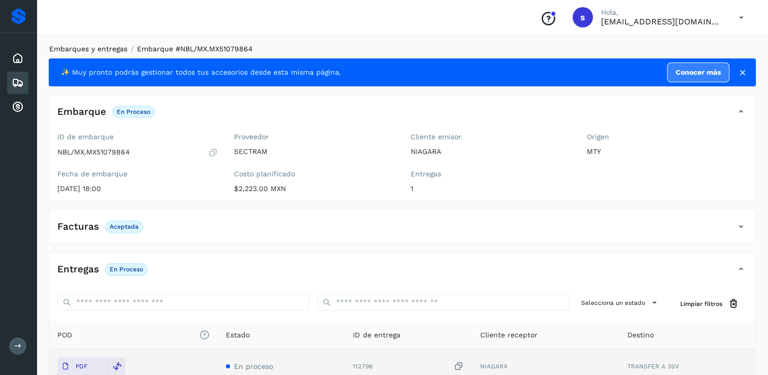
click at [110, 51] on link "Embarques y entregas" at bounding box center [88, 49] width 78 height 8
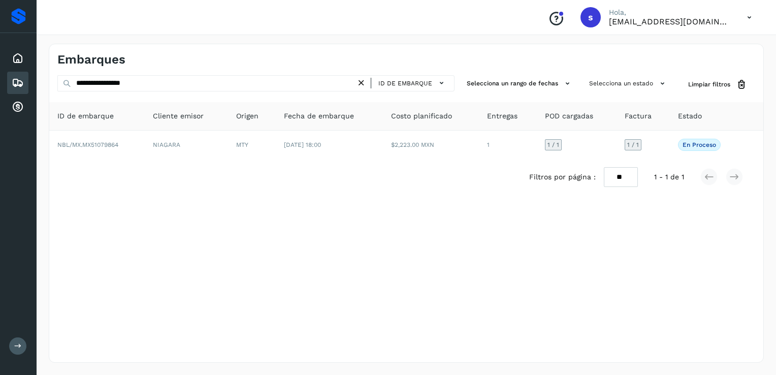
click at [365, 82] on icon at bounding box center [361, 83] width 11 height 11
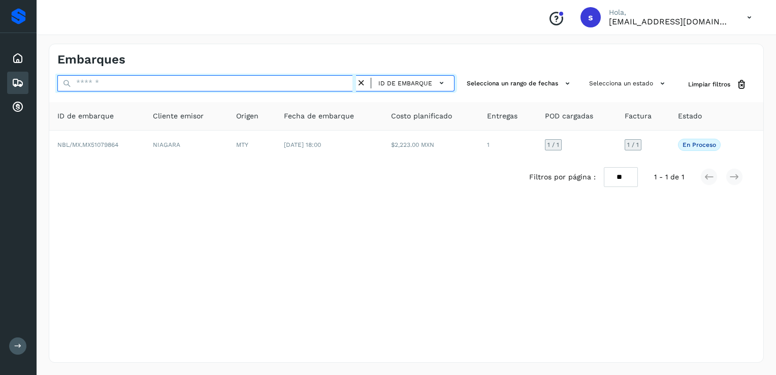
click at [338, 86] on input "text" at bounding box center [206, 83] width 299 height 16
paste input "**********"
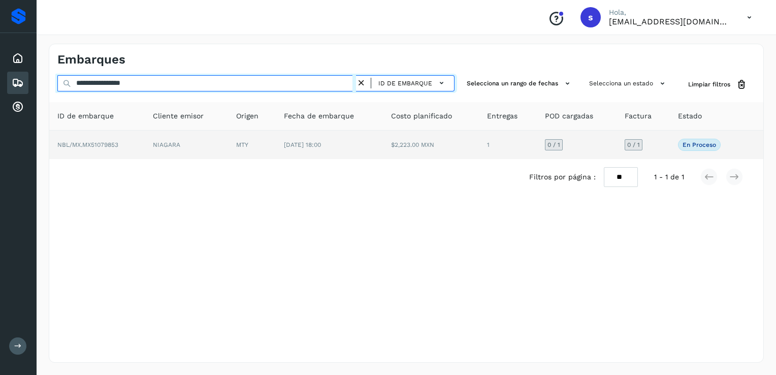
type input "**********"
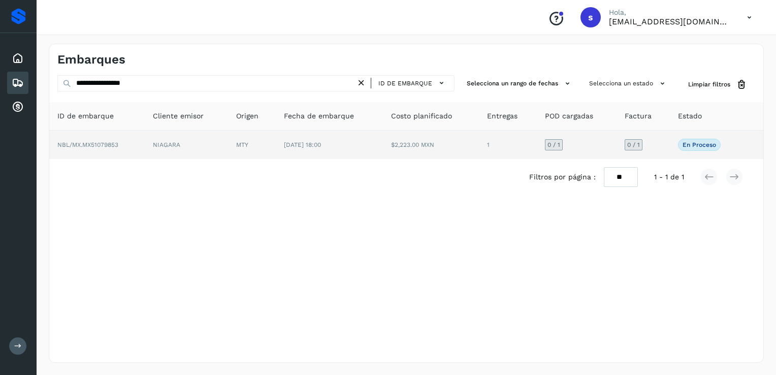
click at [132, 143] on td "NBL/MX.MX51079853" at bounding box center [96, 145] width 95 height 28
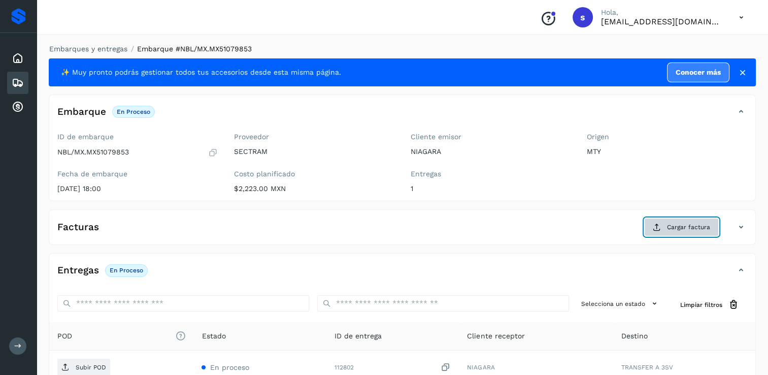
click at [669, 227] on span "Cargar factura" at bounding box center [688, 226] width 43 height 9
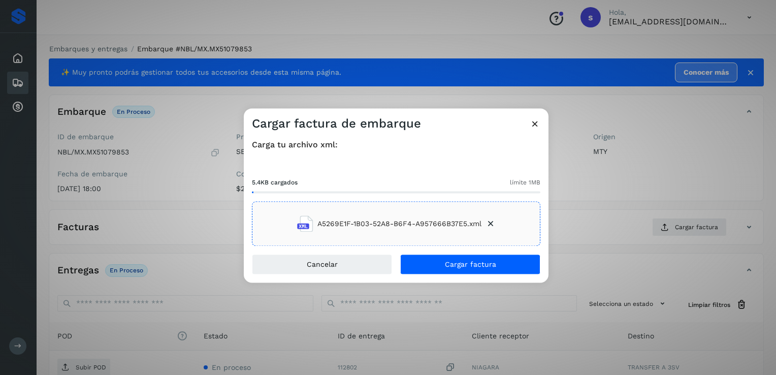
click at [282, 202] on div "A5269E1F-1B03-52A8-B6F4-A957666B37E5.xml" at bounding box center [396, 224] width 288 height 45
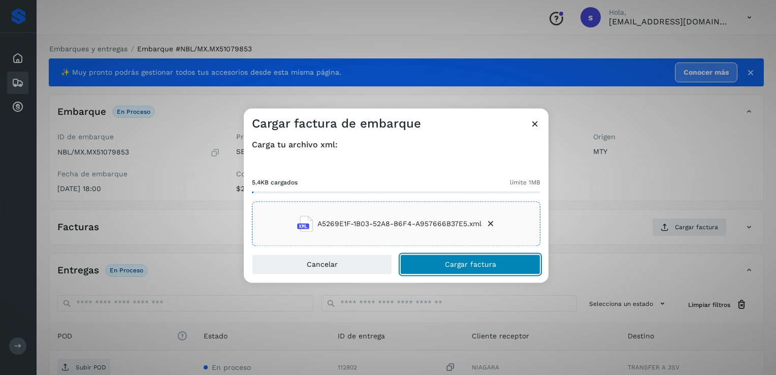
click at [460, 264] on span "Cargar factura" at bounding box center [470, 264] width 51 height 7
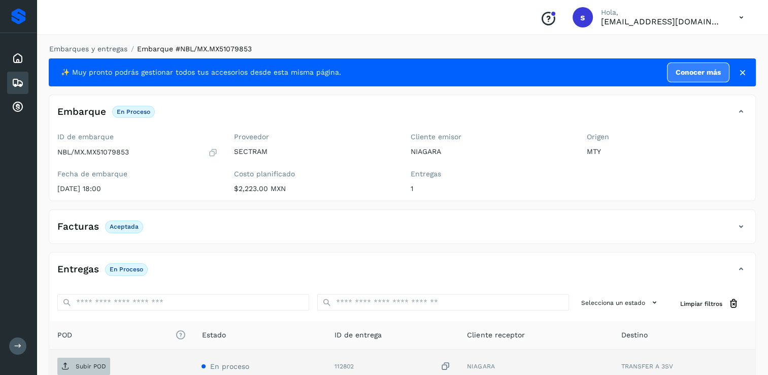
click at [86, 365] on p "Subir POD" at bounding box center [91, 366] width 30 height 7
click at [127, 50] on li "Embarque #NBL/MX.MX51079853" at bounding box center [189, 49] width 124 height 11
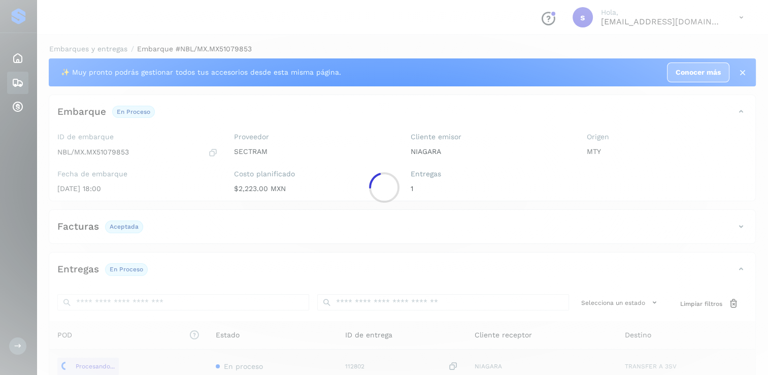
click at [102, 50] on div at bounding box center [384, 187] width 768 height 375
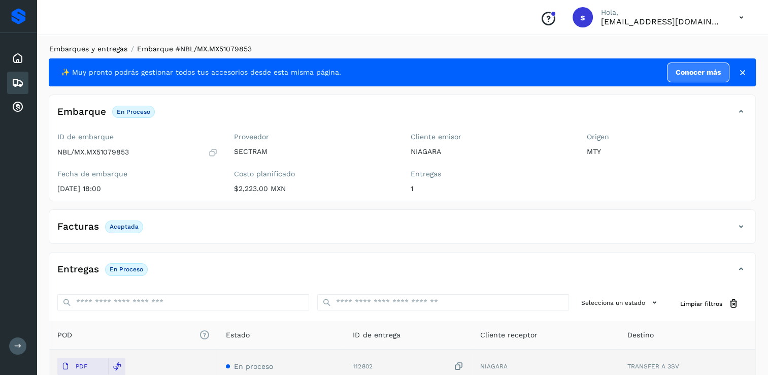
click at [85, 48] on link "Embarques y entregas" at bounding box center [88, 49] width 78 height 8
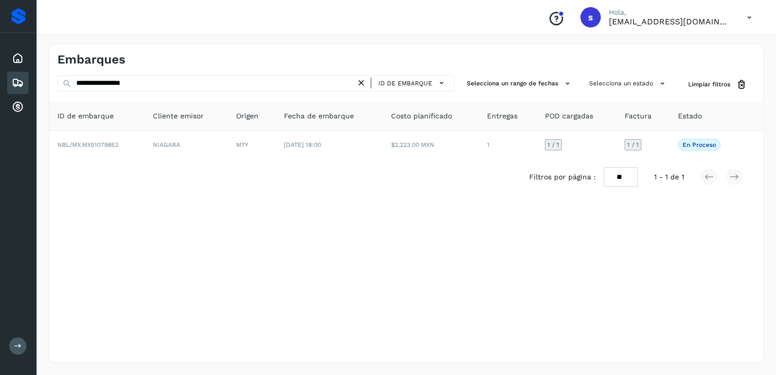
click at [364, 83] on icon at bounding box center [361, 83] width 11 height 11
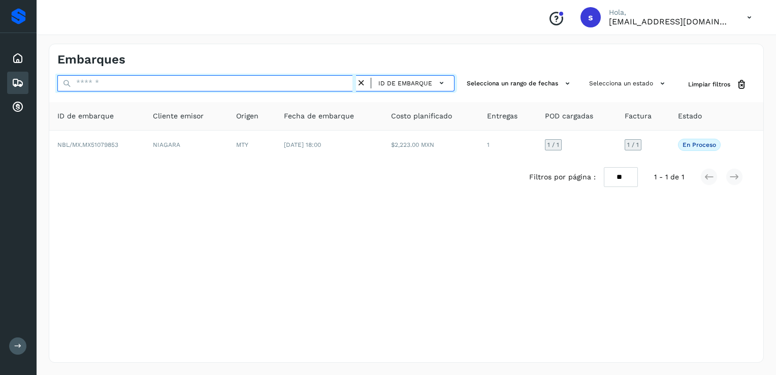
click at [288, 84] on input "text" at bounding box center [206, 83] width 299 height 16
paste input "**********"
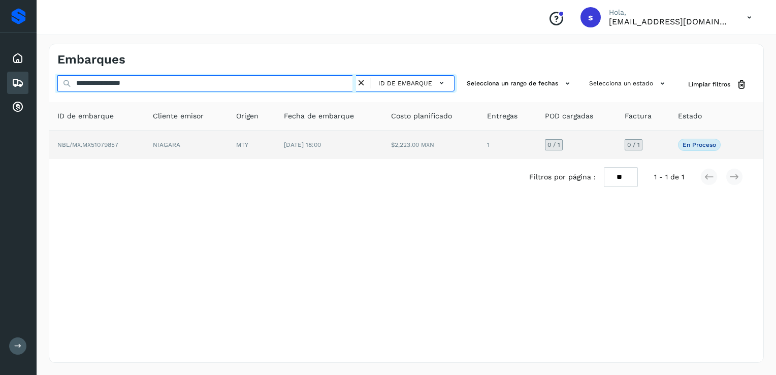
type input "**********"
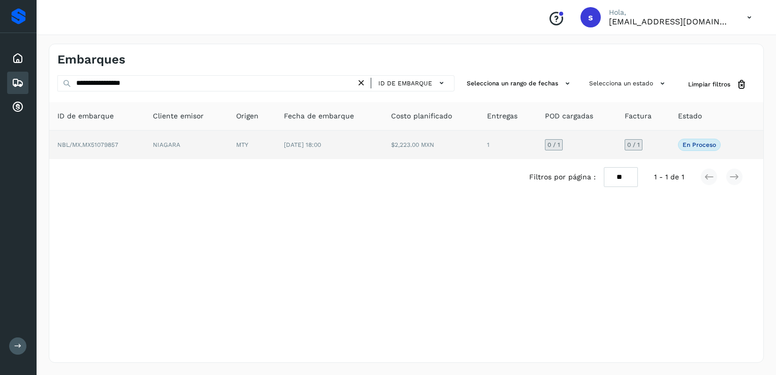
click at [140, 141] on td "NBL/MX.MX51079857" at bounding box center [96, 145] width 95 height 28
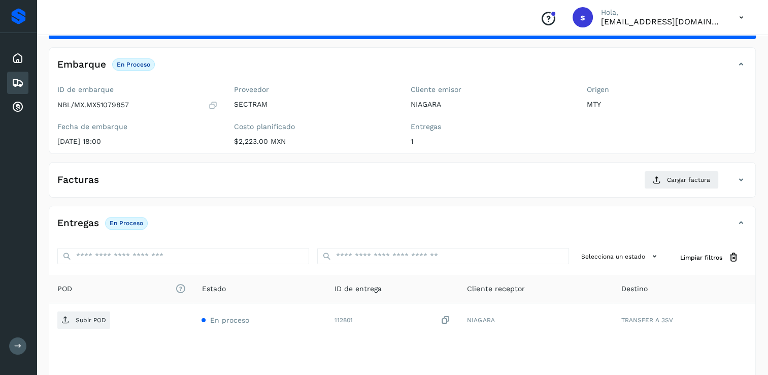
scroll to position [51, 0]
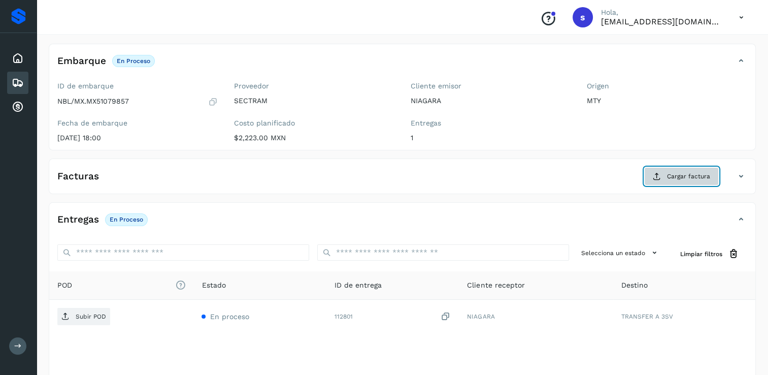
click at [656, 176] on icon at bounding box center [657, 176] width 8 height 8
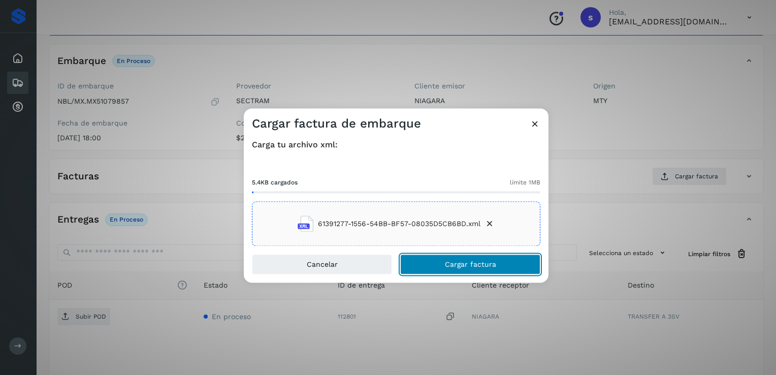
click at [434, 266] on button "Cargar factura" at bounding box center [470, 264] width 140 height 20
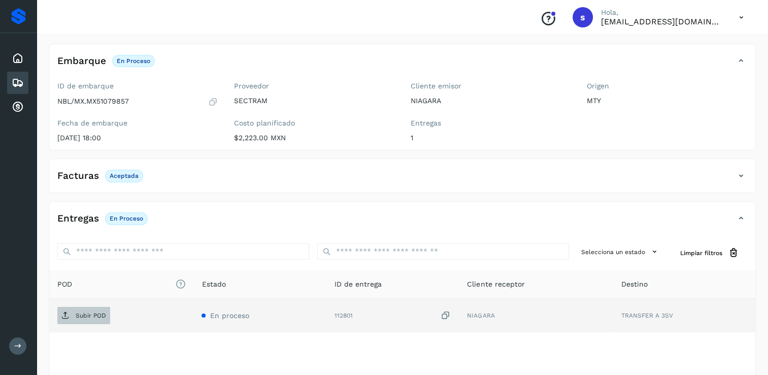
click at [91, 318] on p "Subir POD" at bounding box center [91, 315] width 30 height 7
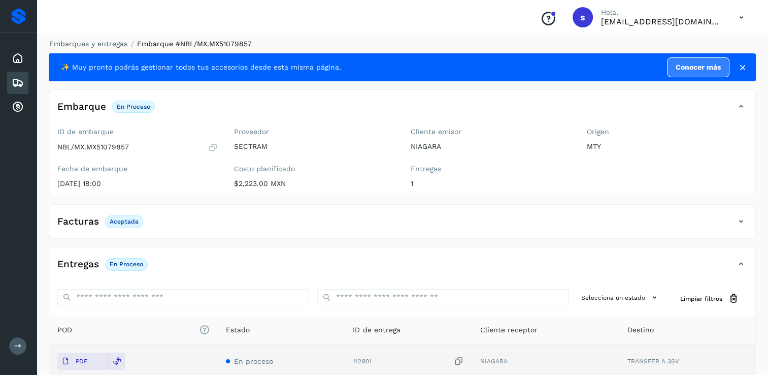
scroll to position [0, 0]
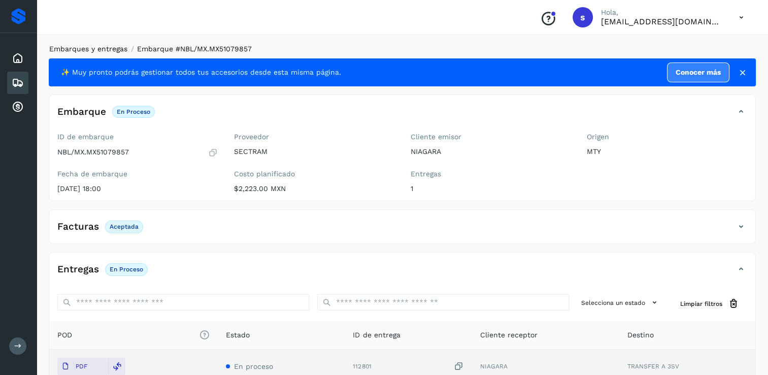
click at [87, 48] on link "Embarques y entregas" at bounding box center [88, 49] width 78 height 8
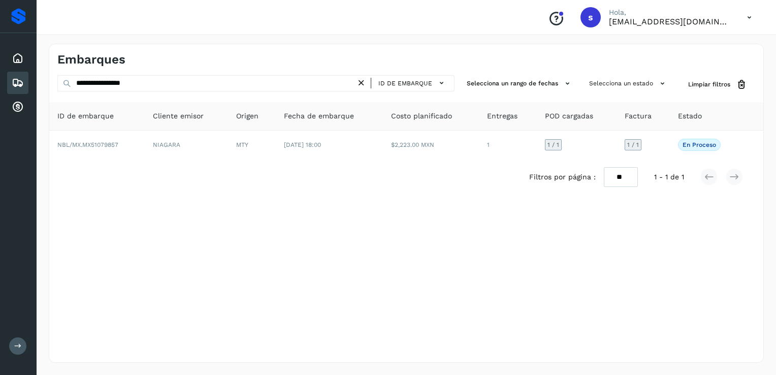
drag, startPoint x: 367, startPoint y: 81, endPoint x: 358, endPoint y: 85, distance: 9.8
click at [366, 82] on icon at bounding box center [361, 83] width 11 height 11
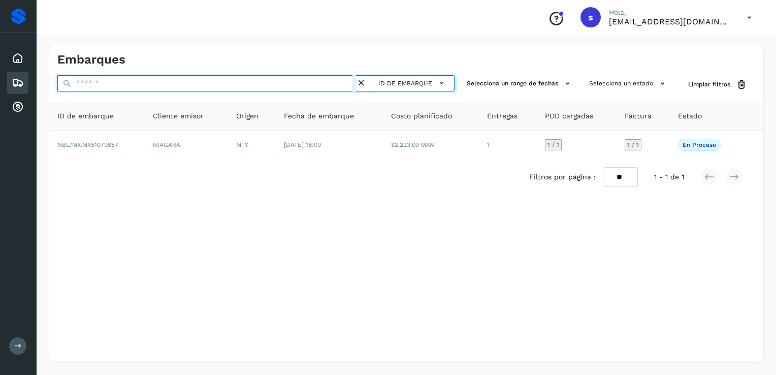
click at [339, 84] on input "text" at bounding box center [206, 83] width 299 height 16
paste input "**********"
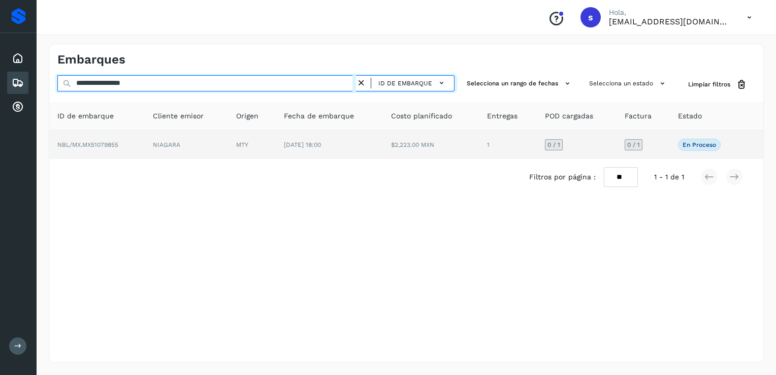
type input "**********"
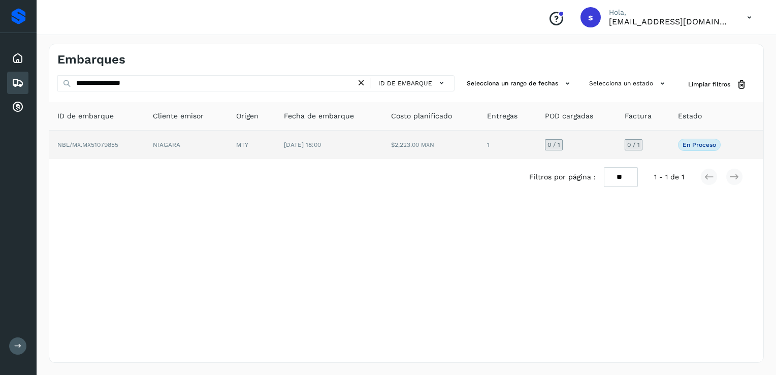
click at [211, 137] on td "NIAGARA" at bounding box center [186, 145] width 83 height 28
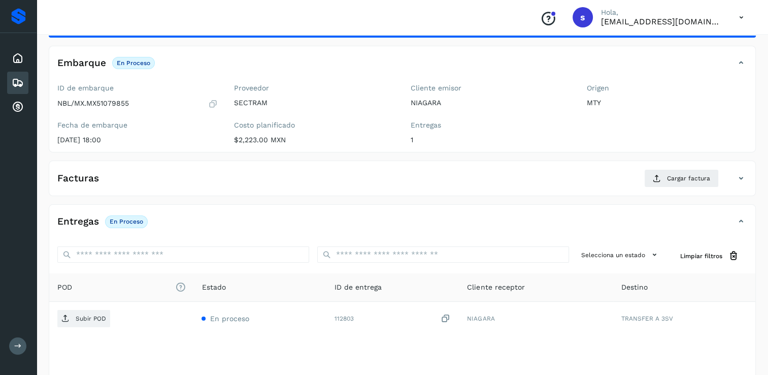
scroll to position [51, 0]
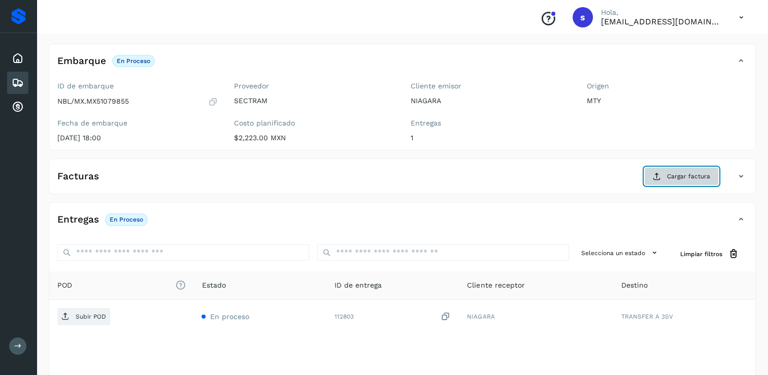
click at [660, 172] on icon at bounding box center [657, 176] width 8 height 8
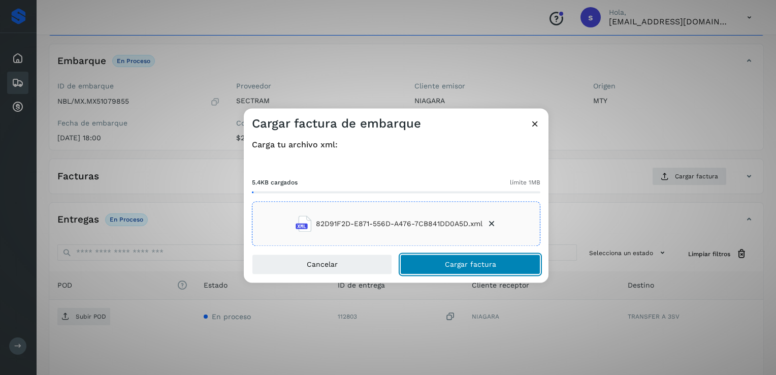
click at [446, 263] on span "Cargar factura" at bounding box center [470, 264] width 51 height 7
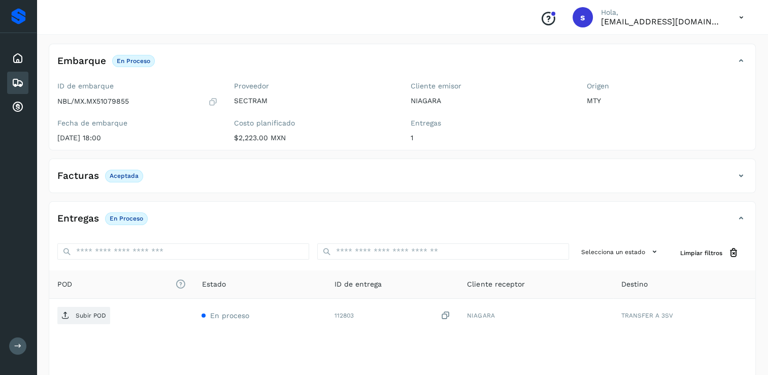
click at [94, 314] on p "Subir POD" at bounding box center [91, 315] width 30 height 7
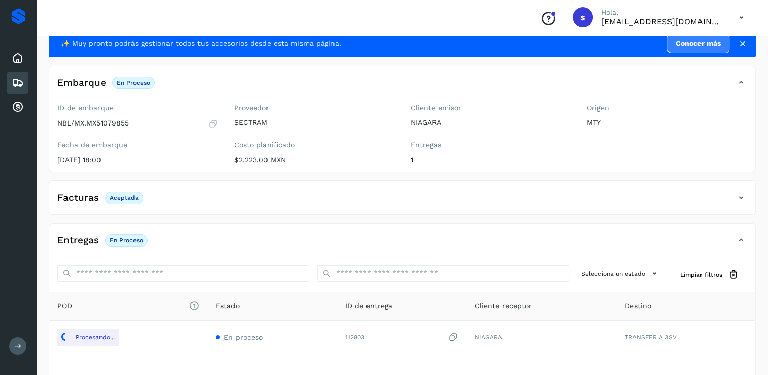
scroll to position [0, 0]
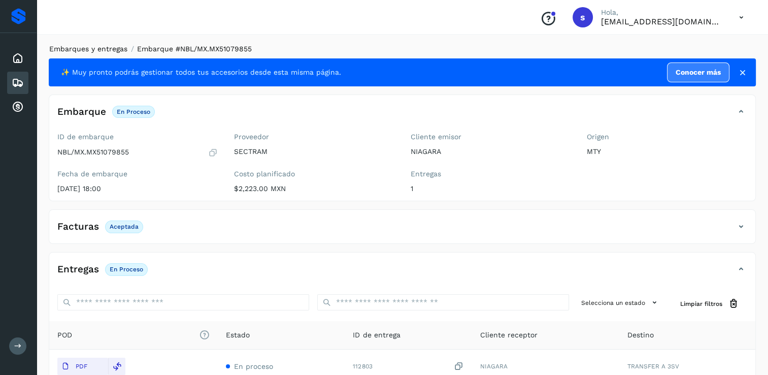
click at [96, 48] on link "Embarques y entregas" at bounding box center [88, 49] width 78 height 8
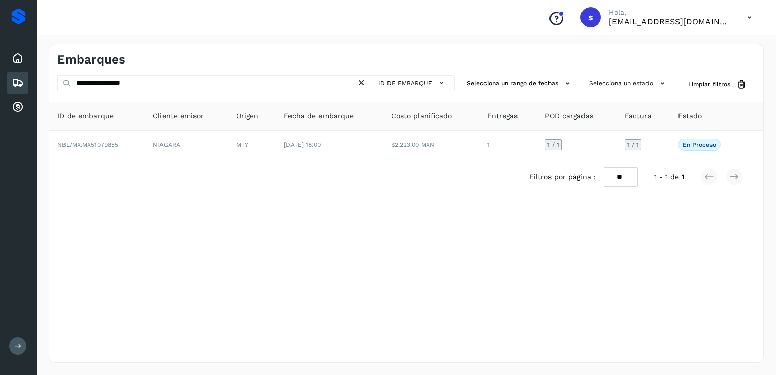
click at [365, 82] on icon at bounding box center [361, 83] width 11 height 11
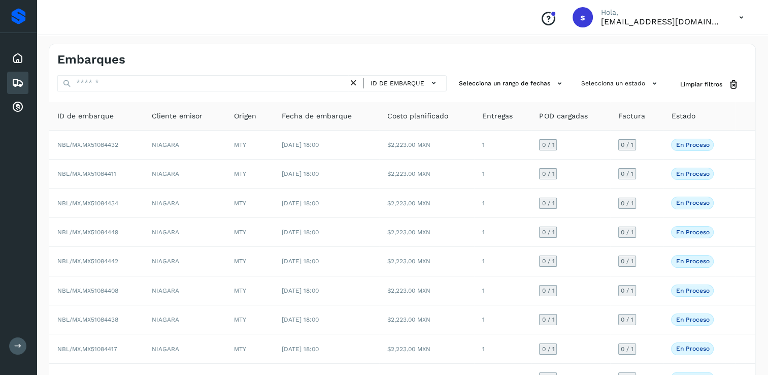
click at [359, 84] on icon at bounding box center [353, 83] width 11 height 11
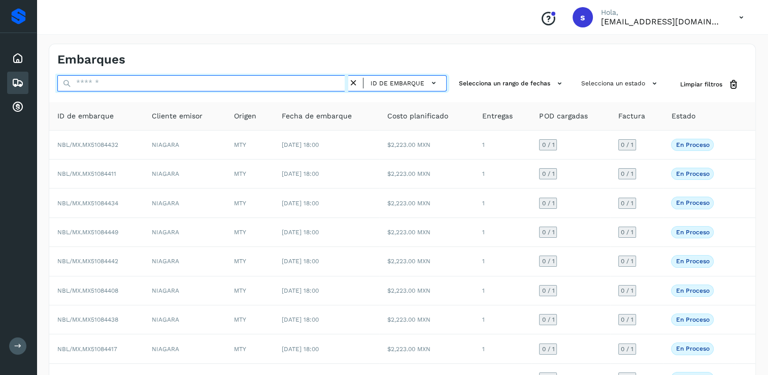
click at [320, 84] on input "text" at bounding box center [202, 83] width 291 height 16
paste input "**********"
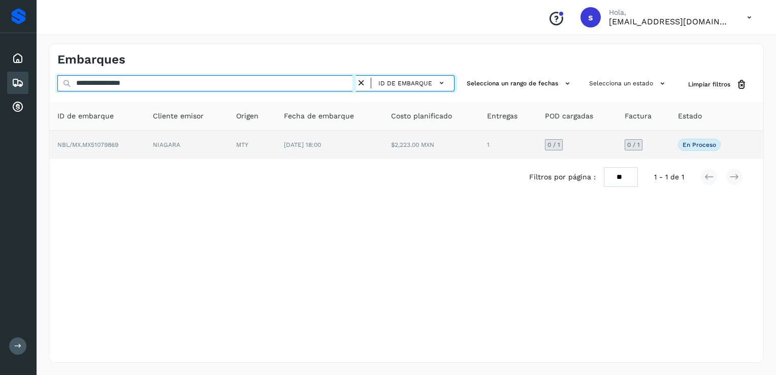
type input "**********"
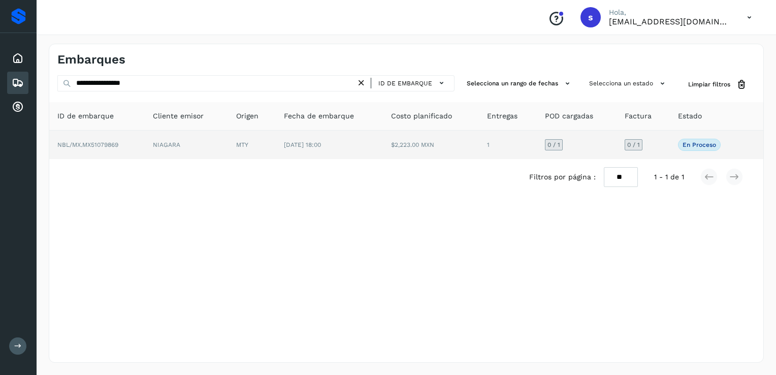
click at [134, 143] on td "NBL/MX.MX51079869" at bounding box center [96, 145] width 95 height 28
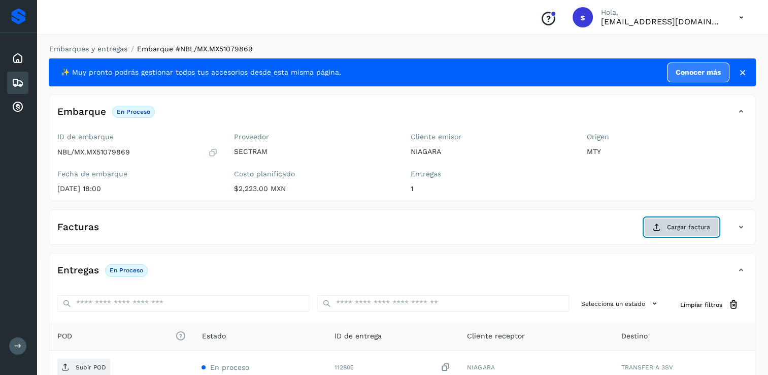
click at [660, 224] on icon at bounding box center [657, 227] width 8 height 8
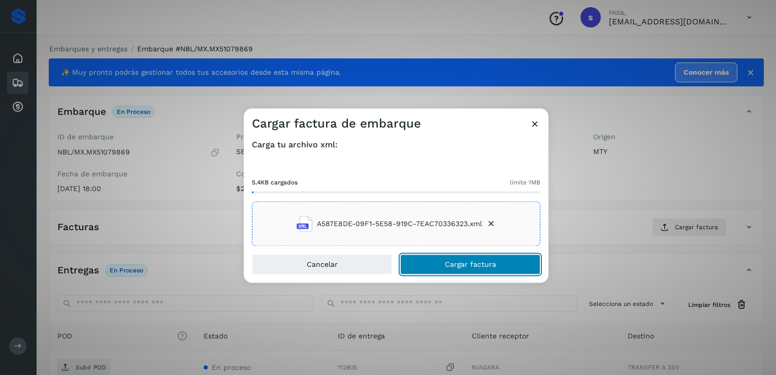
click at [431, 265] on button "Cargar factura" at bounding box center [470, 264] width 140 height 20
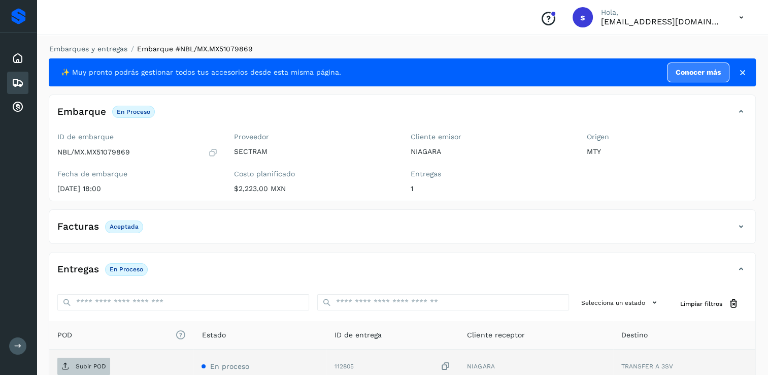
click at [93, 366] on p "Subir POD" at bounding box center [91, 366] width 30 height 7
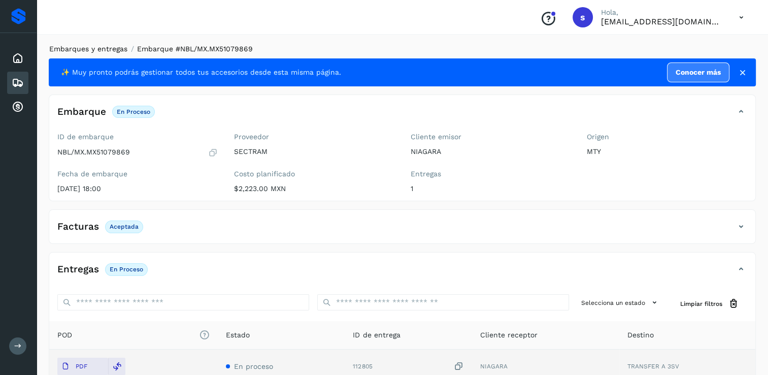
click at [118, 49] on link "Embarques y entregas" at bounding box center [88, 49] width 78 height 8
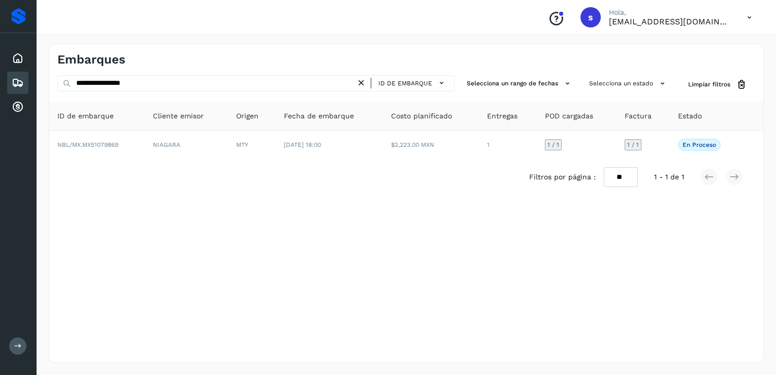
click at [363, 82] on icon at bounding box center [361, 83] width 11 height 11
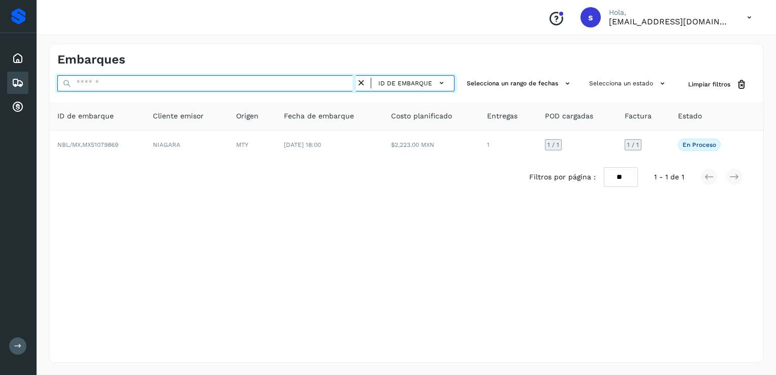
click at [335, 82] on input "text" at bounding box center [206, 83] width 299 height 16
paste input "**********"
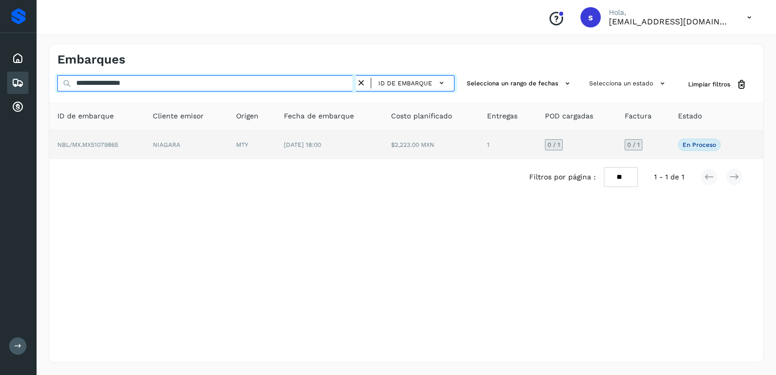
type input "**********"
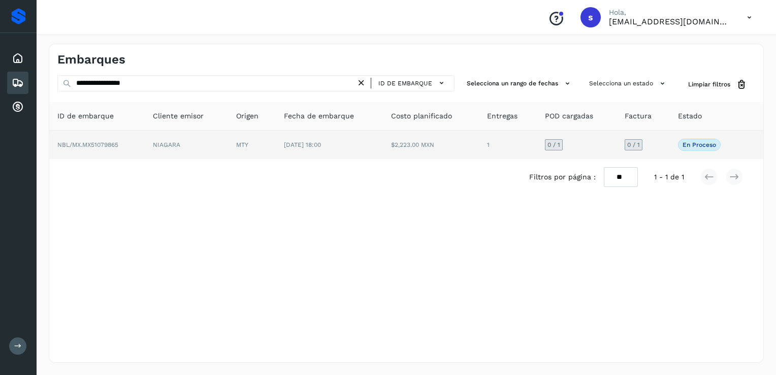
click at [138, 145] on td "NBL/MX.MX51079865" at bounding box center [96, 145] width 95 height 28
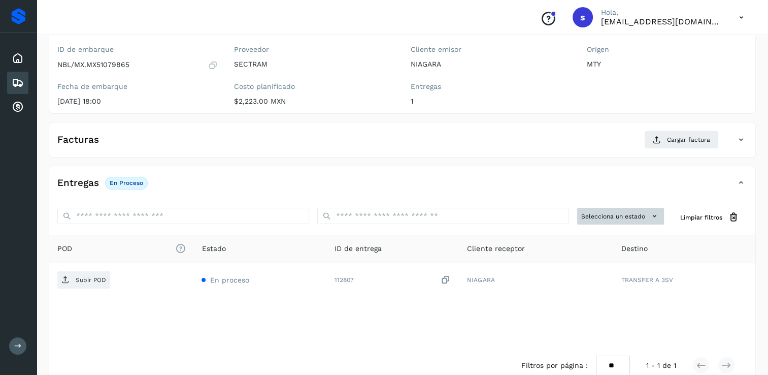
scroll to position [102, 0]
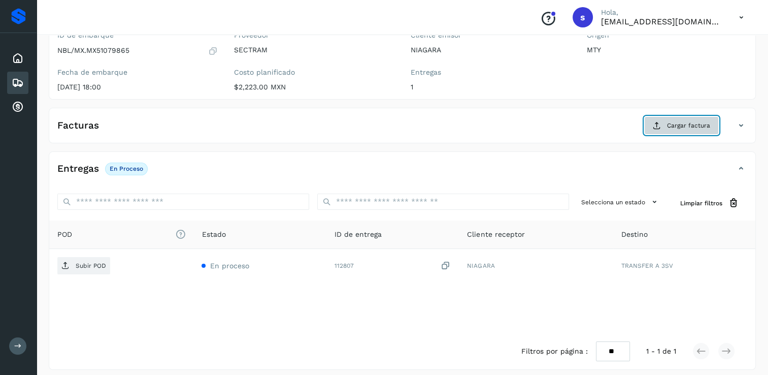
click at [677, 128] on span "Cargar factura" at bounding box center [688, 125] width 43 height 9
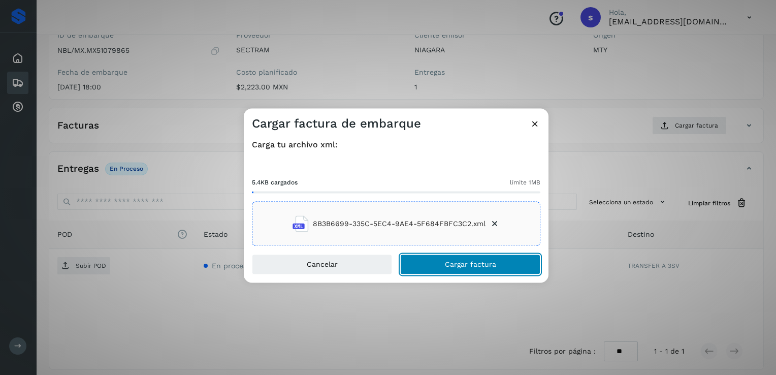
click at [462, 268] on button "Cargar factura" at bounding box center [470, 264] width 140 height 20
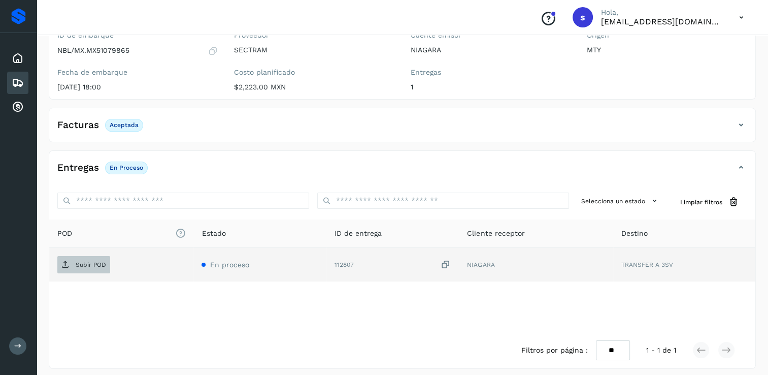
click at [93, 263] on p "Subir POD" at bounding box center [91, 264] width 30 height 7
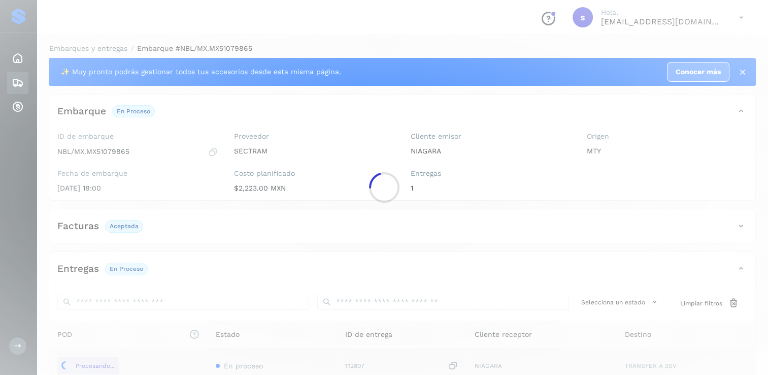
scroll to position [0, 0]
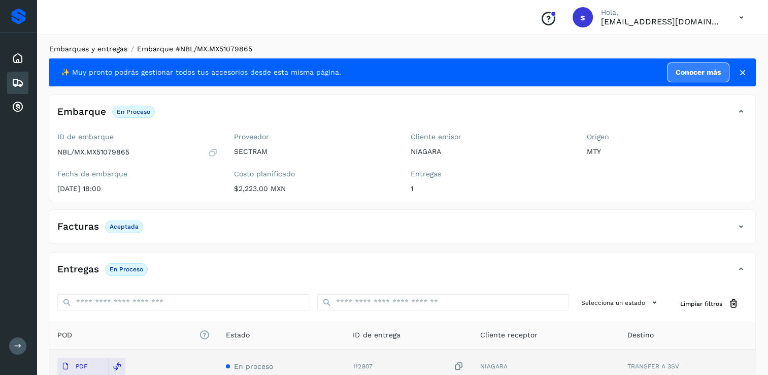
click at [112, 49] on link "Embarques y entregas" at bounding box center [88, 49] width 78 height 8
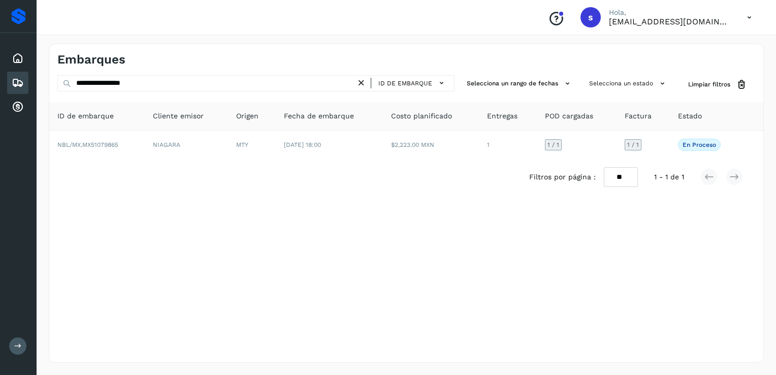
click at [366, 83] on icon at bounding box center [361, 83] width 11 height 11
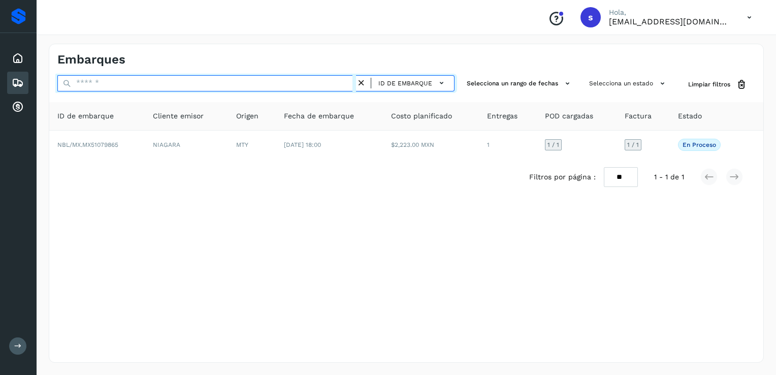
click at [323, 85] on input "text" at bounding box center [206, 83] width 299 height 16
paste input "**********"
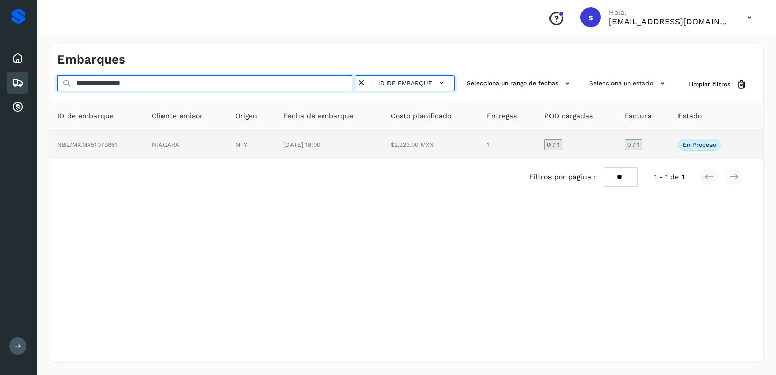
type input "**********"
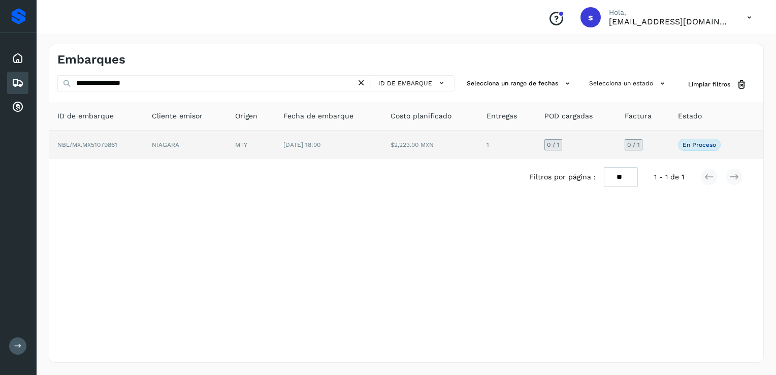
click at [132, 145] on td "NBL/MX.MX51079861" at bounding box center [96, 145] width 94 height 28
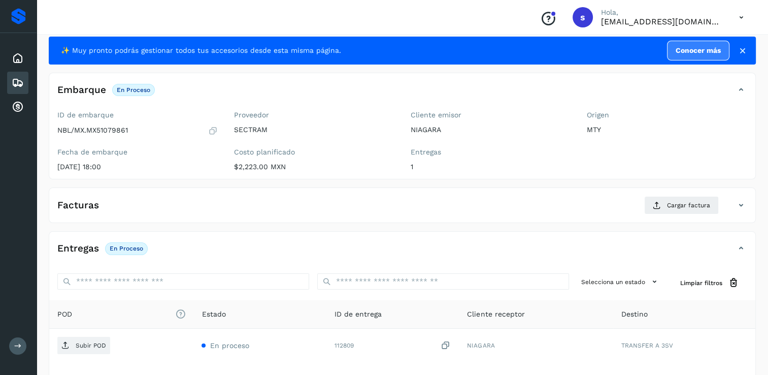
scroll to position [51, 0]
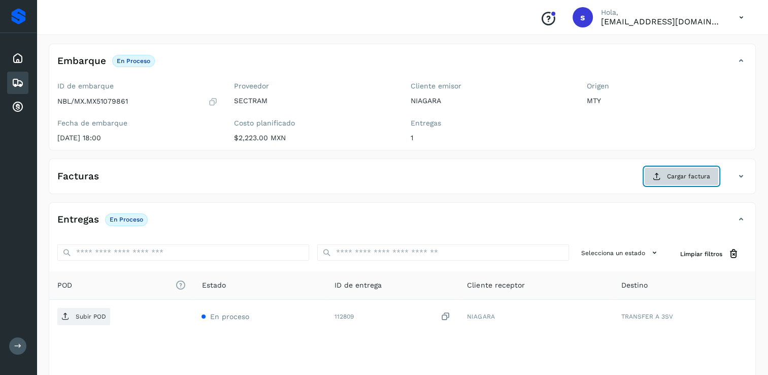
click at [664, 172] on button "Cargar factura" at bounding box center [681, 176] width 75 height 18
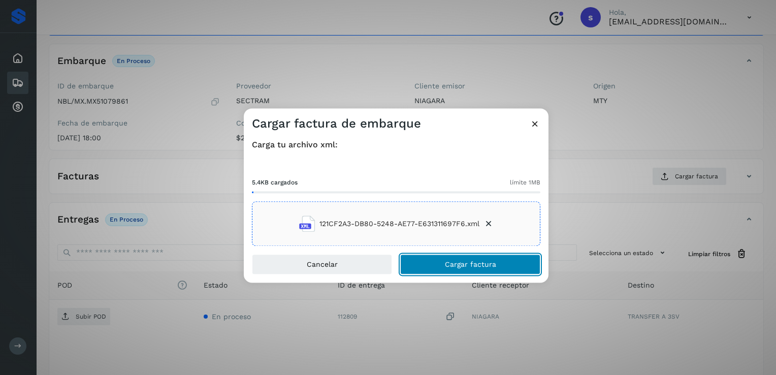
click at [457, 265] on span "Cargar factura" at bounding box center [470, 264] width 51 height 7
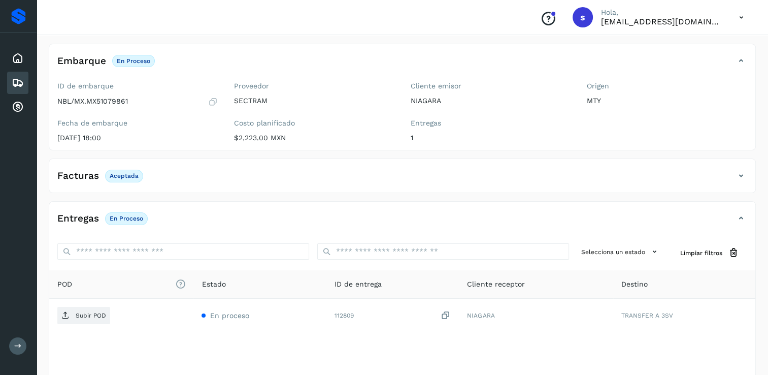
click at [68, 315] on icon at bounding box center [65, 315] width 8 height 8
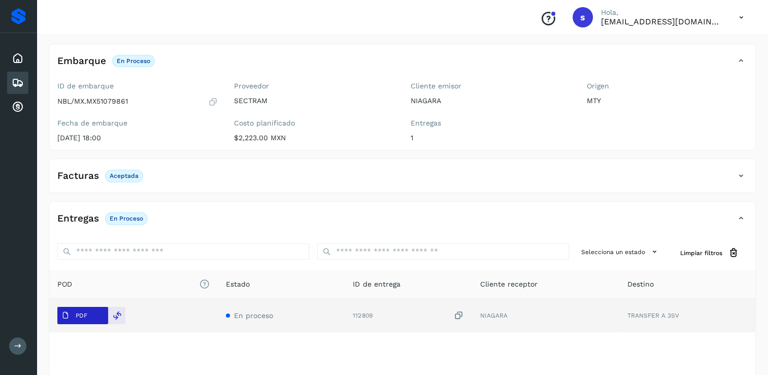
click at [82, 316] on p "PDF" at bounding box center [82, 315] width 12 height 7
click at [92, 314] on button "PDF" at bounding box center [82, 315] width 51 height 17
click at [76, 314] on p "PDF" at bounding box center [82, 315] width 12 height 7
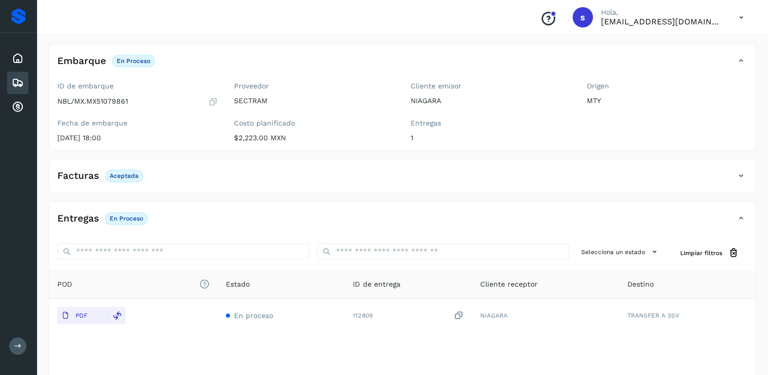
drag, startPoint x: 324, startPoint y: 212, endPoint x: 318, endPoint y: 212, distance: 6.1
click at [324, 212] on div "Entregas En proceso" at bounding box center [392, 218] width 686 height 17
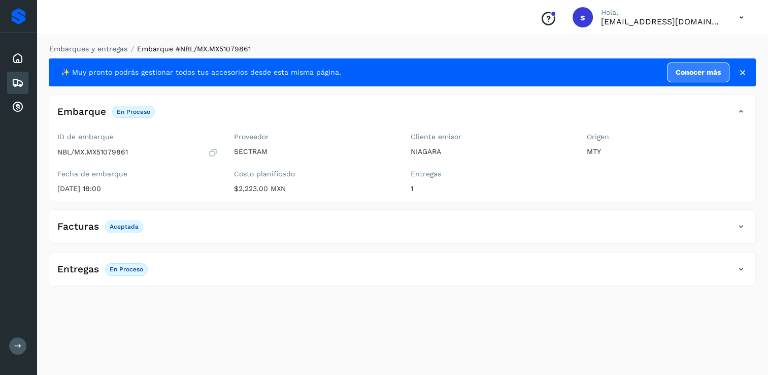
scroll to position [0, 0]
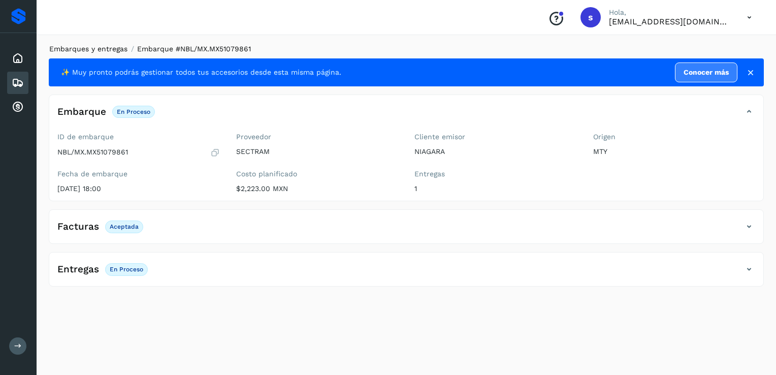
click at [104, 48] on link "Embarques y entregas" at bounding box center [88, 49] width 78 height 8
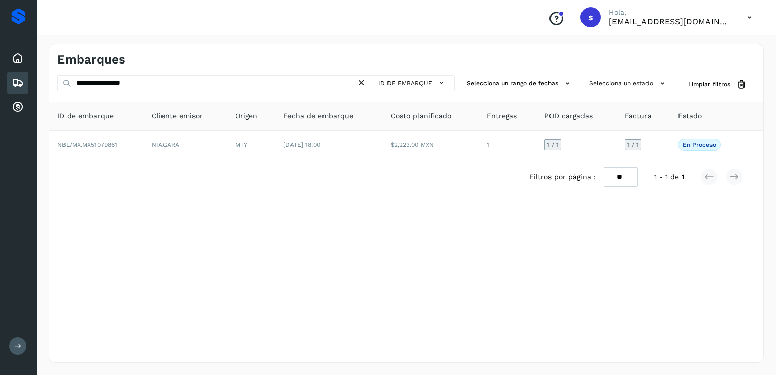
click at [366, 84] on icon at bounding box center [361, 83] width 11 height 11
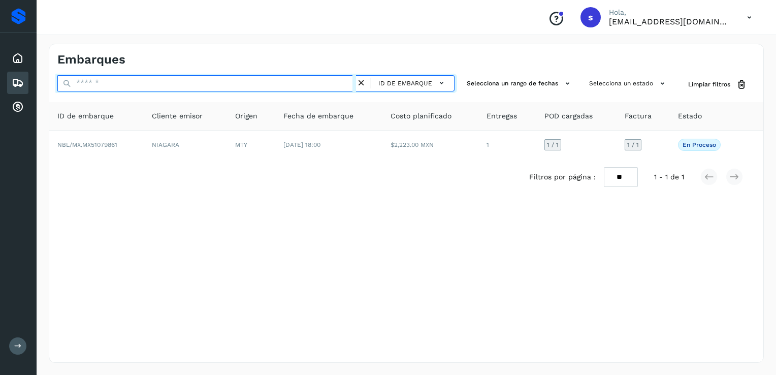
click at [337, 87] on input "text" at bounding box center [206, 83] width 299 height 16
paste input "**********"
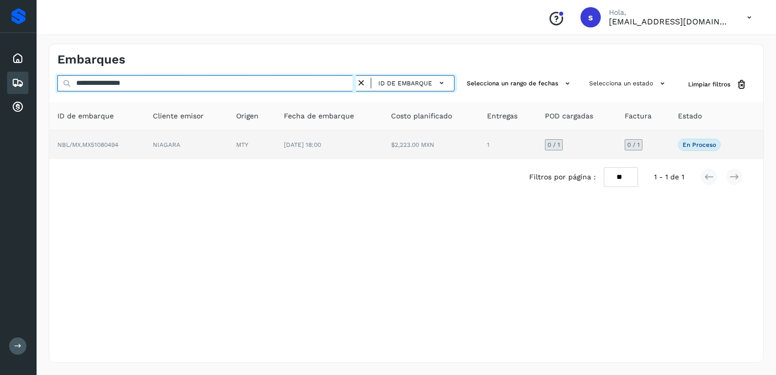
type input "**********"
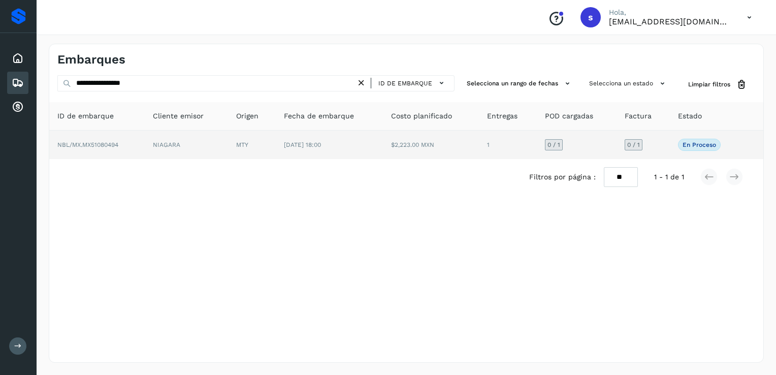
click at [130, 146] on td "NBL/MX.MX51080494" at bounding box center [96, 145] width 95 height 28
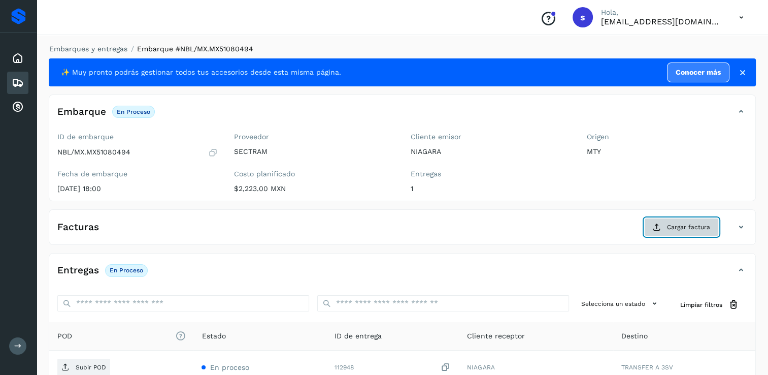
click at [673, 222] on span "Cargar factura" at bounding box center [688, 226] width 43 height 9
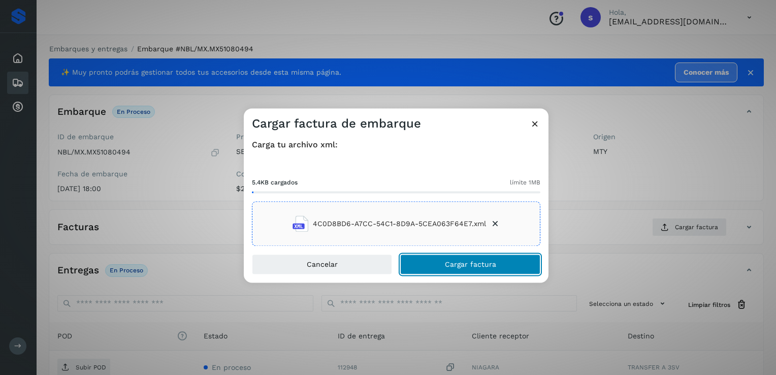
click at [472, 263] on span "Cargar factura" at bounding box center [470, 264] width 51 height 7
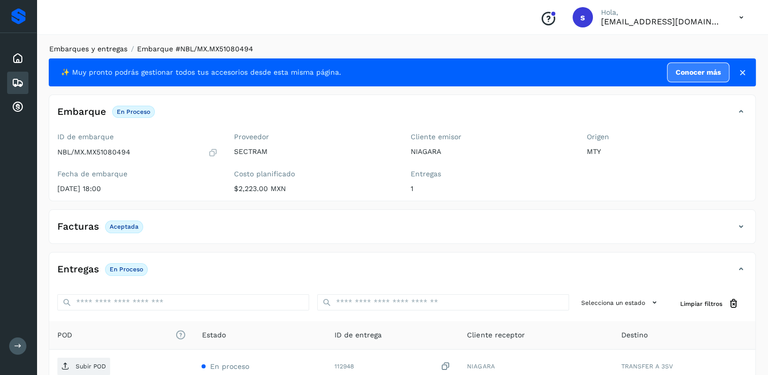
click at [102, 50] on link "Embarques y entregas" at bounding box center [88, 49] width 78 height 8
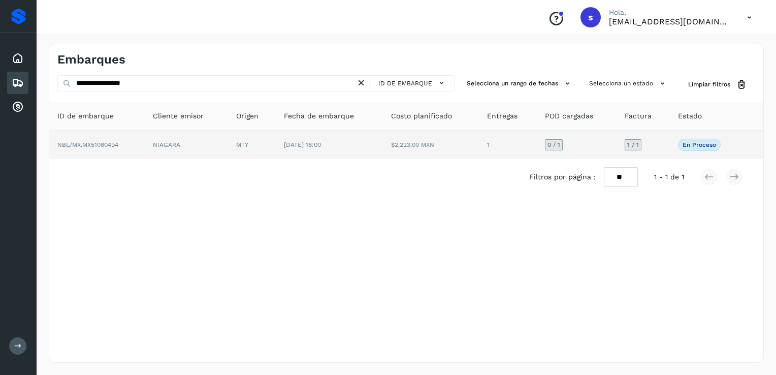
click at [369, 149] on td "[DATE] 18:00" at bounding box center [329, 145] width 107 height 28
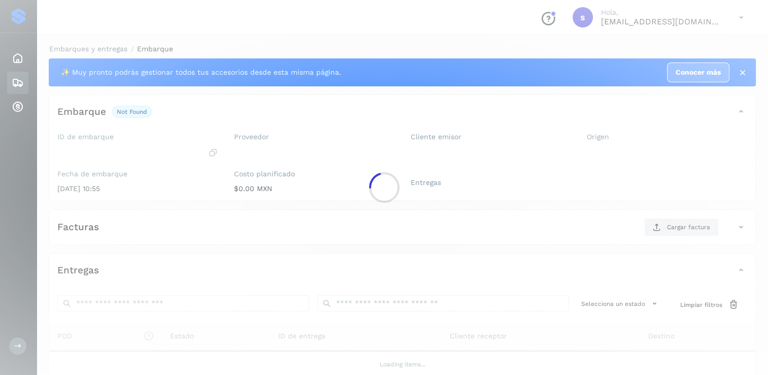
click at [369, 149] on div at bounding box center [384, 187] width 768 height 375
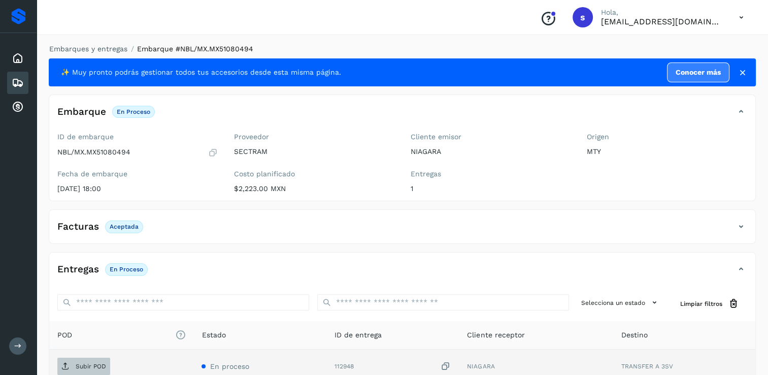
click at [100, 368] on p "Subir POD" at bounding box center [91, 366] width 30 height 7
click at [128, 50] on li "Embarque #NBL/MX.MX51080494" at bounding box center [190, 49] width 126 height 11
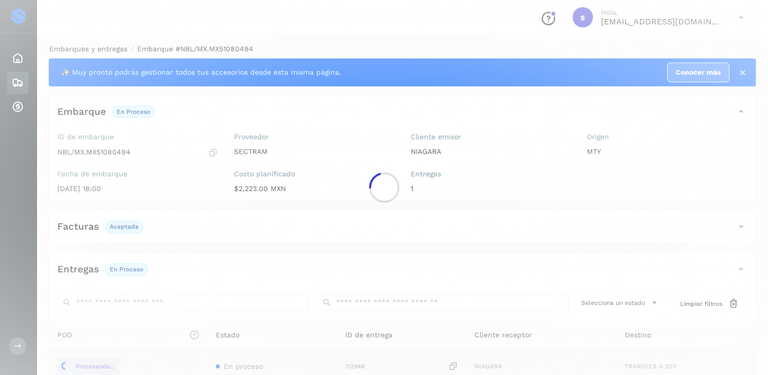
click at [102, 46] on div at bounding box center [384, 187] width 768 height 375
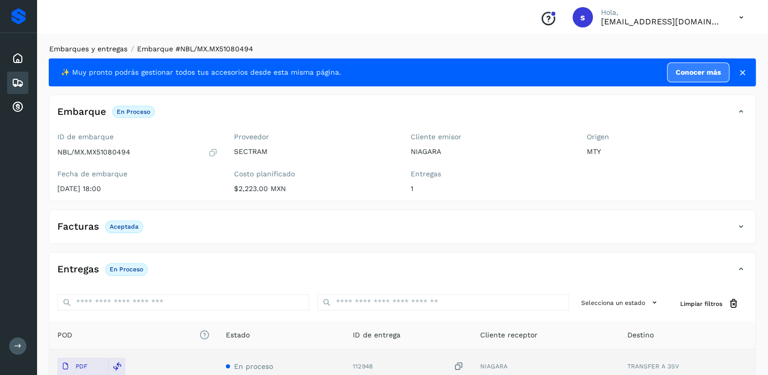
click at [99, 49] on link "Embarques y entregas" at bounding box center [88, 49] width 78 height 8
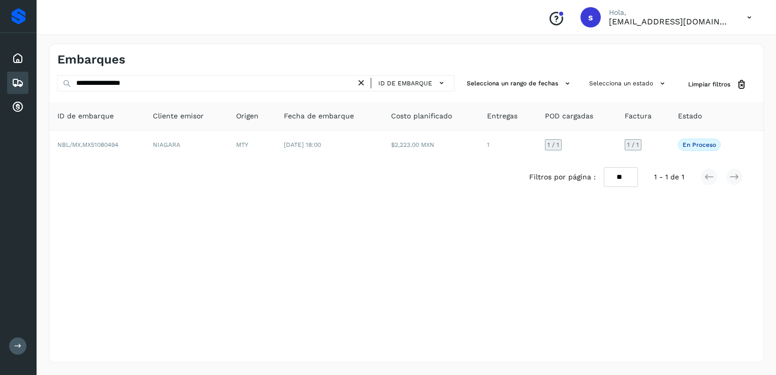
click at [363, 82] on icon at bounding box center [361, 83] width 11 height 11
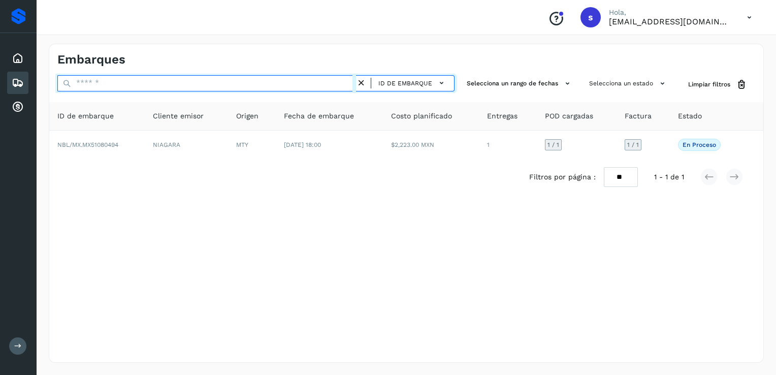
click at [321, 89] on input "text" at bounding box center [206, 83] width 299 height 16
paste input "**********"
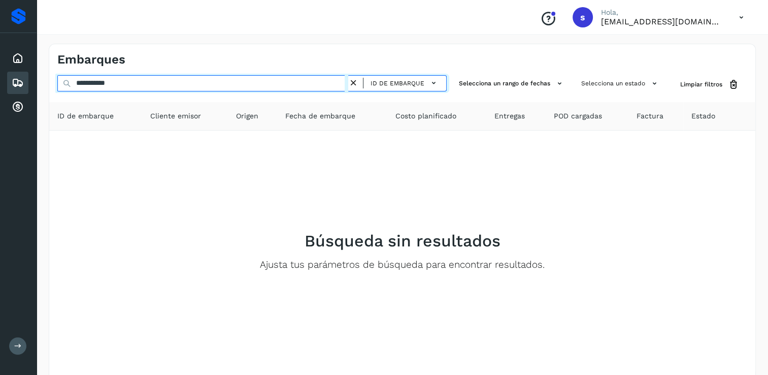
type input "**********"
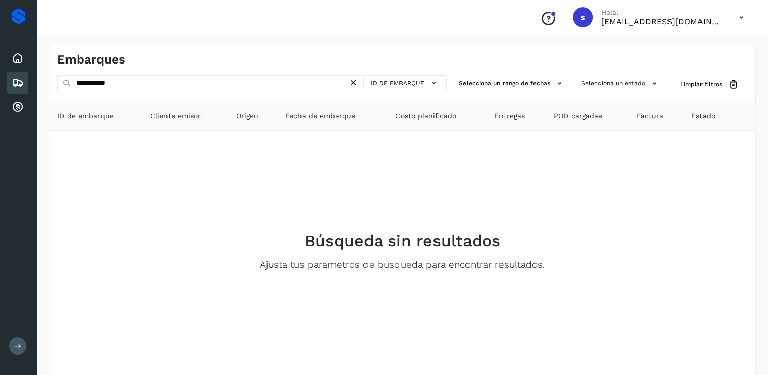
click at [355, 88] on icon at bounding box center [353, 83] width 11 height 11
click at [289, 92] on div "ID de embarque" at bounding box center [252, 84] width 390 height 19
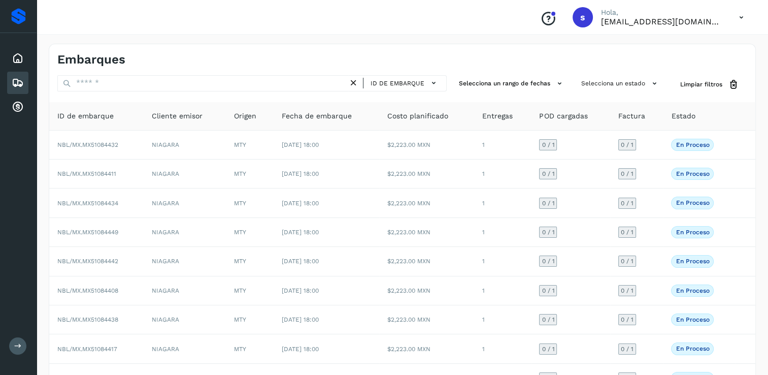
drag, startPoint x: 254, startPoint y: 95, endPoint x: 246, endPoint y: 95, distance: 8.1
click at [246, 95] on div "ID de embarque Selecciona un rango de fechas Selecciona un estado Limpiar filtr…" at bounding box center [402, 266] width 706 height 382
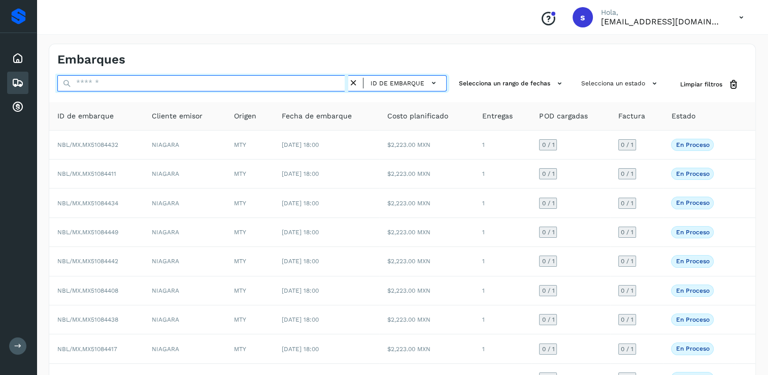
click at [183, 85] on input "text" at bounding box center [202, 83] width 291 height 16
paste input "**********"
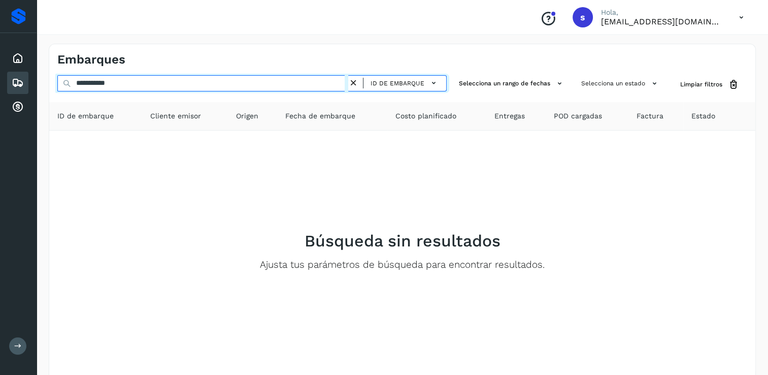
type input "**********"
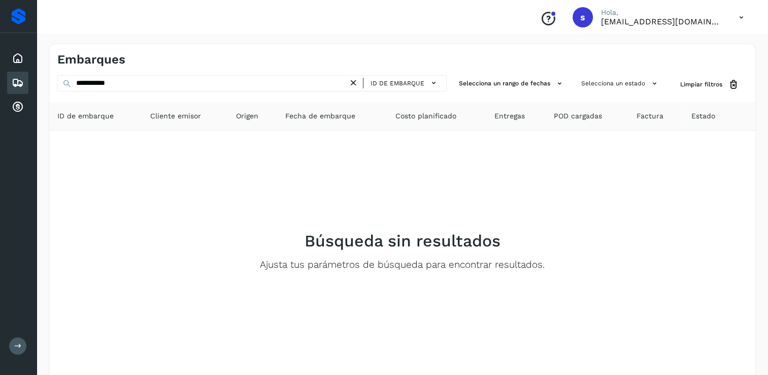
click at [353, 79] on icon at bounding box center [353, 83] width 11 height 11
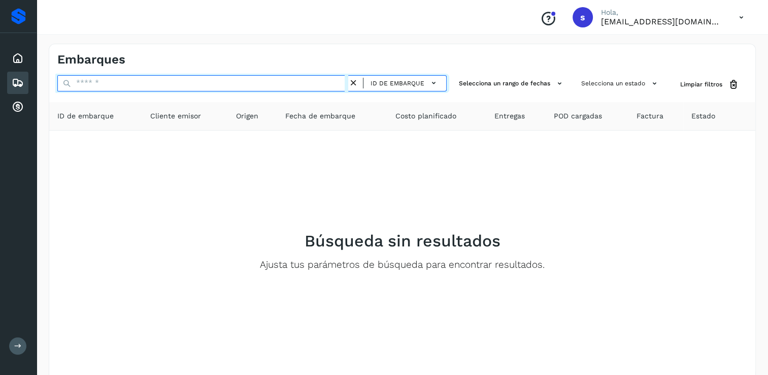
click at [270, 80] on input "text" at bounding box center [202, 83] width 291 height 16
paste input "**********"
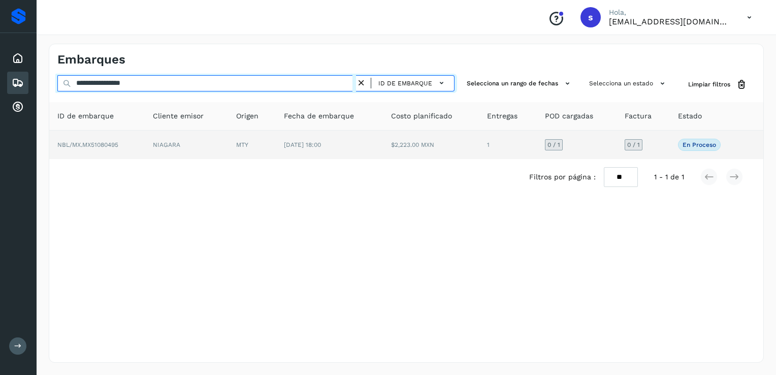
type input "**********"
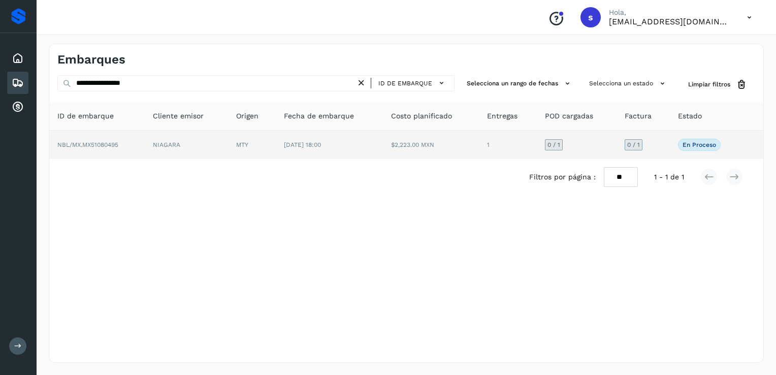
click at [219, 145] on td "NIAGARA" at bounding box center [186, 145] width 83 height 28
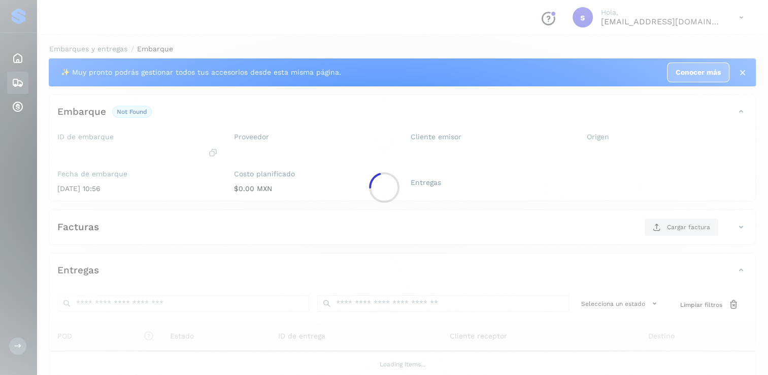
click at [219, 145] on div at bounding box center [384, 187] width 768 height 375
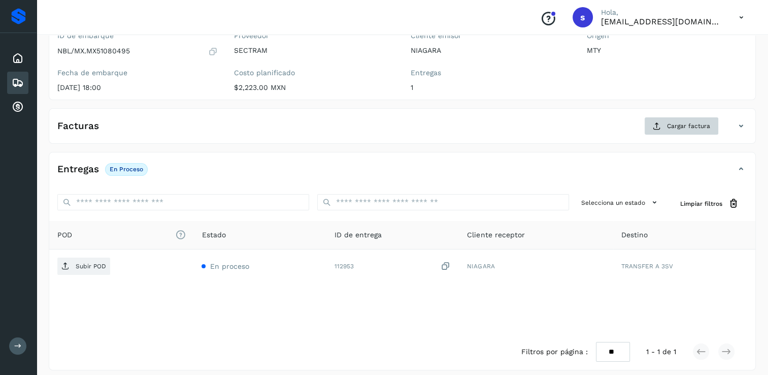
scroll to position [102, 0]
click at [678, 127] on span "Cargar factura" at bounding box center [688, 125] width 43 height 9
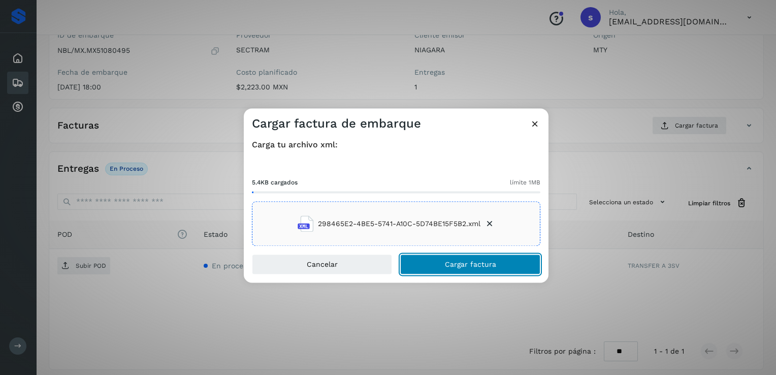
click at [477, 265] on span "Cargar factura" at bounding box center [470, 264] width 51 height 7
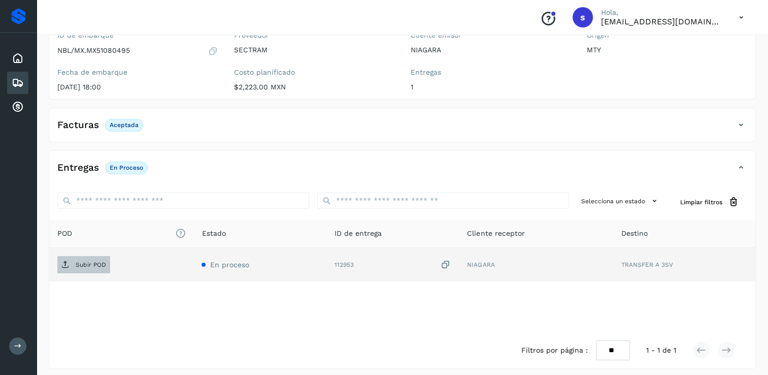
click at [98, 267] on p "Subir POD" at bounding box center [91, 264] width 30 height 7
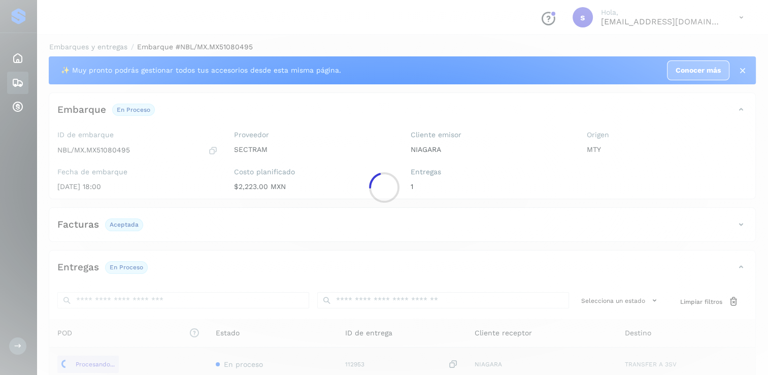
scroll to position [0, 0]
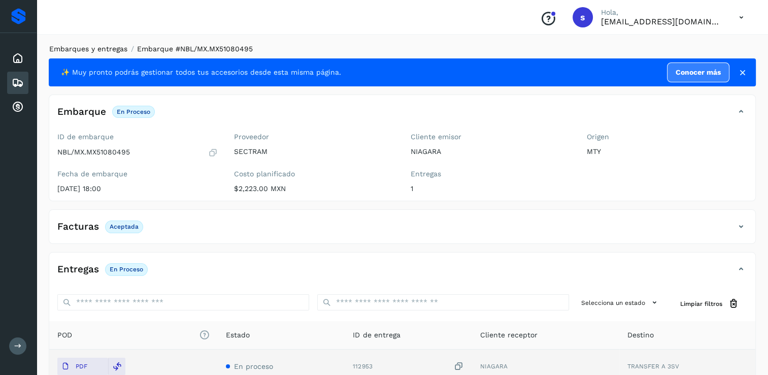
click at [110, 52] on link "Embarques y entregas" at bounding box center [88, 49] width 78 height 8
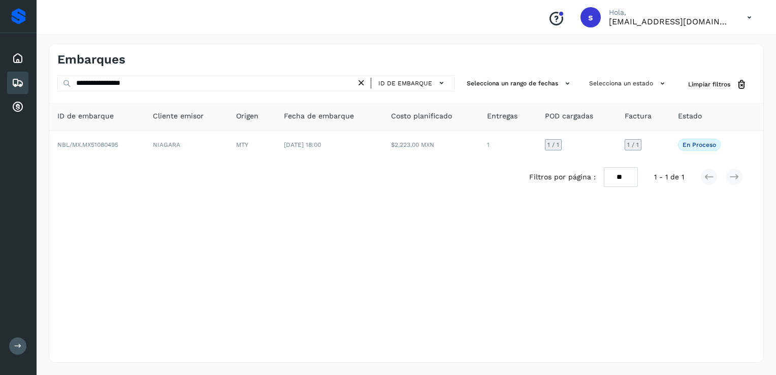
click at [362, 84] on icon at bounding box center [361, 83] width 11 height 11
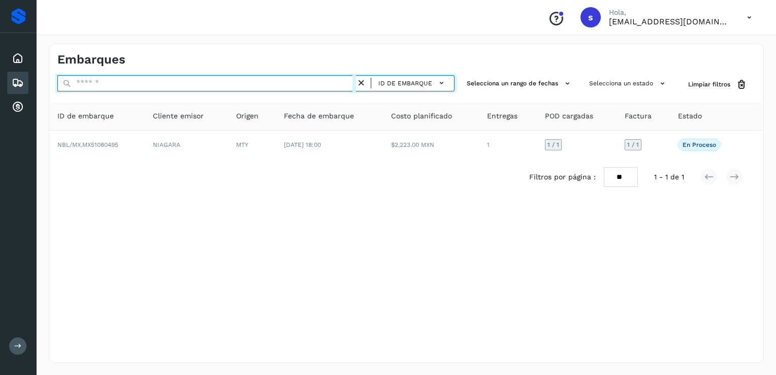
click at [345, 86] on input "text" at bounding box center [206, 83] width 299 height 16
paste input "**********"
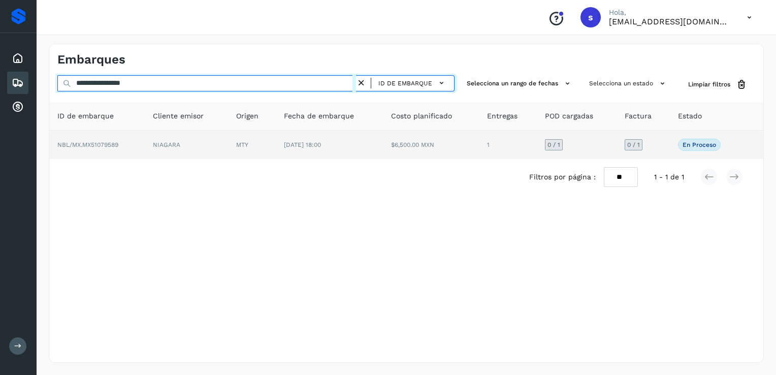
type input "**********"
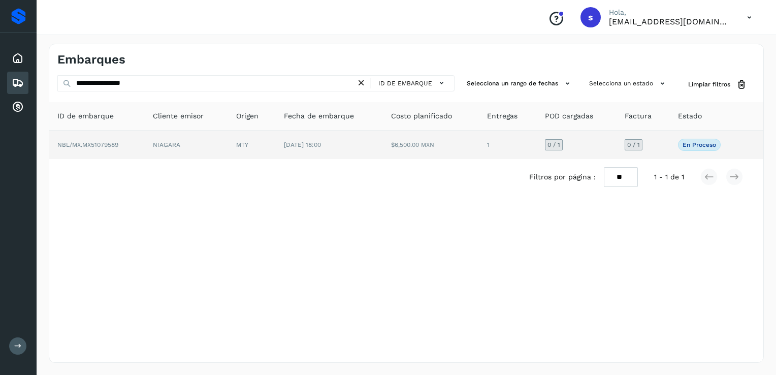
click at [141, 139] on td "NBL/MX.MX51079589" at bounding box center [96, 145] width 95 height 28
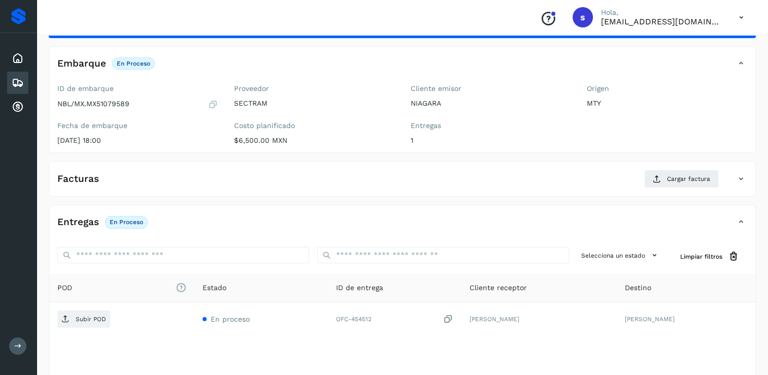
scroll to position [51, 0]
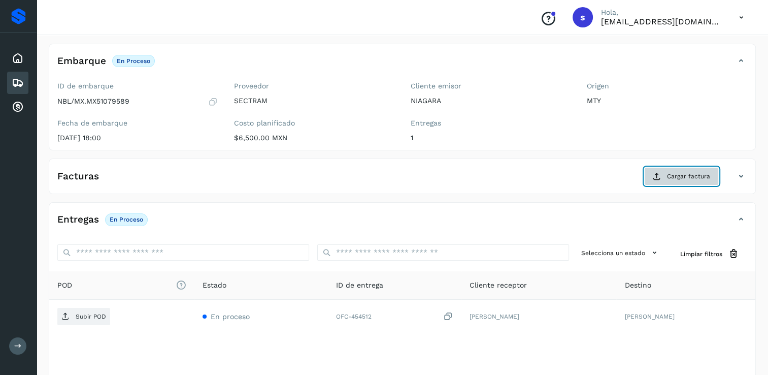
click at [676, 181] on button "Cargar factura" at bounding box center [681, 176] width 75 height 18
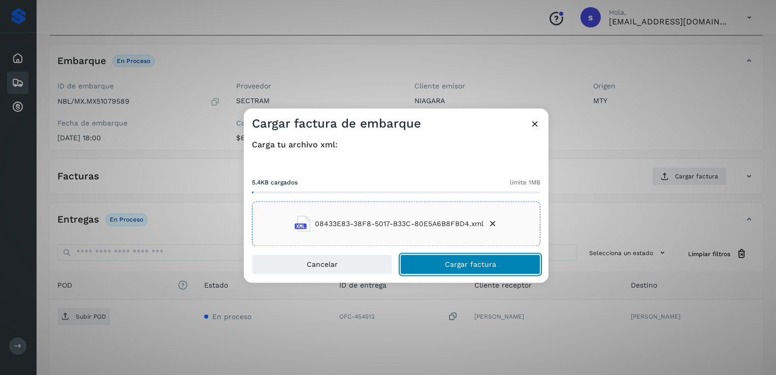
click at [469, 265] on span "Cargar factura" at bounding box center [470, 264] width 51 height 7
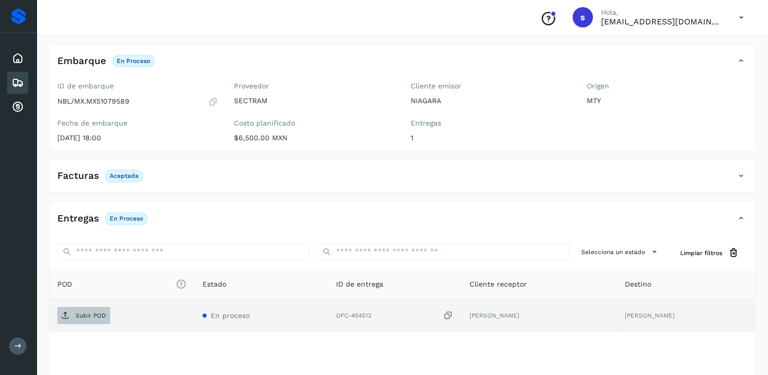
click at [98, 319] on span "Subir POD" at bounding box center [83, 315] width 53 height 16
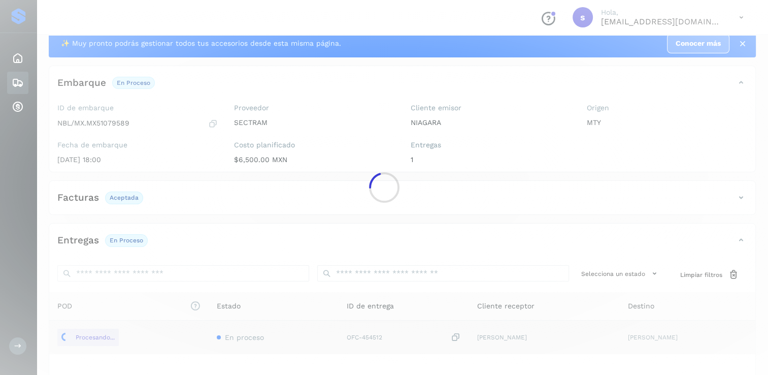
scroll to position [0, 0]
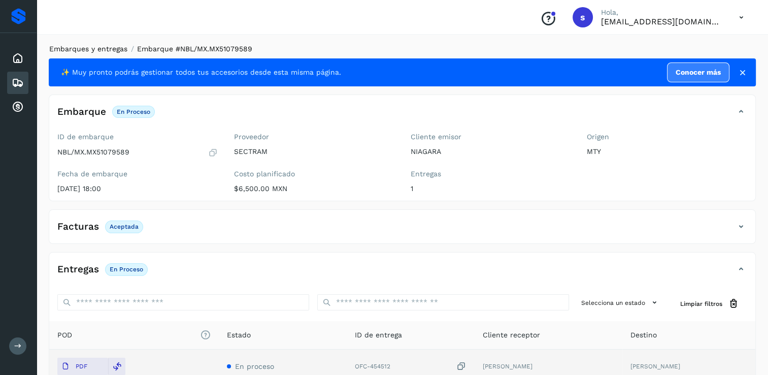
click at [112, 50] on link "Embarques y entregas" at bounding box center [88, 49] width 78 height 8
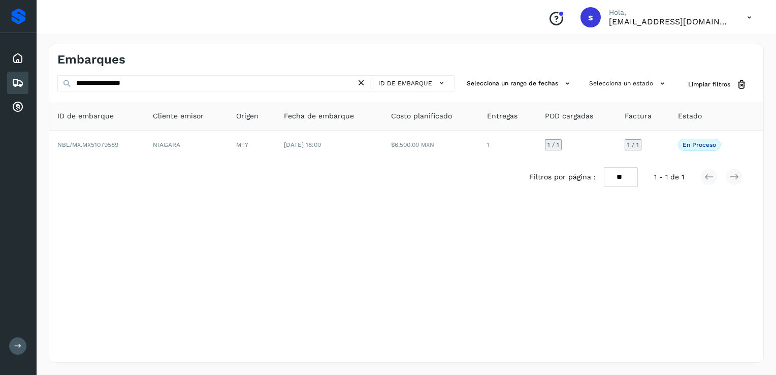
click at [364, 84] on icon at bounding box center [361, 83] width 11 height 11
click at [329, 92] on div "ID de embarque" at bounding box center [255, 84] width 397 height 19
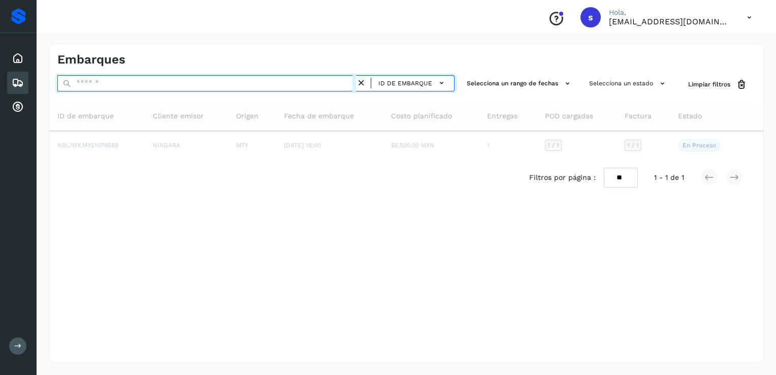
click at [326, 84] on input "text" at bounding box center [206, 83] width 299 height 16
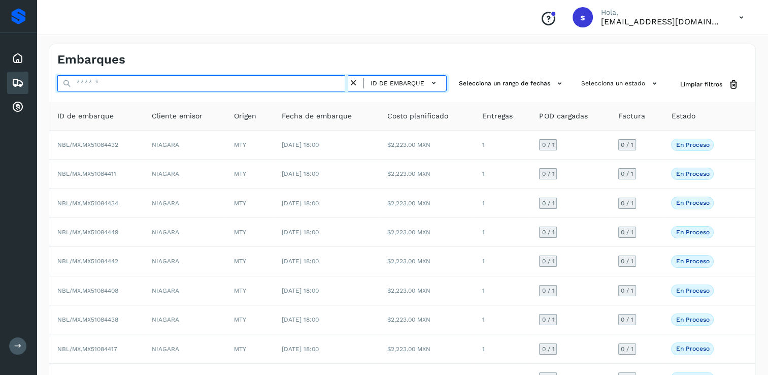
paste input "**********"
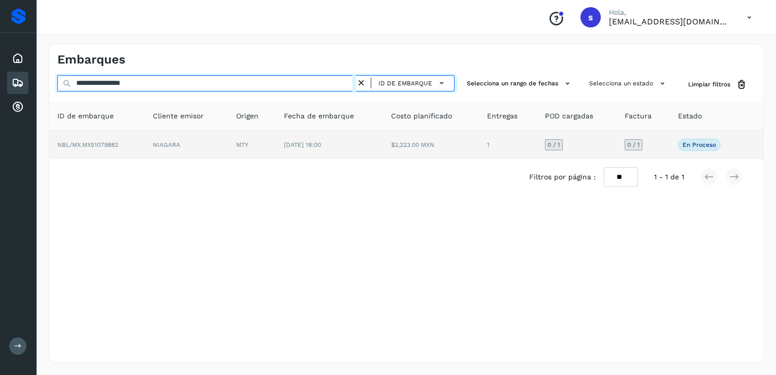
type input "**********"
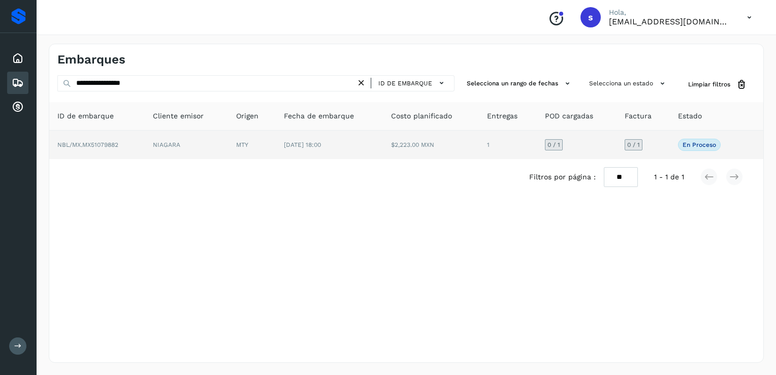
click at [133, 147] on td "NBL/MX.MX51079882" at bounding box center [96, 145] width 95 height 28
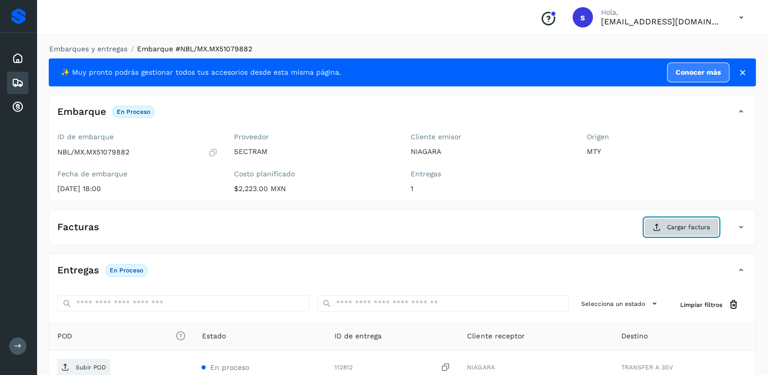
click at [669, 231] on button "Cargar factura" at bounding box center [681, 227] width 75 height 18
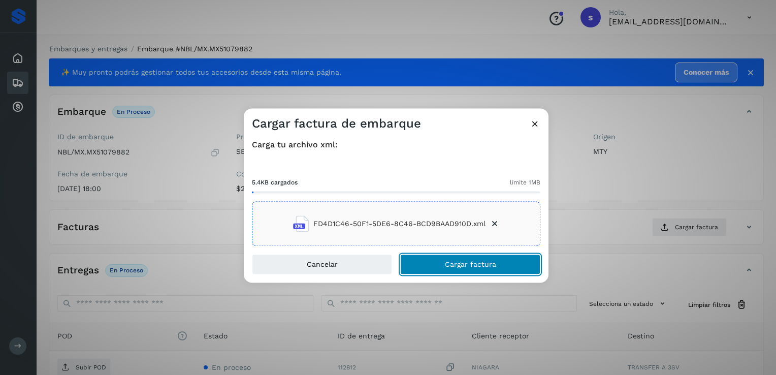
click at [472, 267] on span "Cargar factura" at bounding box center [470, 264] width 51 height 7
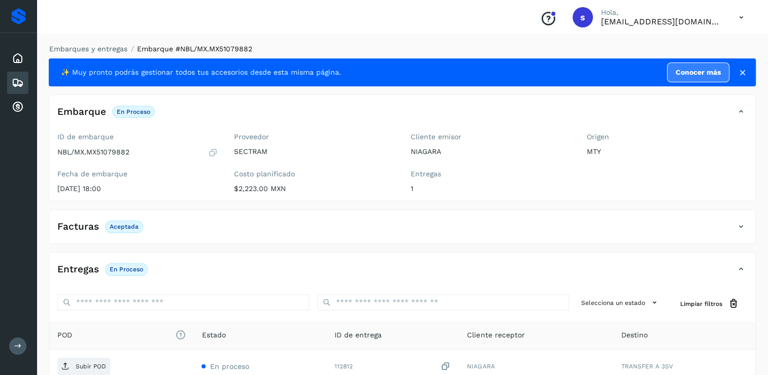
click at [103, 363] on p "Subir POD" at bounding box center [91, 366] width 30 height 7
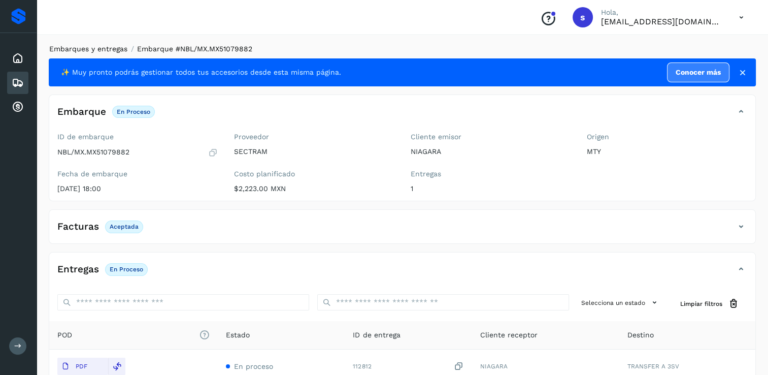
click at [123, 51] on link "Embarques y entregas" at bounding box center [88, 49] width 78 height 8
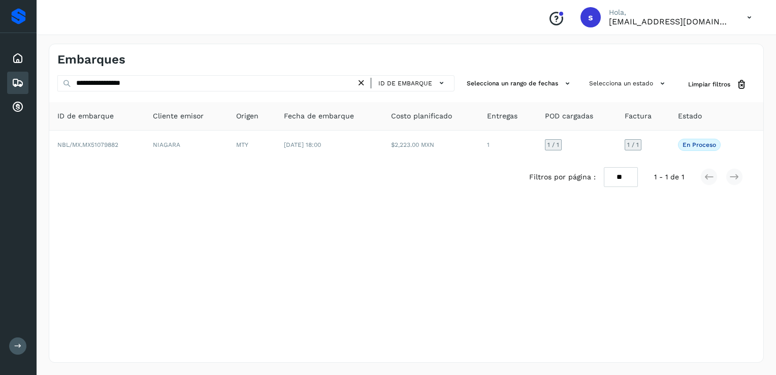
click at [364, 84] on icon at bounding box center [361, 83] width 11 height 11
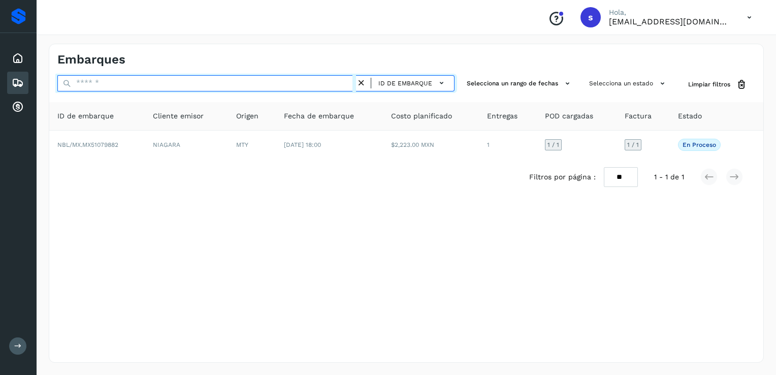
click at [330, 84] on input "text" at bounding box center [206, 83] width 299 height 16
paste input "**********"
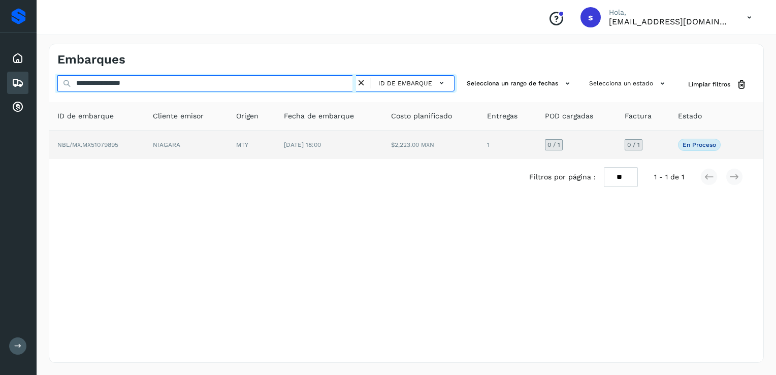
type input "**********"
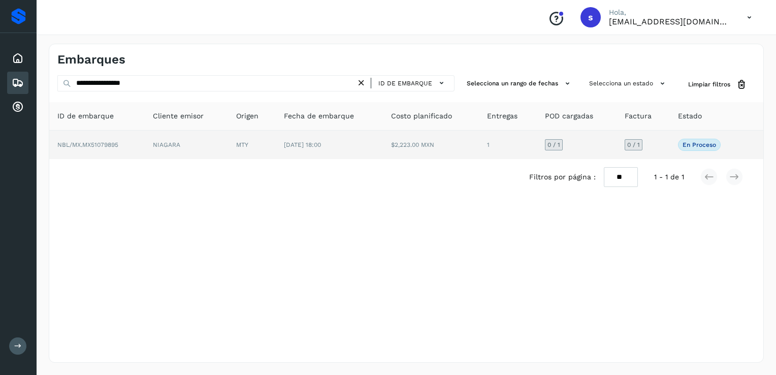
click at [140, 143] on td "NBL/MX.MX51079895" at bounding box center [96, 145] width 95 height 28
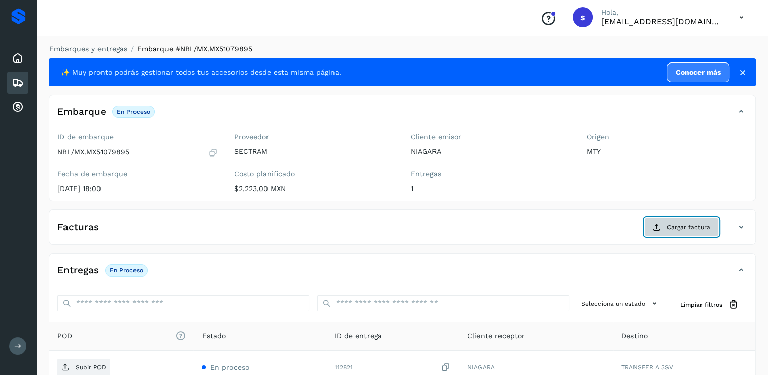
click at [646, 229] on button "Cargar factura" at bounding box center [681, 227] width 75 height 18
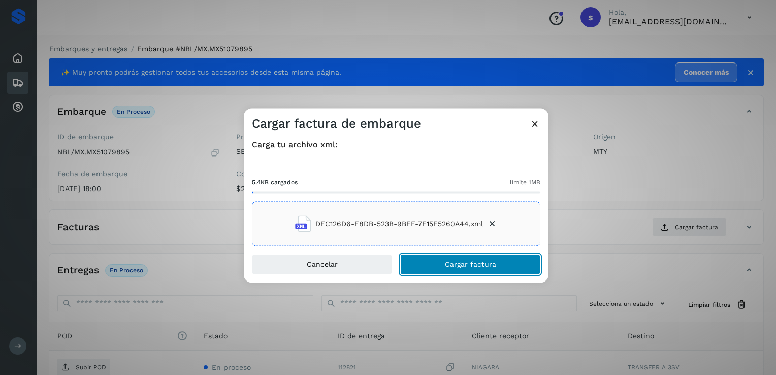
click at [465, 261] on span "Cargar factura" at bounding box center [470, 264] width 51 height 7
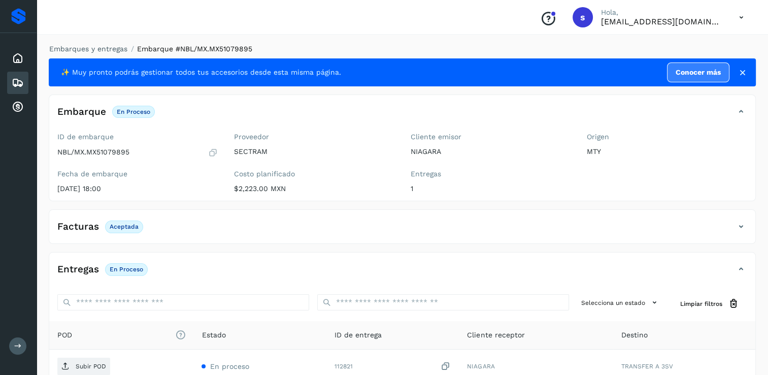
click at [92, 369] on p "Subir POD" at bounding box center [91, 366] width 30 height 7
